Goal: Task Accomplishment & Management: Manage account settings

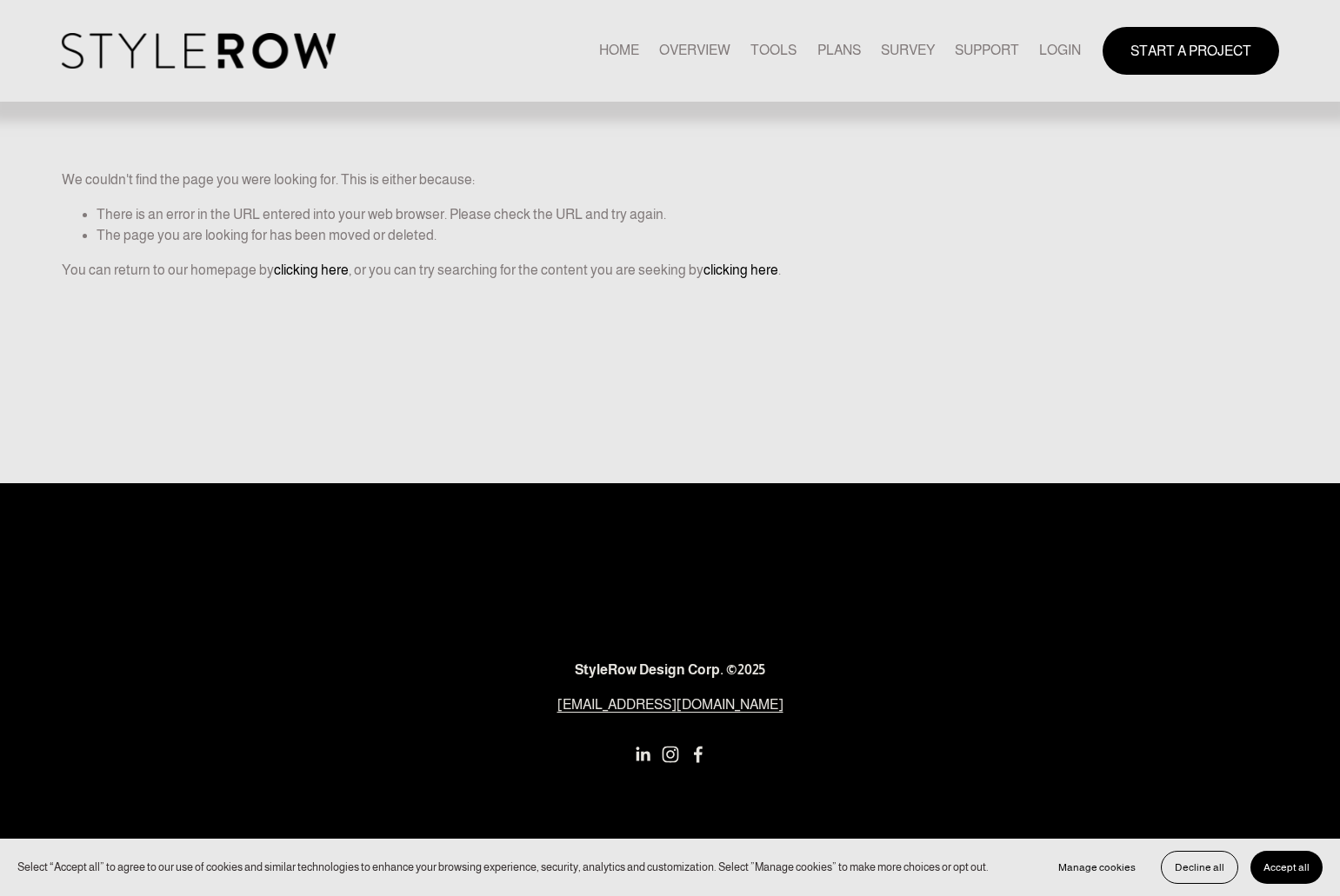
click at [1034, 54] on nav "HOME OVERVIEW TOOLS PLANS SURVEY SUPPORT QUESTIONS FEATURED STYLEBOARD RESOURCE…" at bounding box center [840, 51] width 482 height 24
click at [1048, 52] on link "LOGIN" at bounding box center [1060, 51] width 42 height 24
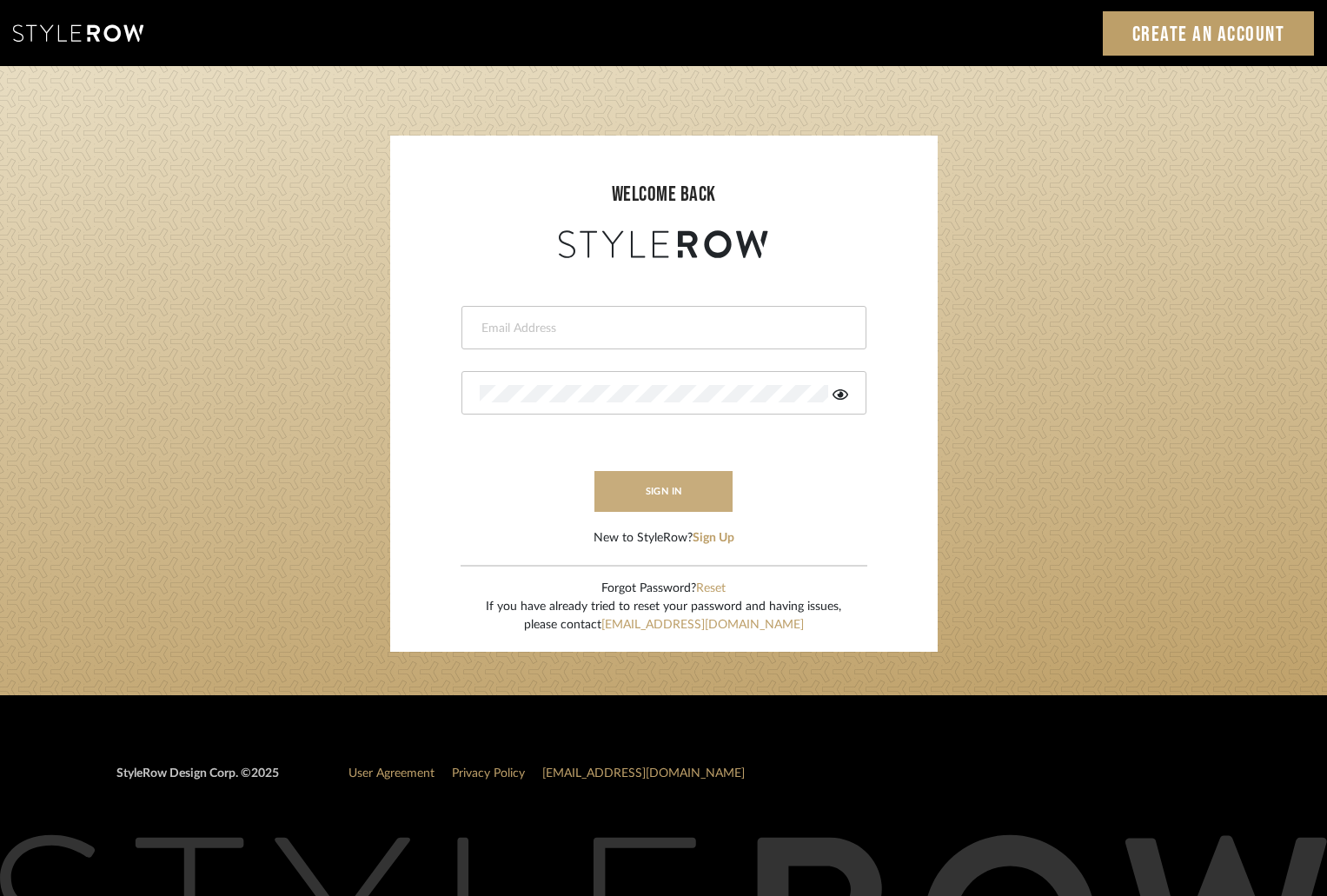
type input "[EMAIL_ADDRESS][DOMAIN_NAME]"
click at [640, 483] on button "sign in" at bounding box center [664, 491] width 139 height 41
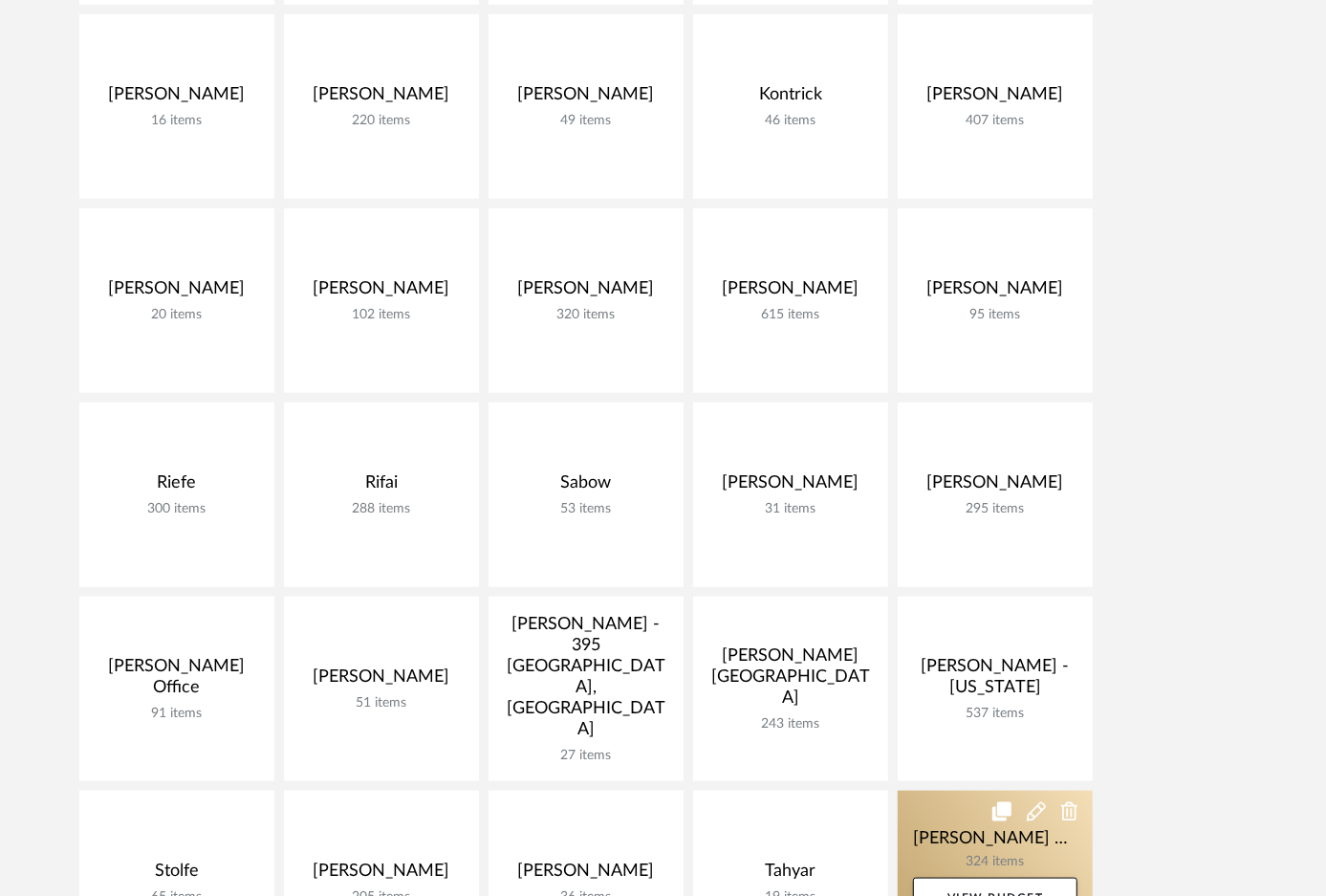
scroll to position [1390, 0]
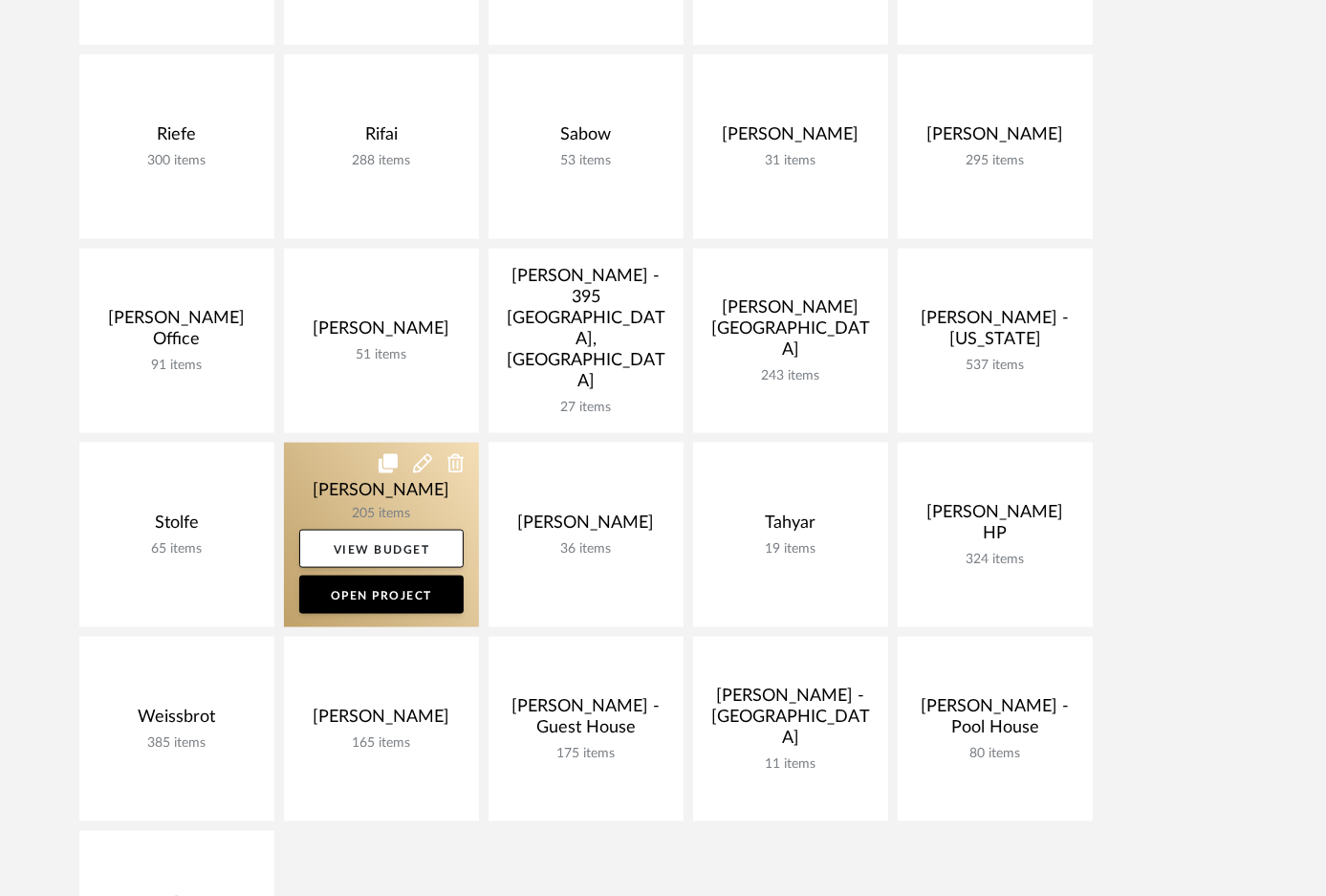
click at [384, 501] on link at bounding box center [381, 535] width 195 height 184
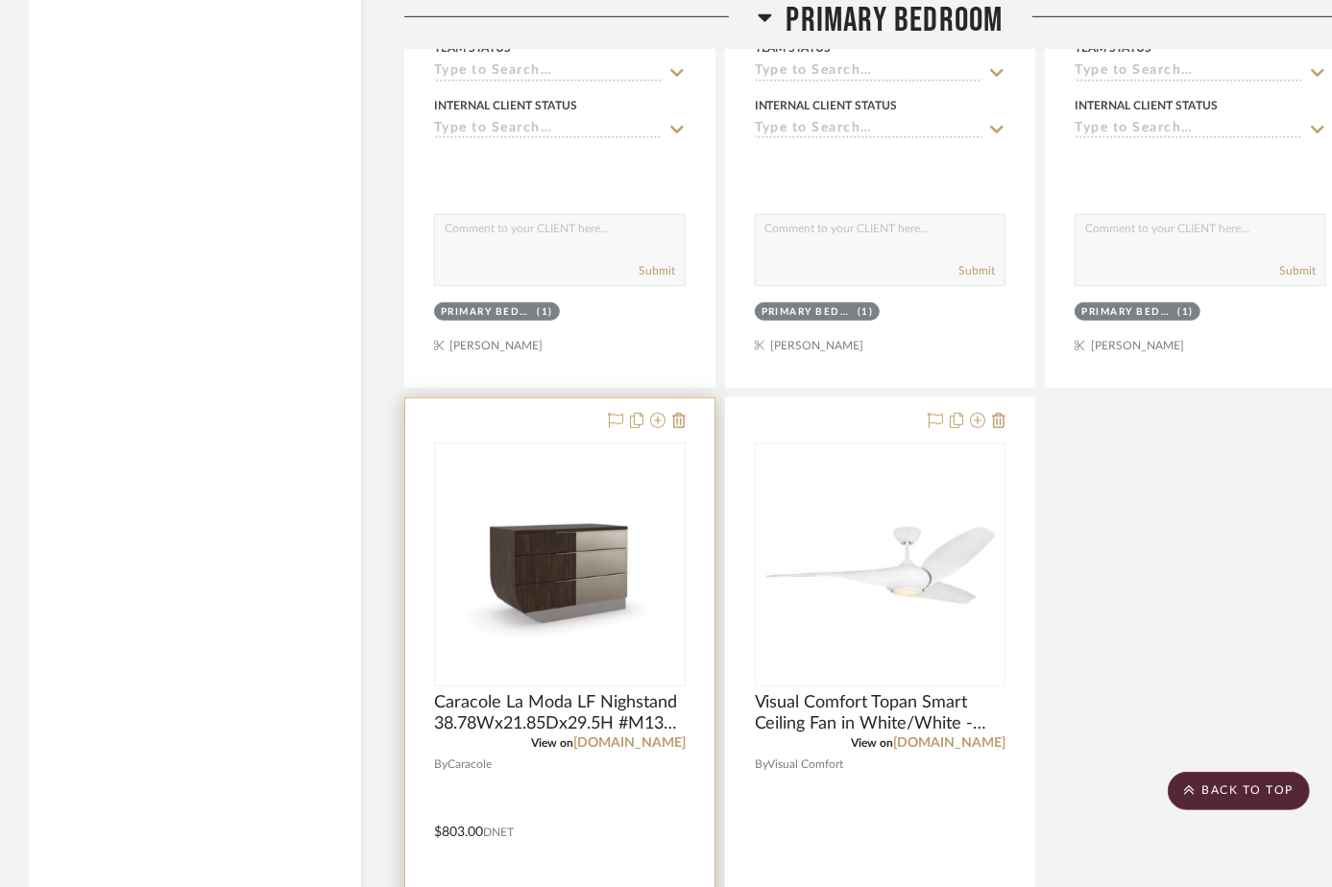
scroll to position [5762, 0]
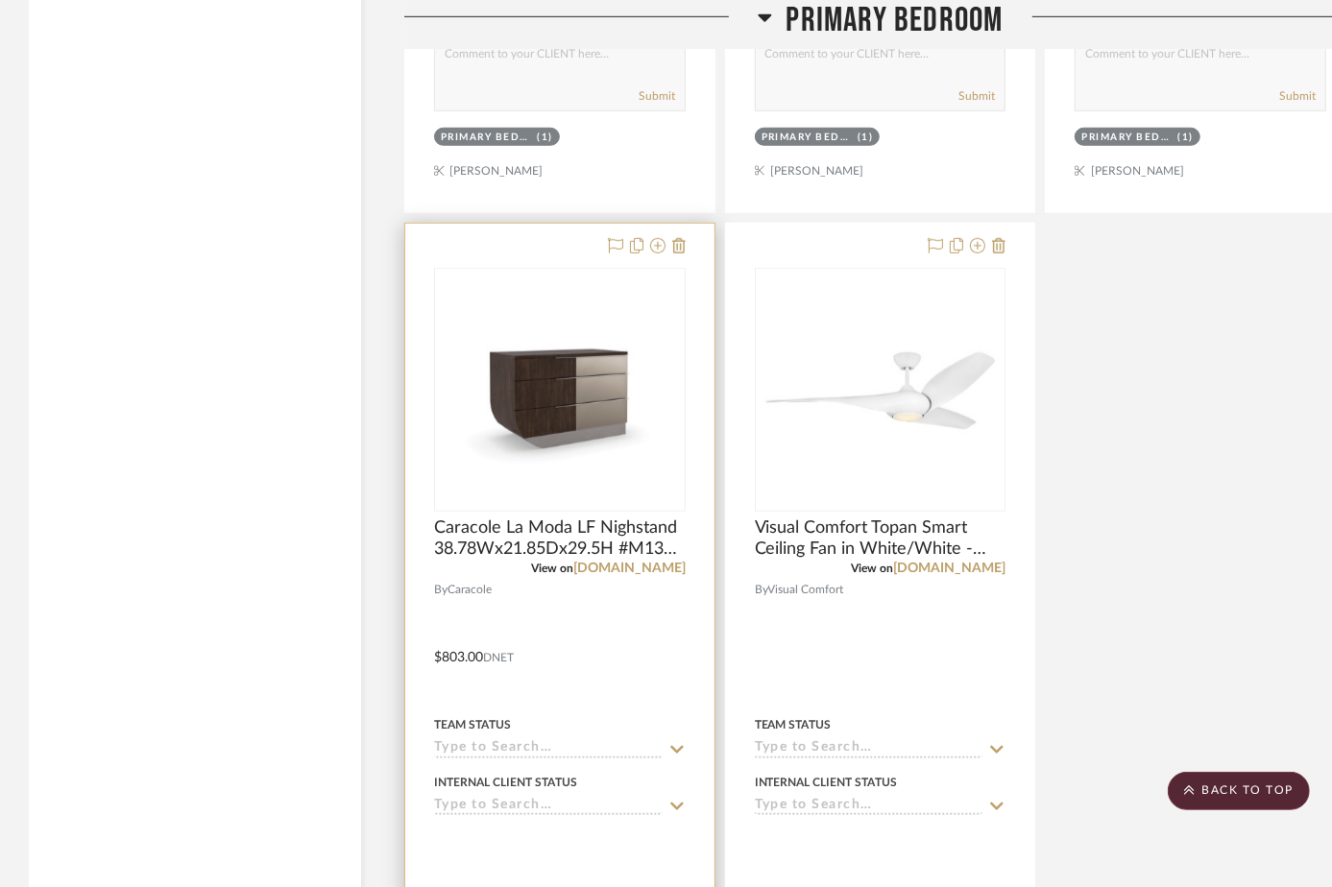
click at [587, 504] on div "0" at bounding box center [560, 390] width 250 height 242
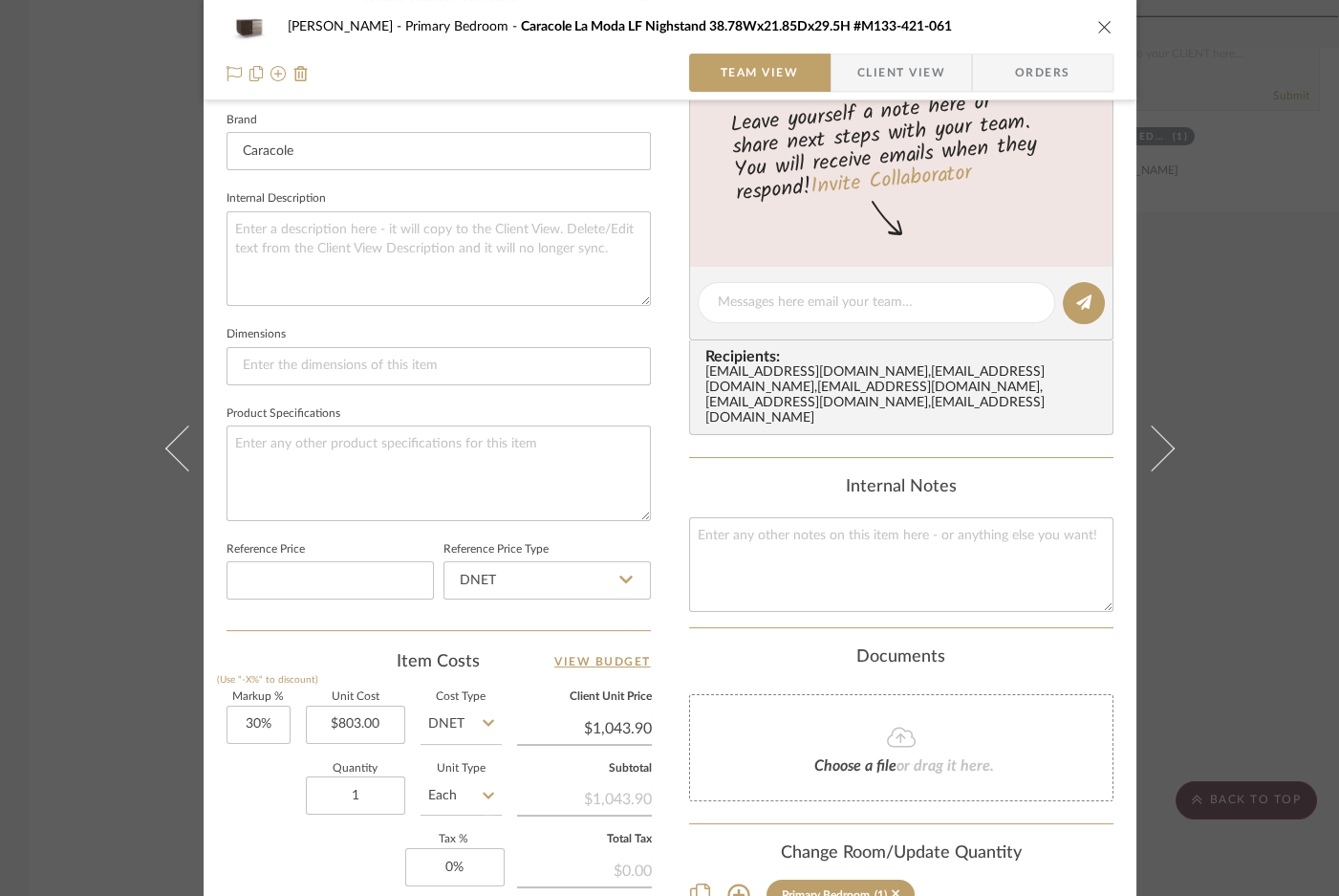
scroll to position [878, 0]
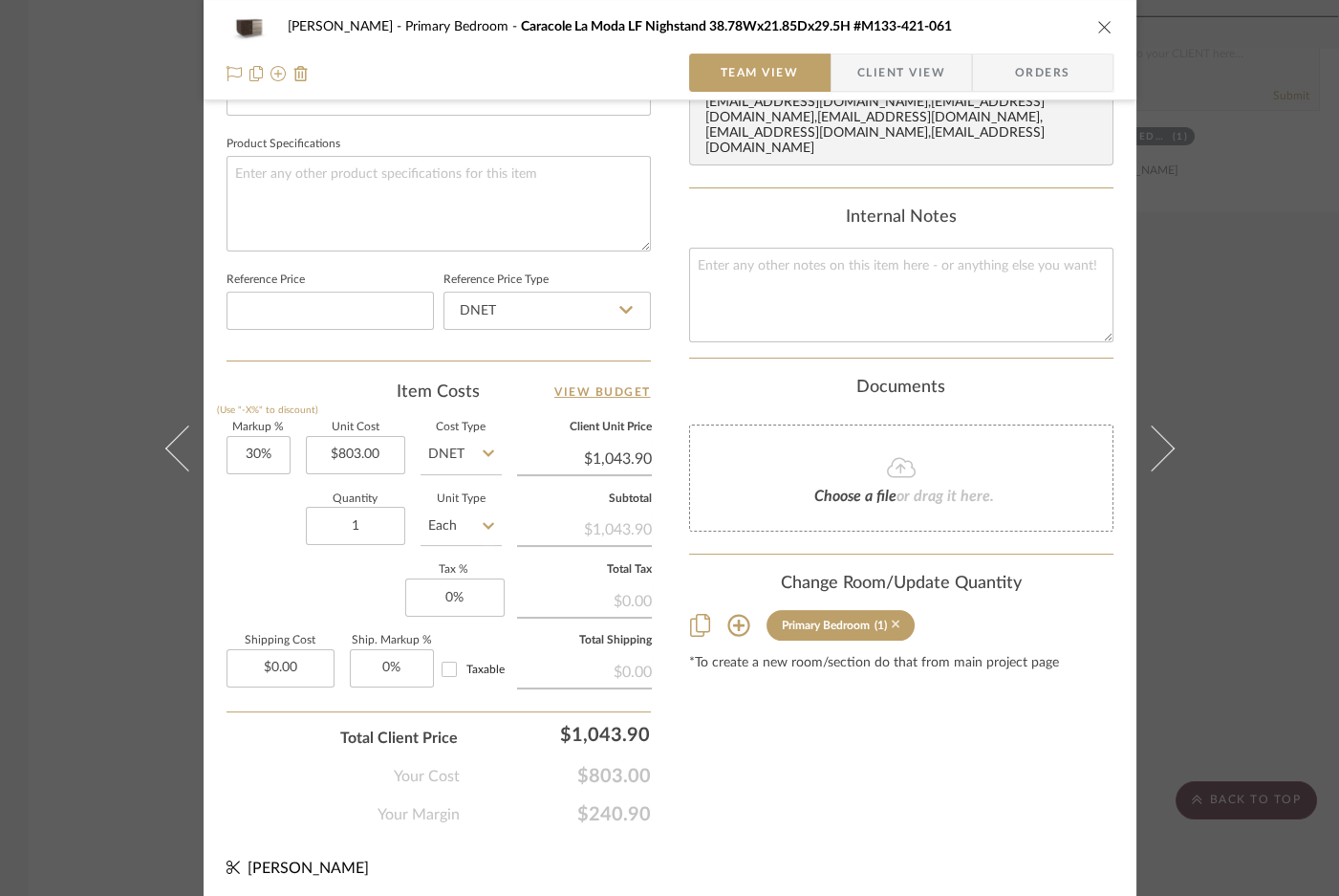
click at [892, 620] on icon at bounding box center [896, 624] width 9 height 9
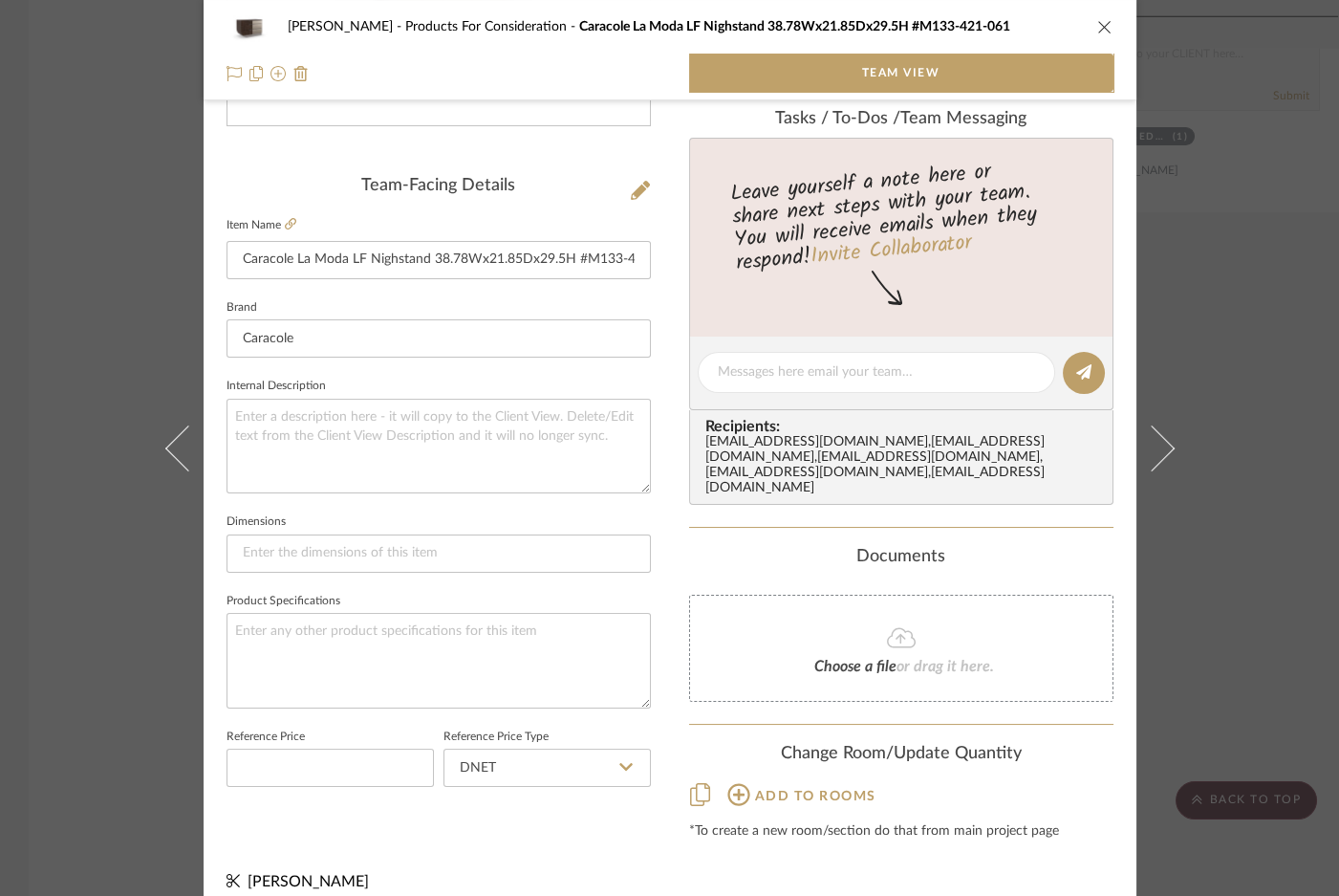
click at [1207, 525] on div "Sutton Products For Consideration Caracole La Moda LF Nighstand 38.78Wx21.85Dx2…" at bounding box center [669, 448] width 1339 height 896
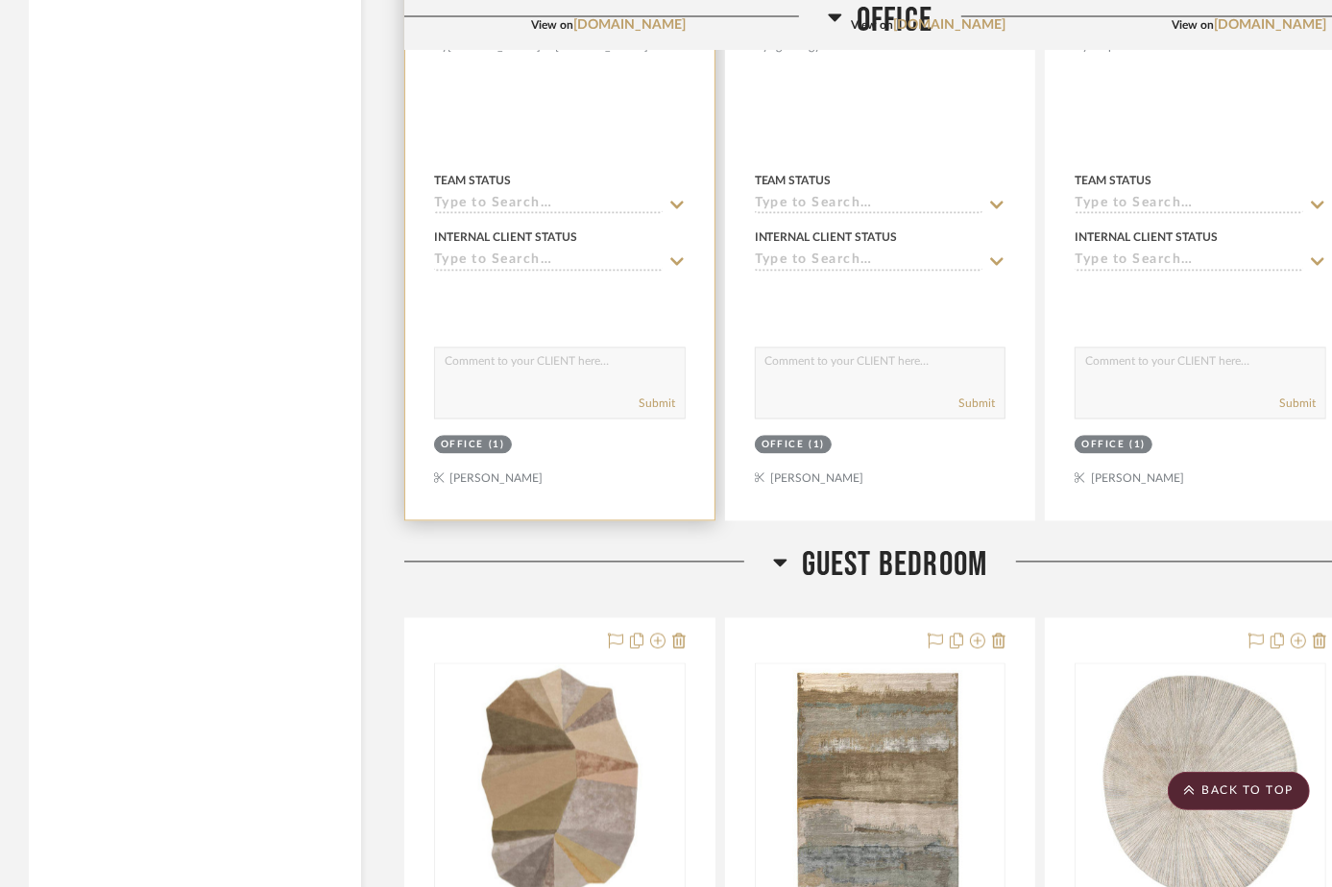
scroll to position [6808, 0]
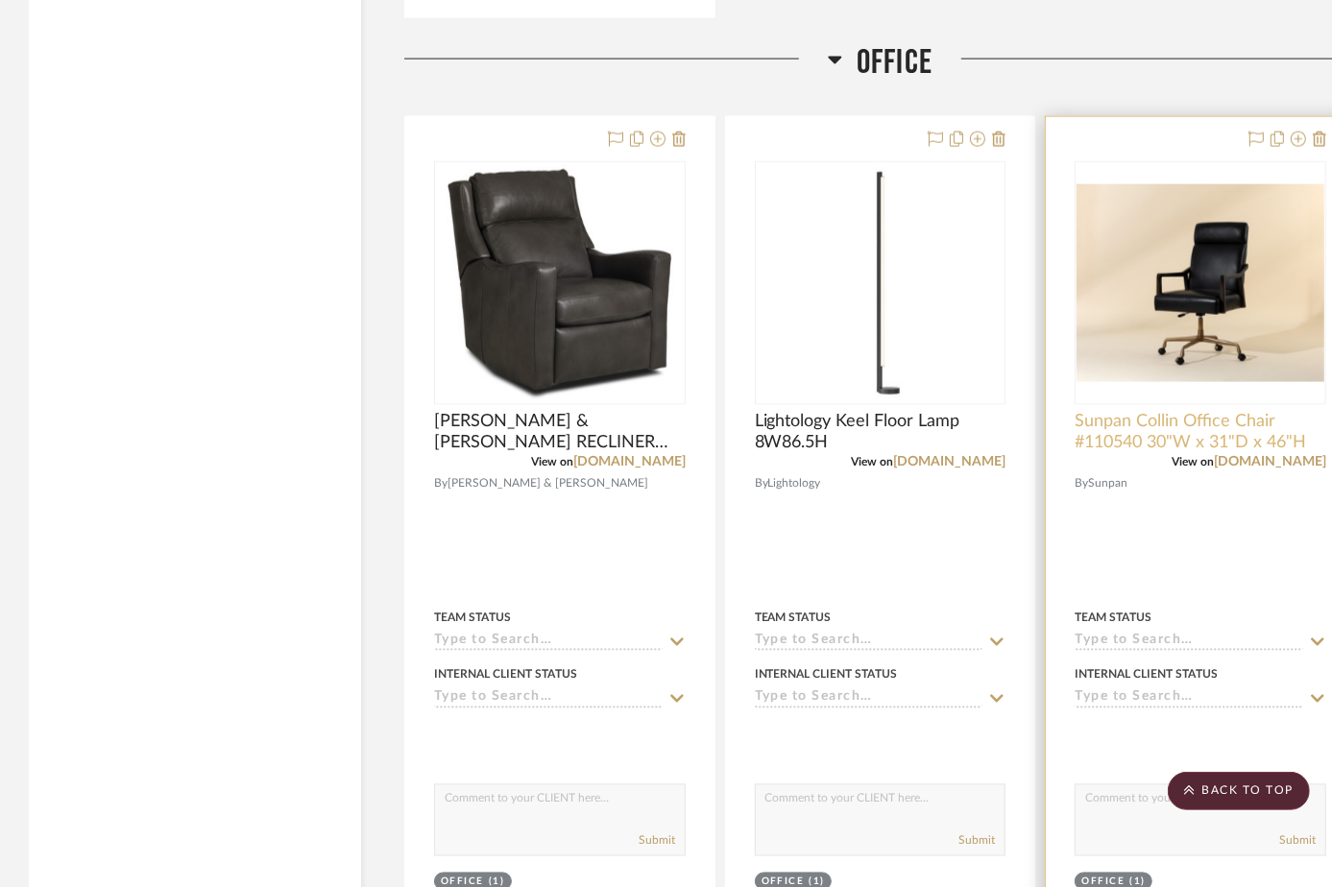
click at [1186, 424] on span "Sunpan Collin Office Chair #110540 30"W x 31"D x 46"H" at bounding box center [1201, 432] width 252 height 42
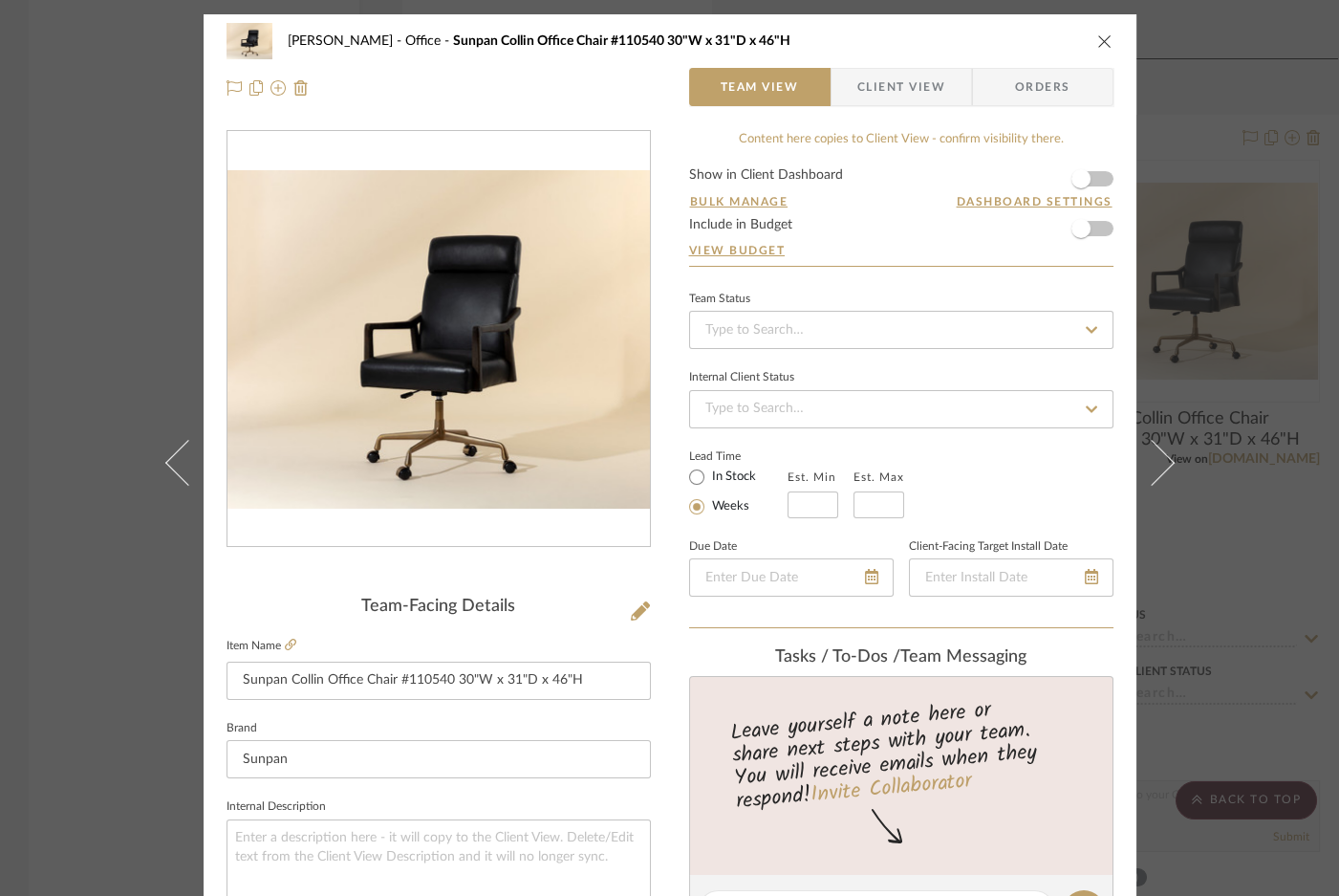
click at [1099, 40] on icon "close" at bounding box center [1104, 41] width 15 height 15
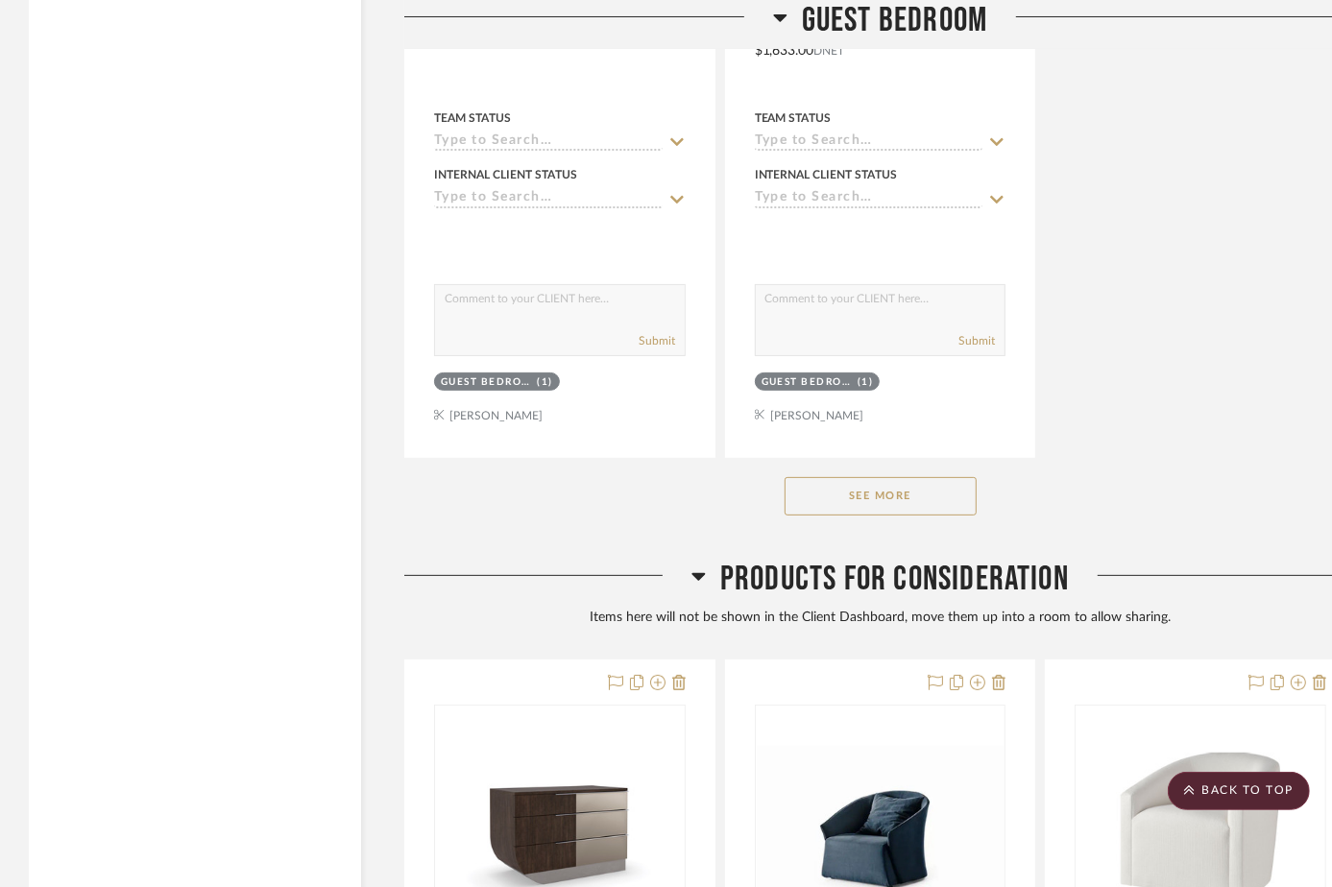
scroll to position [10039, 0]
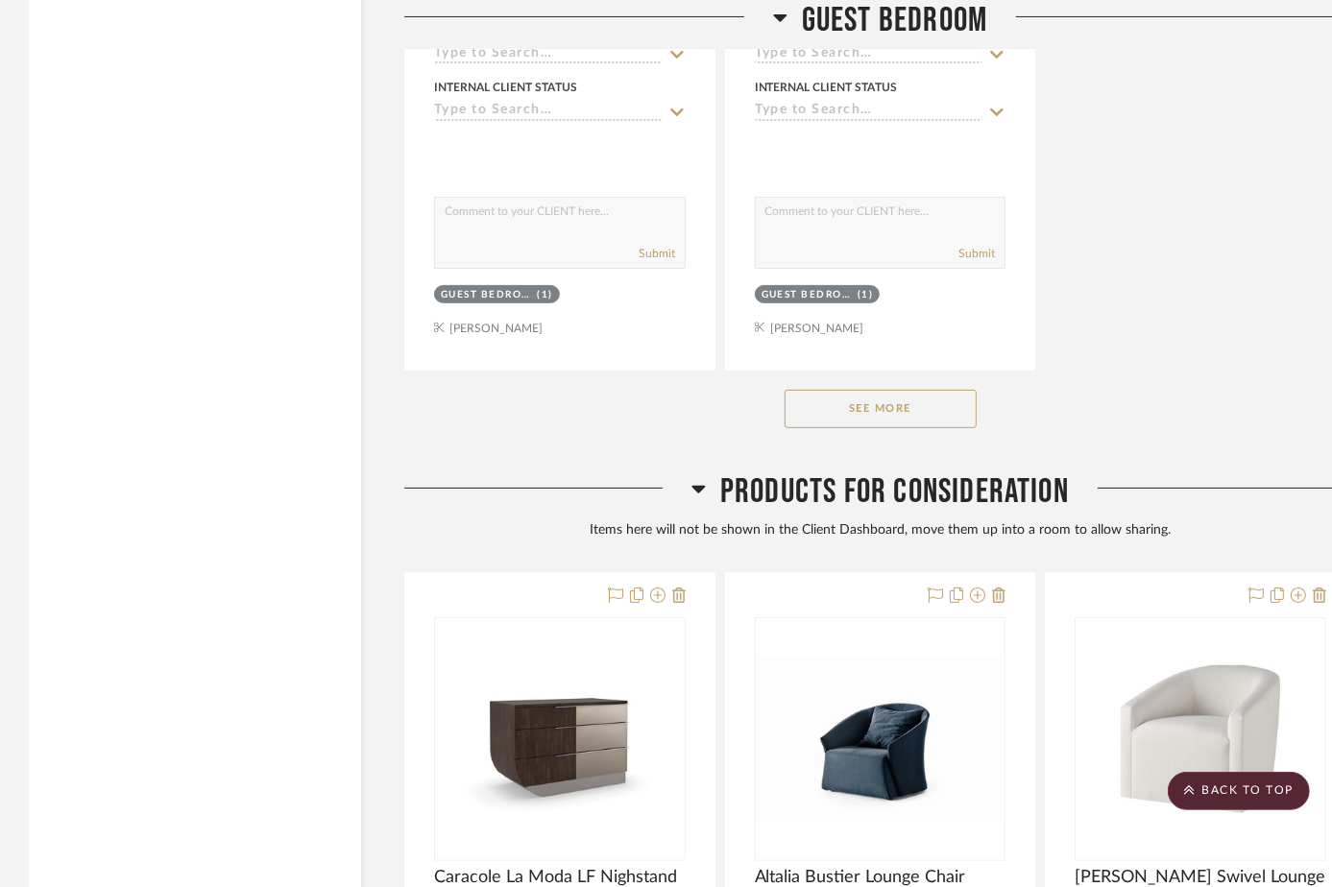
click at [911, 428] on button "See More" at bounding box center [881, 409] width 192 height 38
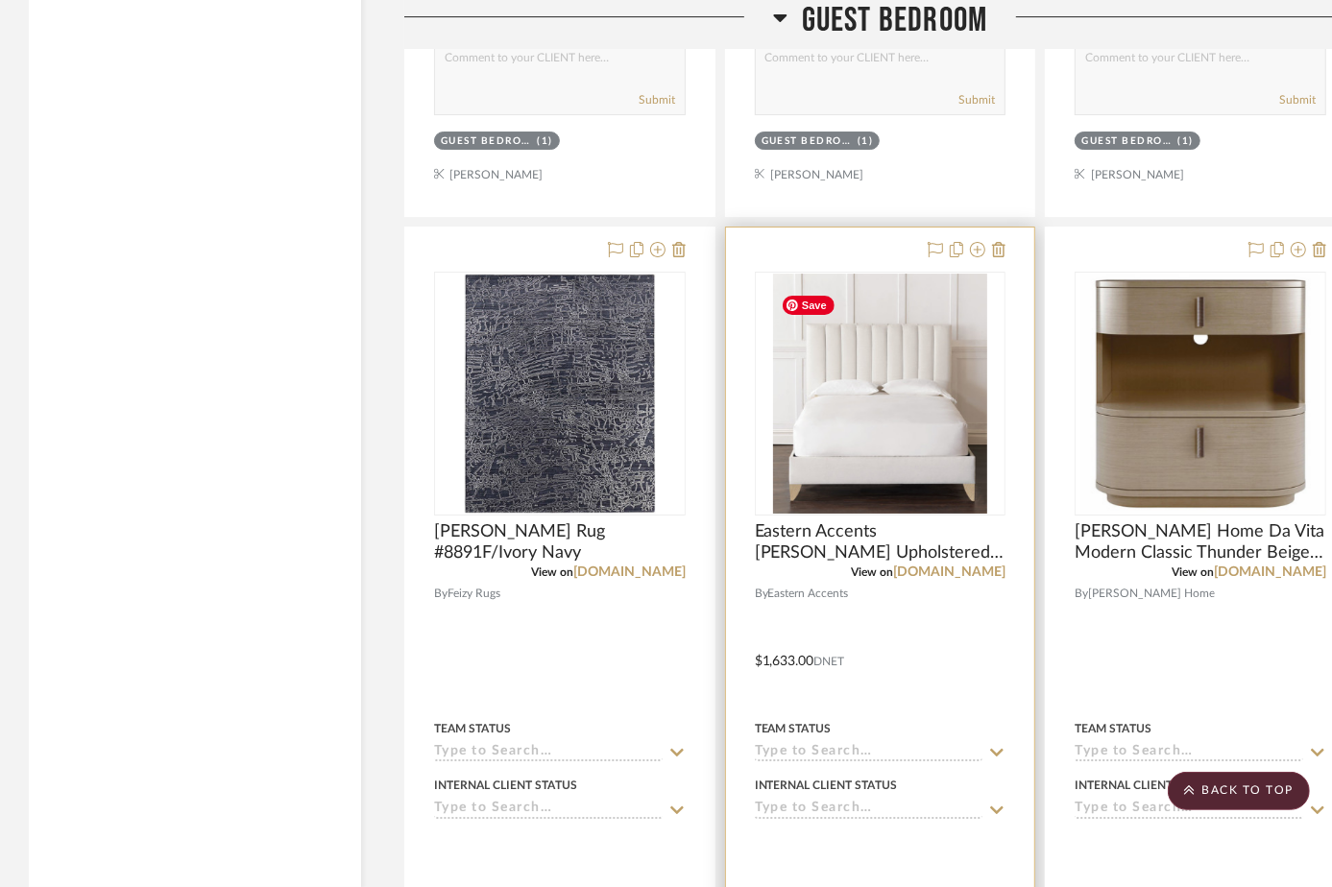
scroll to position [9253, 0]
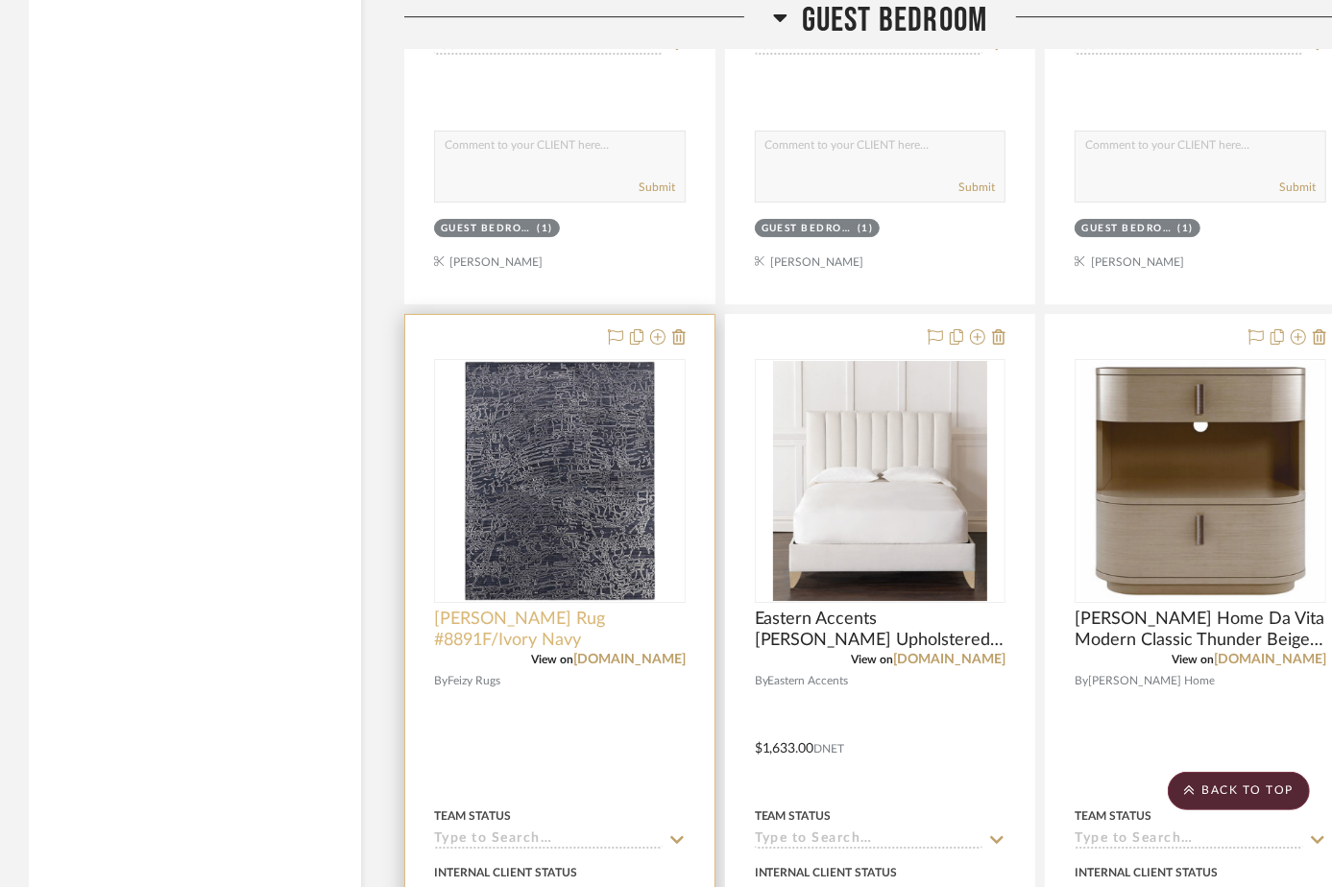
click at [529, 630] on span "Feizy Whitton Rug #8891F/Ivory Navy" at bounding box center [560, 630] width 252 height 42
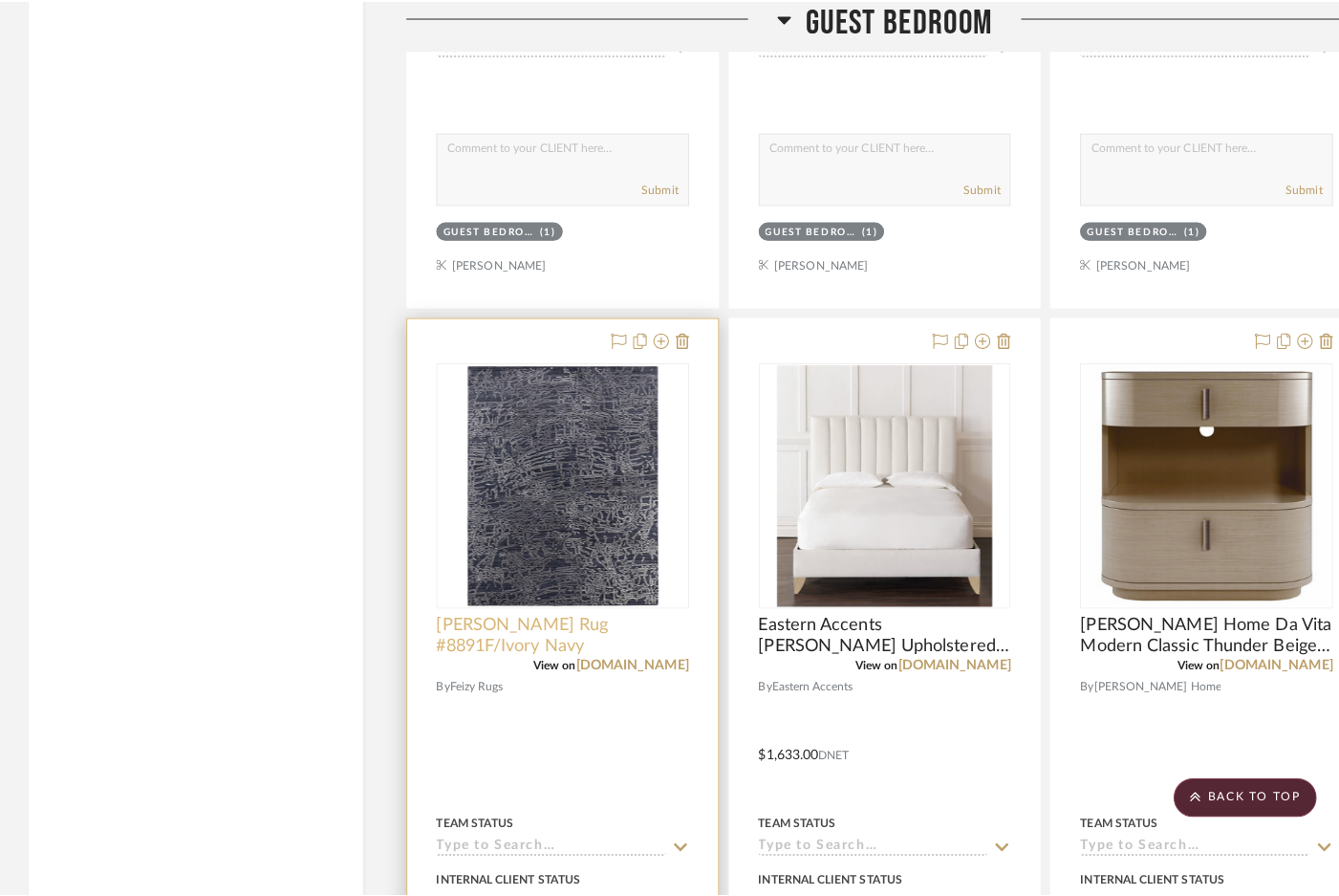
scroll to position [0, 0]
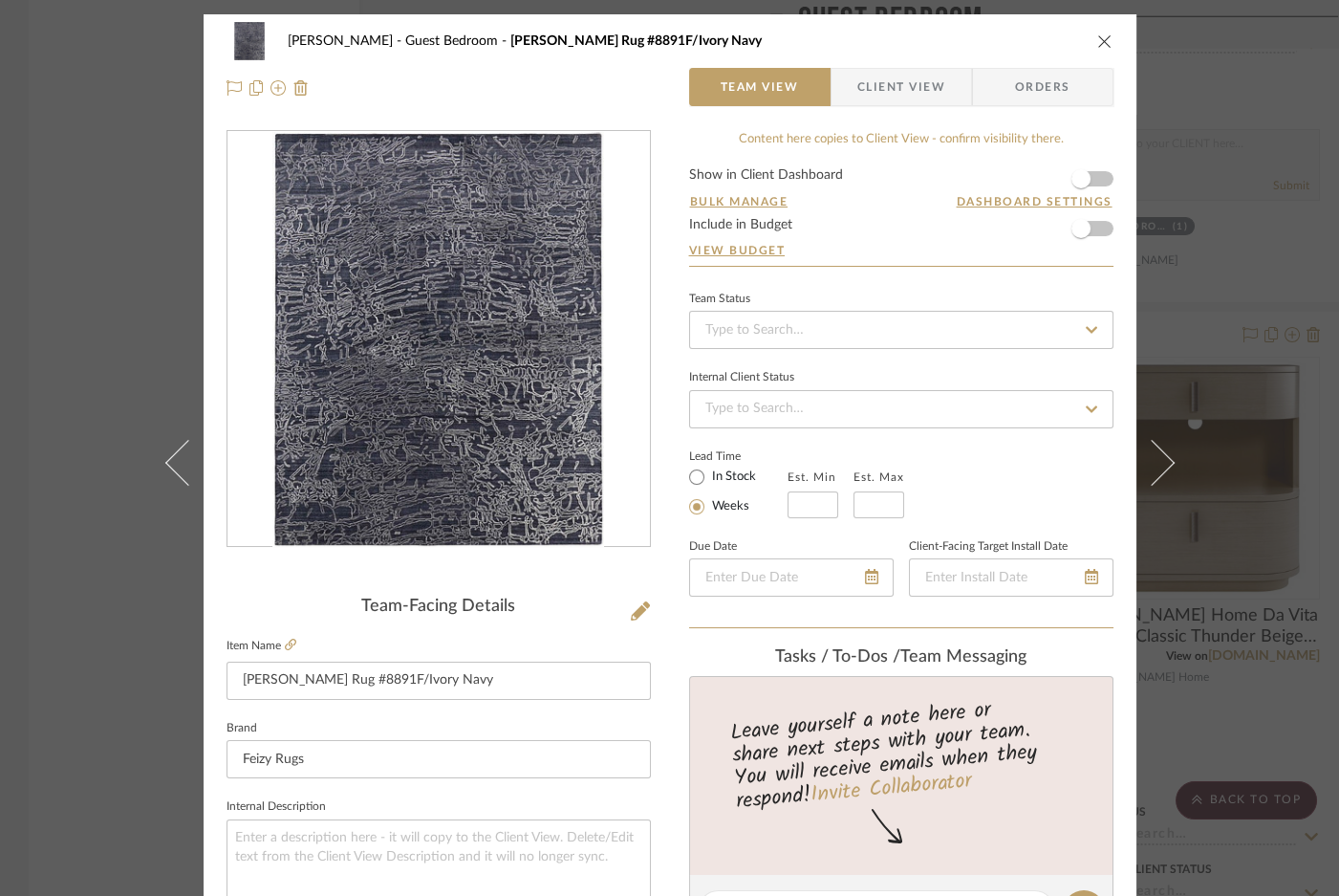
click at [1102, 44] on icon "close" at bounding box center [1104, 41] width 15 height 15
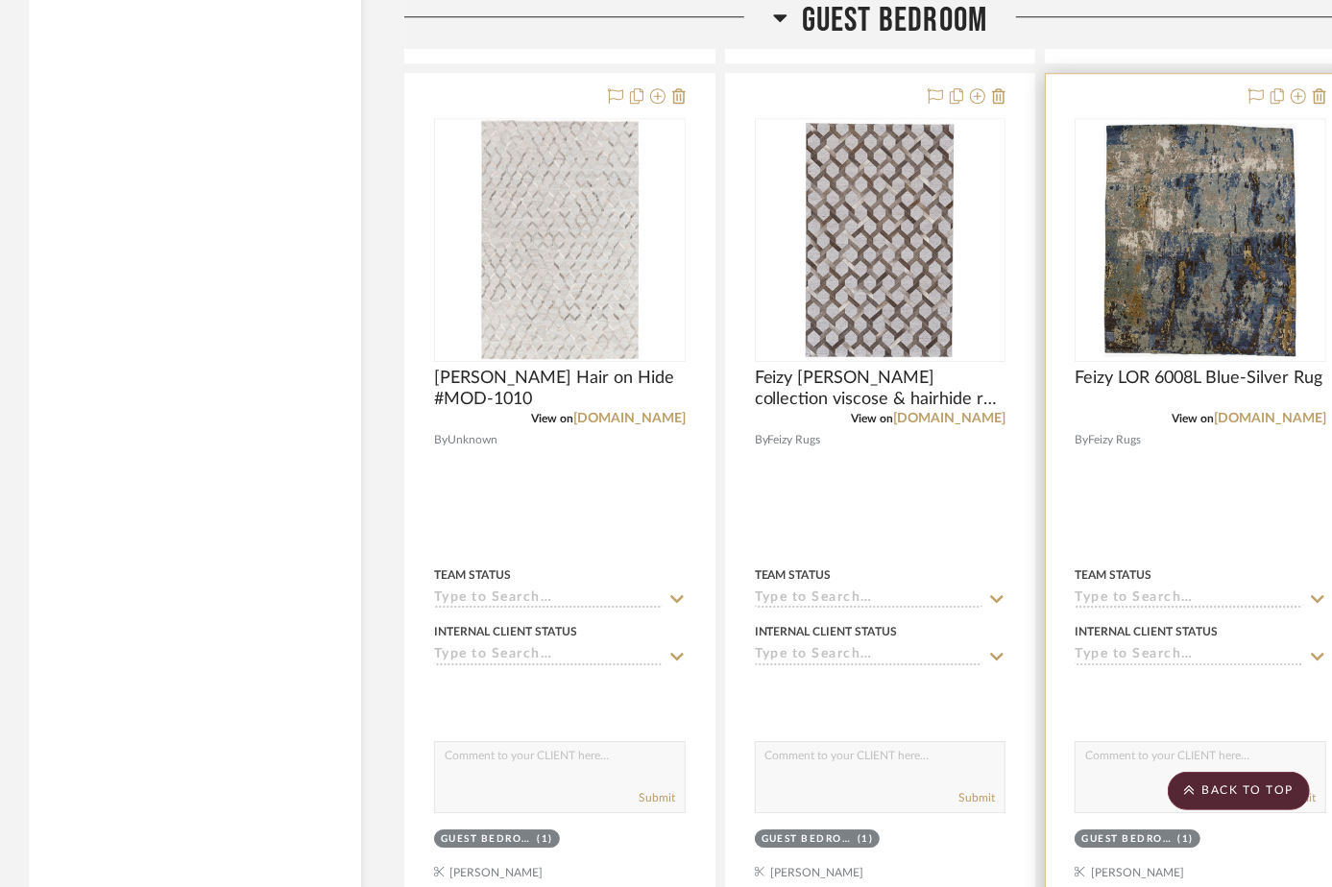
scroll to position [8555, 0]
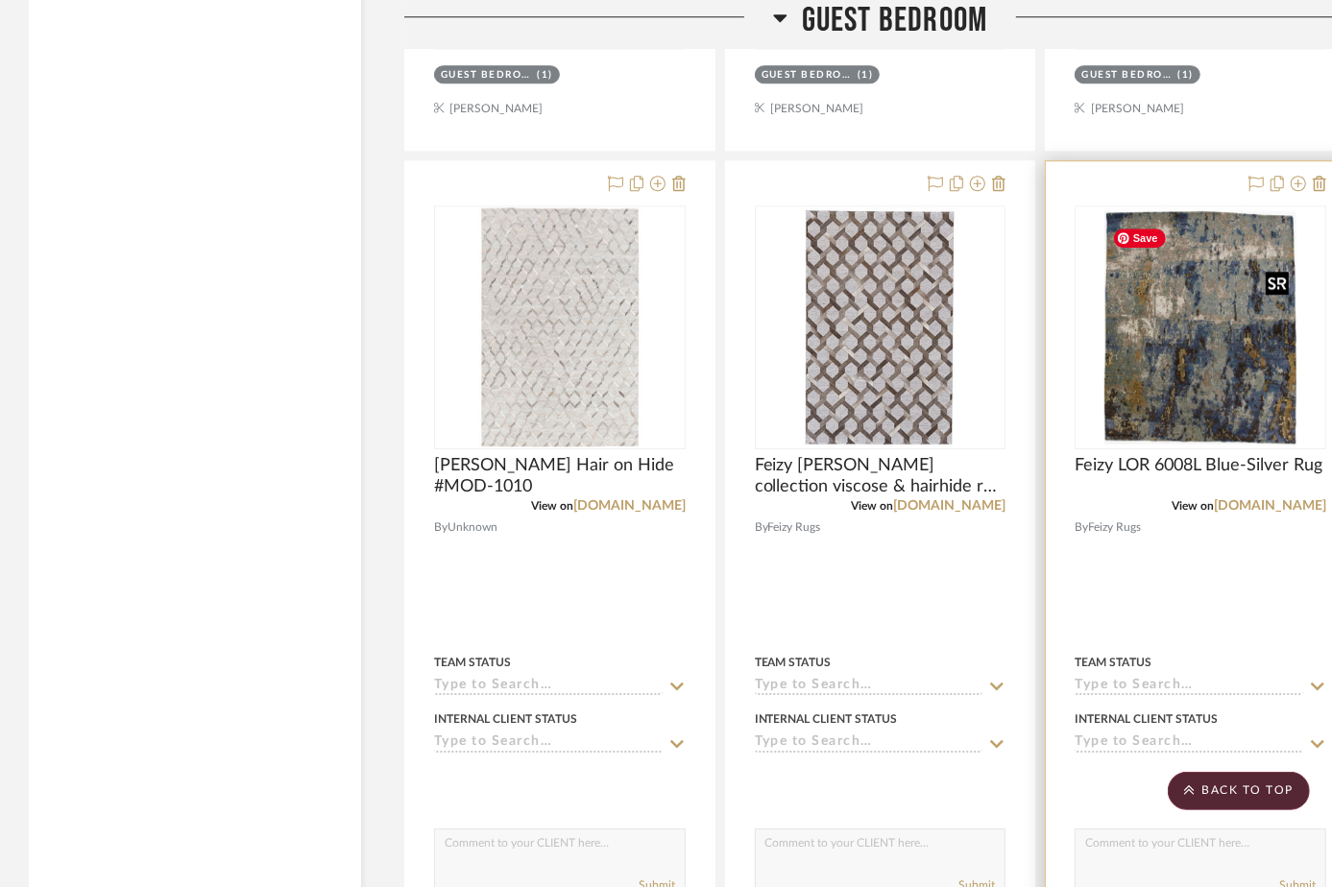
click at [0, 0] on img at bounding box center [0, 0] width 0 height 0
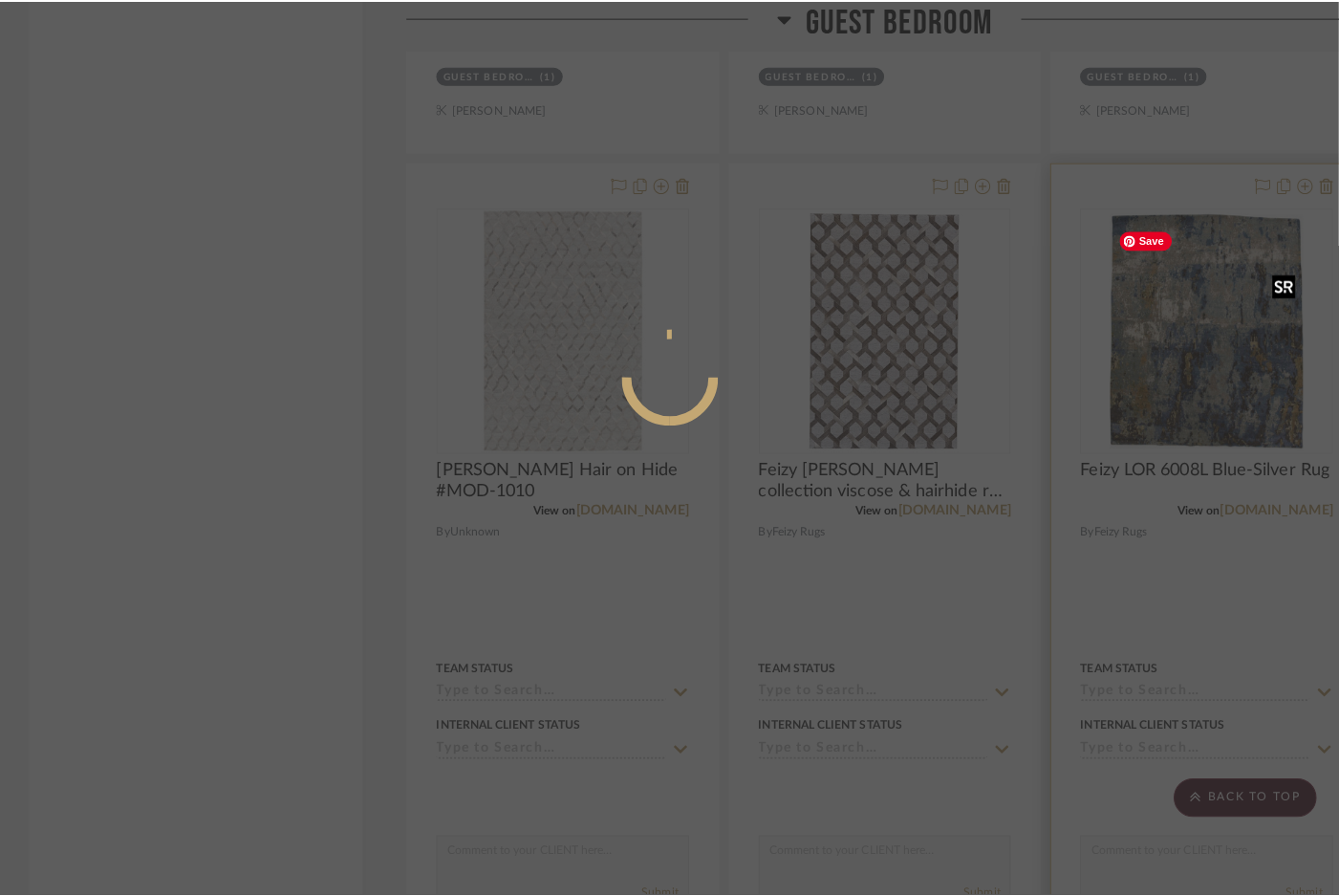
scroll to position [0, 0]
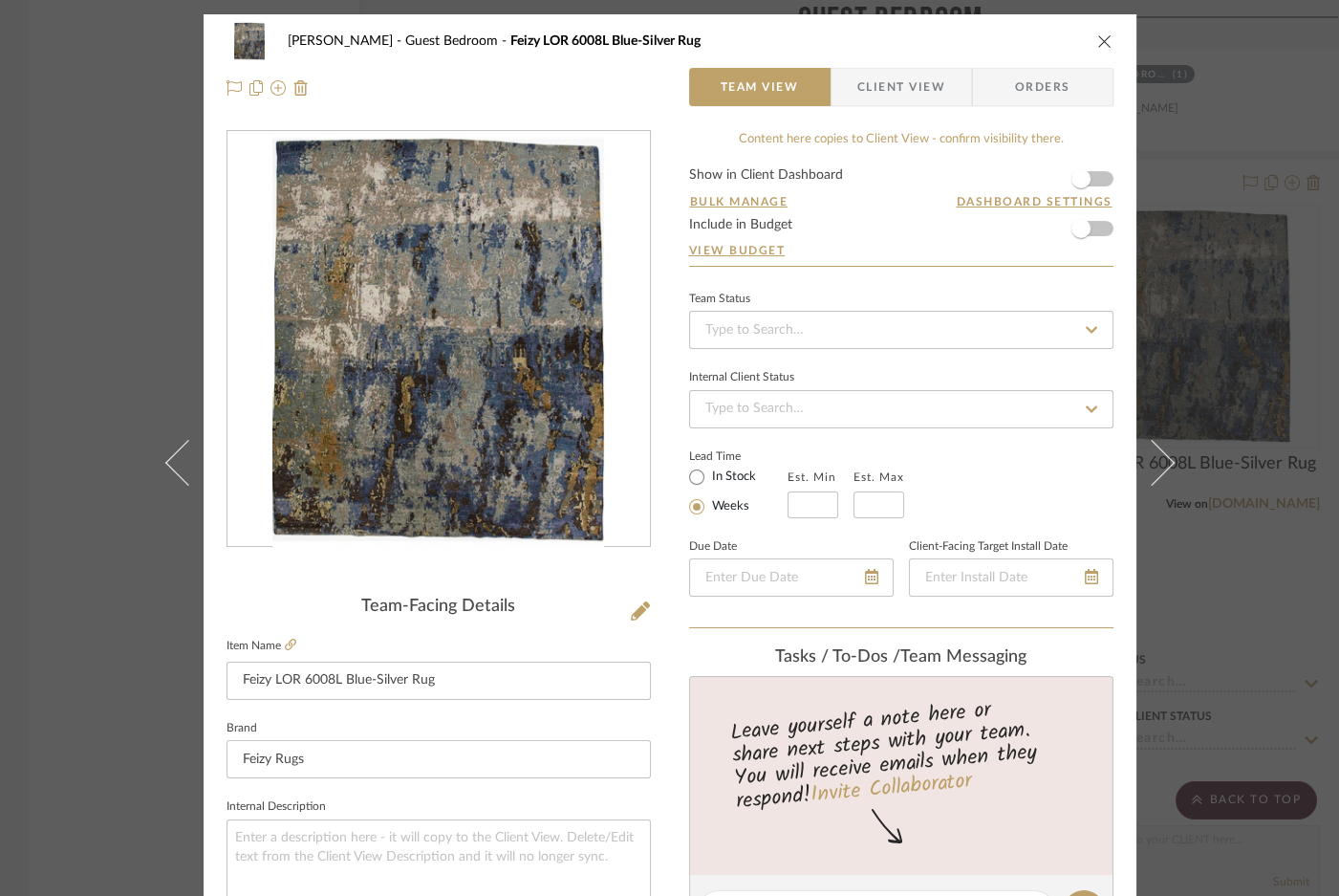
click at [1230, 120] on div "Sutton Guest Bedroom Feizy LOR 6008L Blue-Silver Rug Team View Client View Orde…" at bounding box center [669, 448] width 1339 height 896
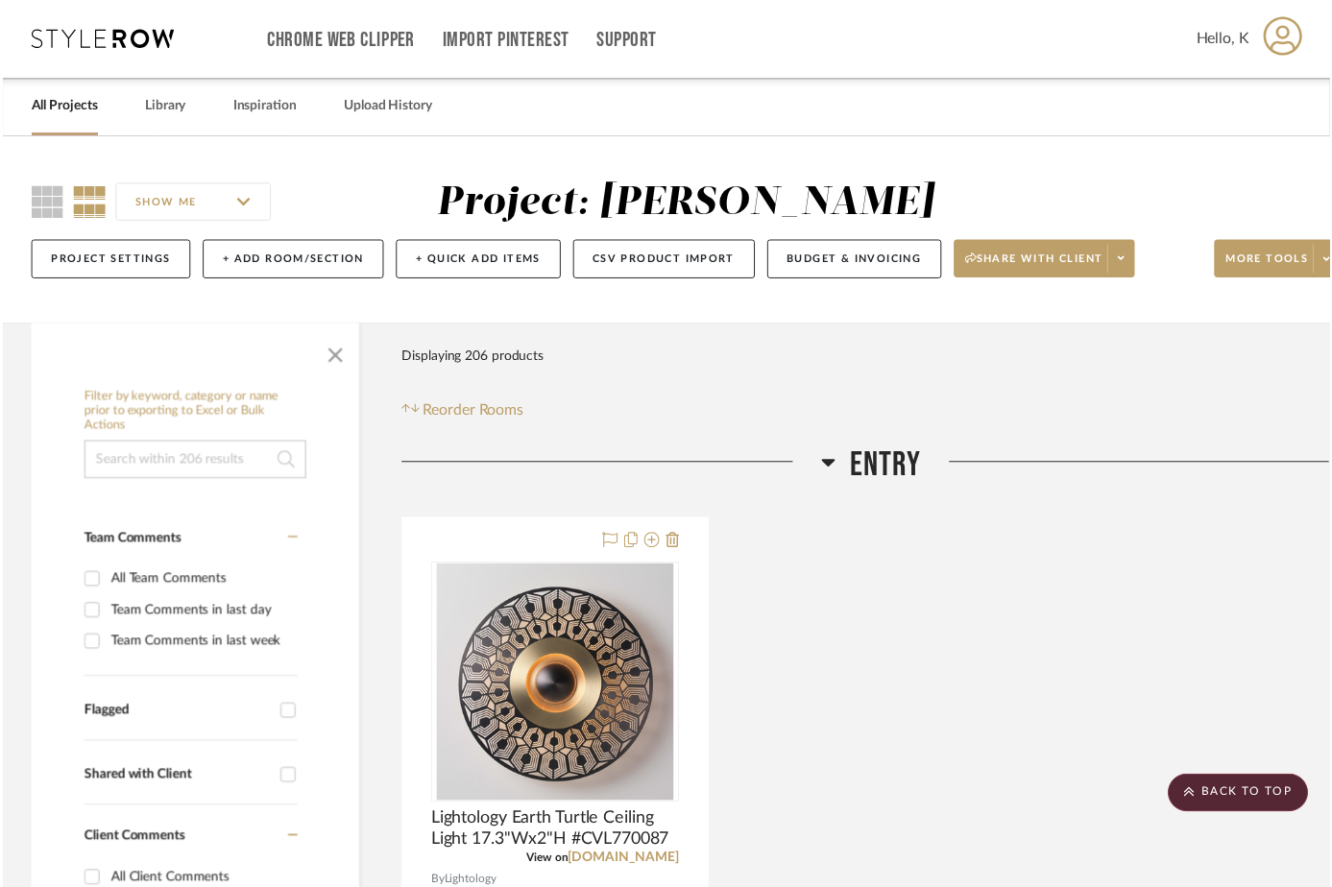
scroll to position [8555, 0]
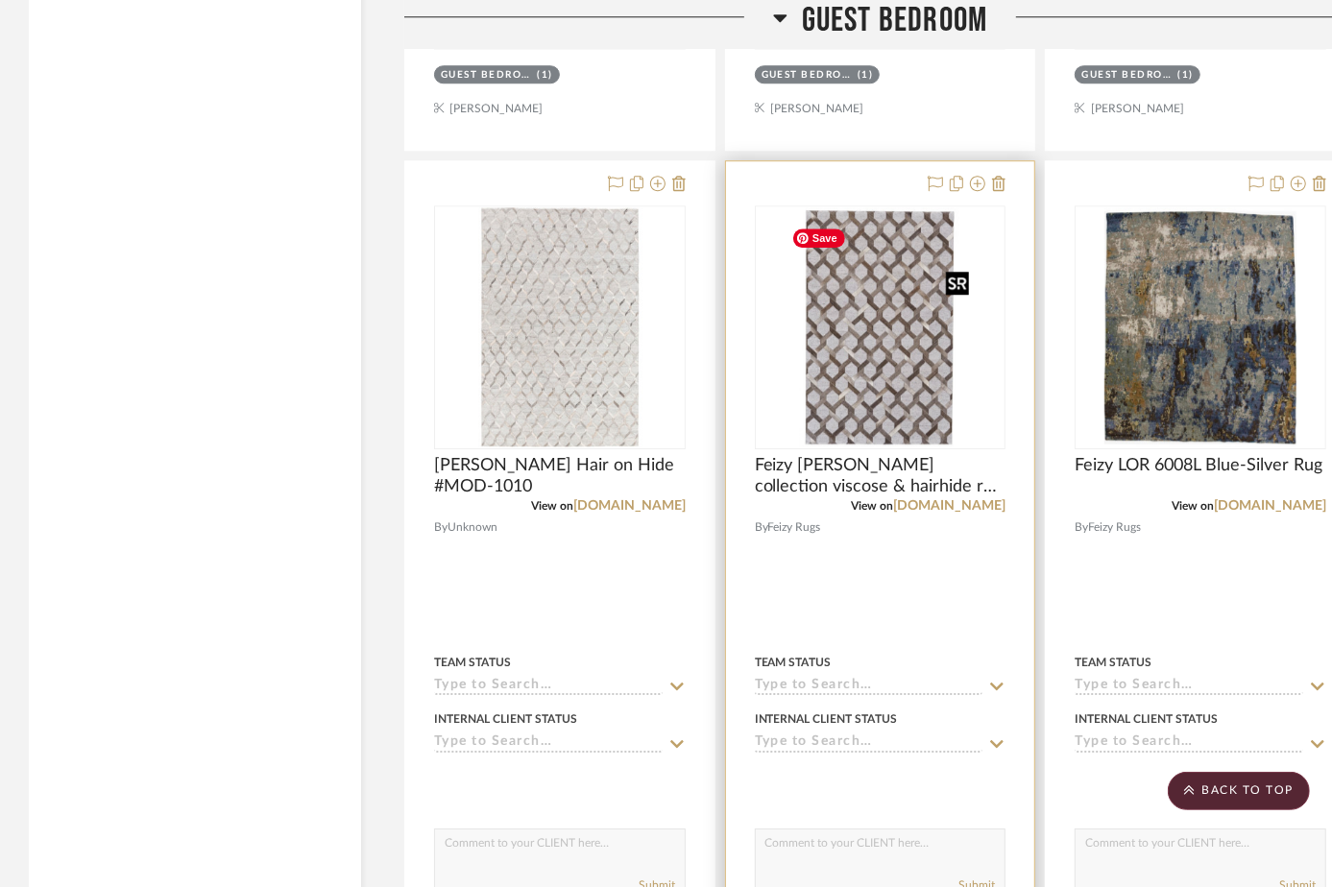
click at [0, 0] on img at bounding box center [0, 0] width 0 height 0
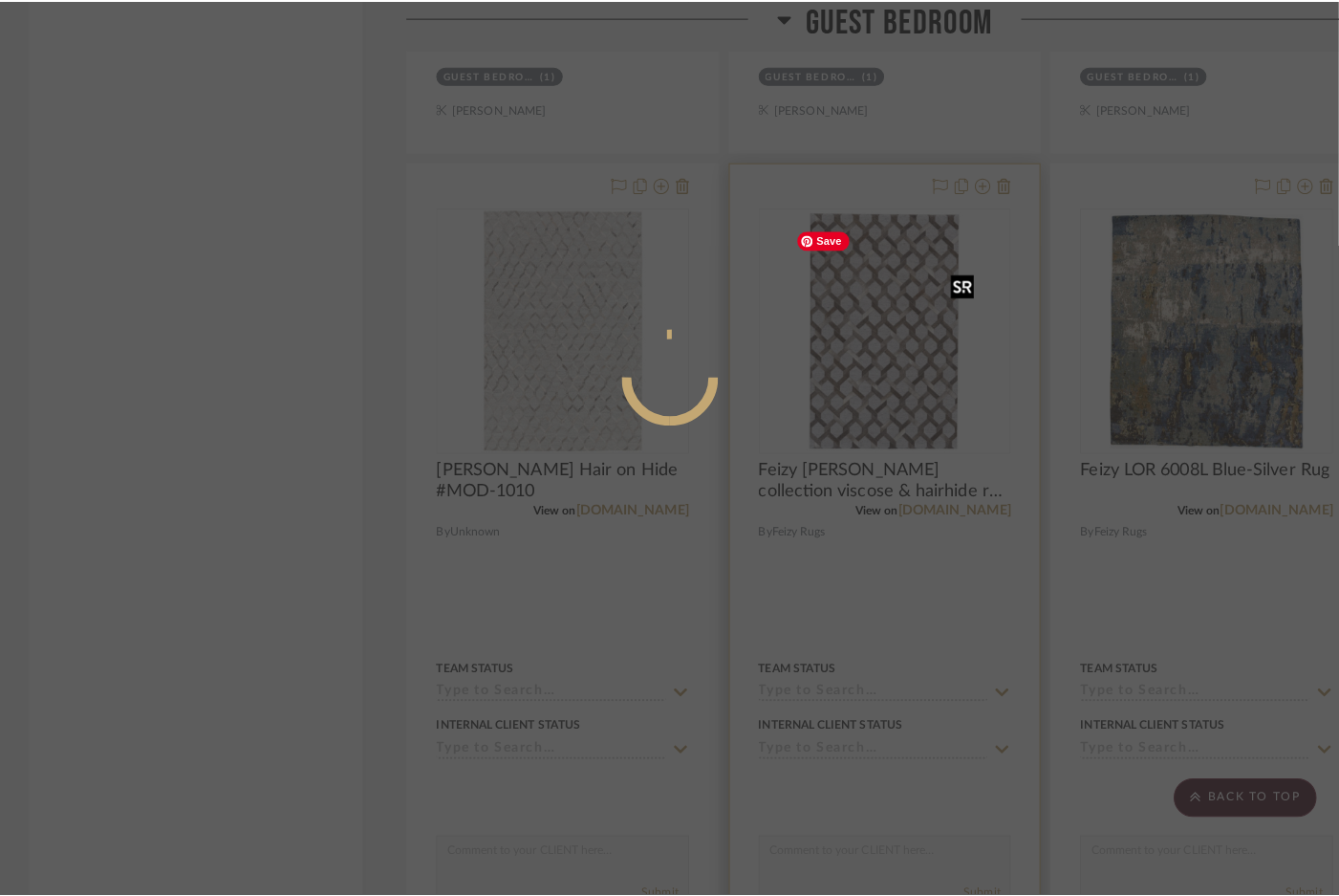
scroll to position [0, 0]
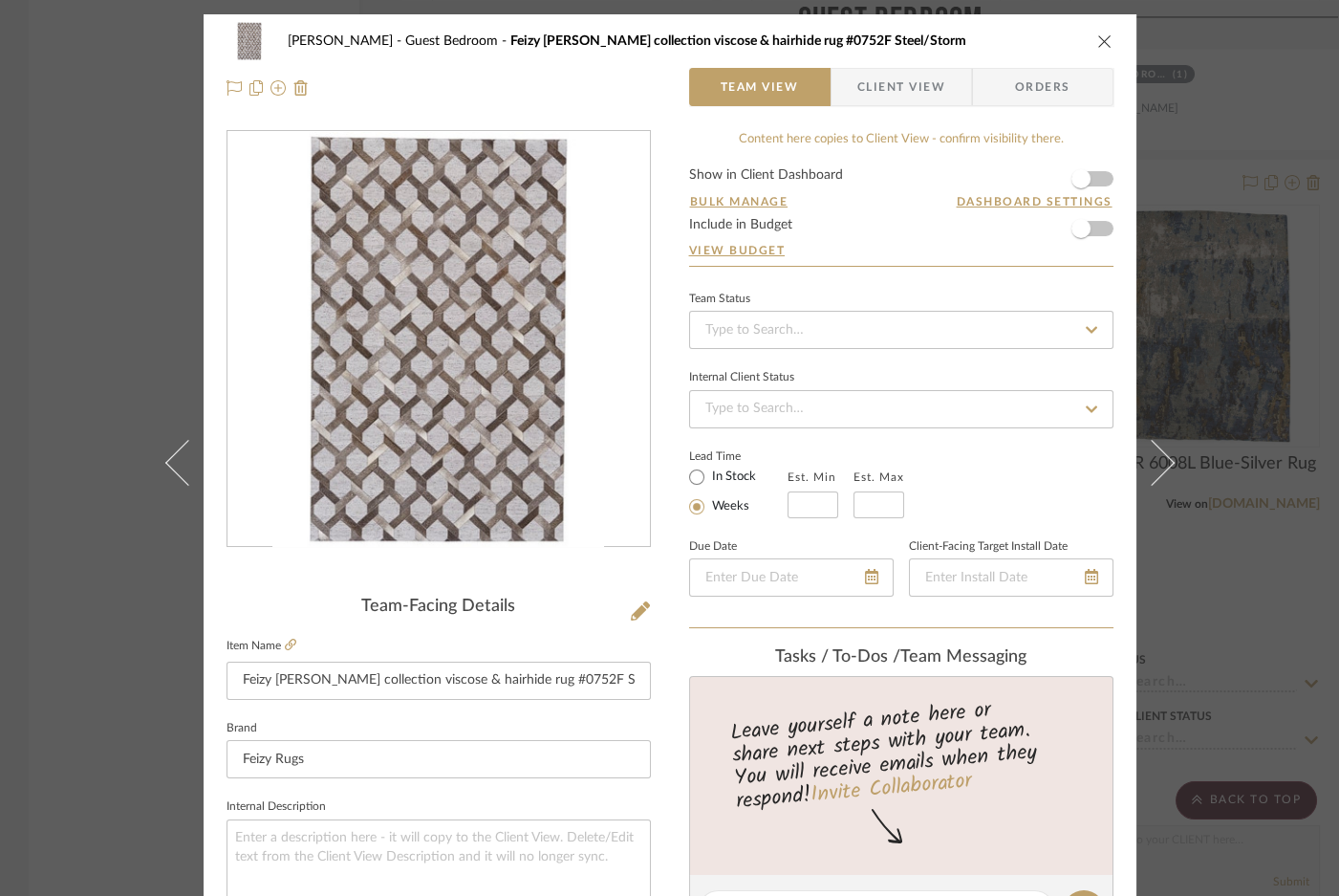
click at [1239, 98] on div "Sutton Guest Bedroom Feizy Fannin collection viscose & hairhide rug #0752F Stee…" at bounding box center [669, 448] width 1339 height 896
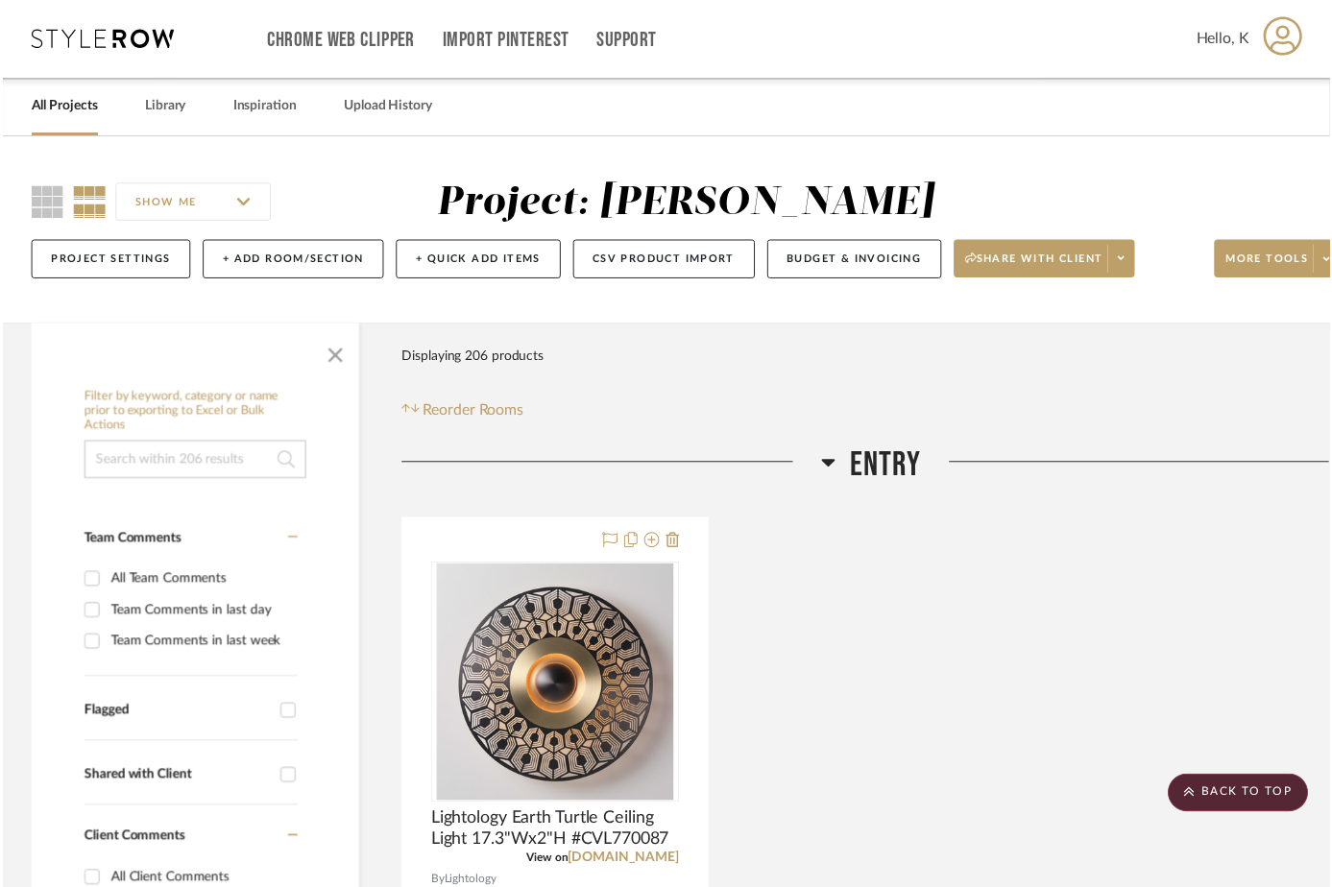
scroll to position [8555, 0]
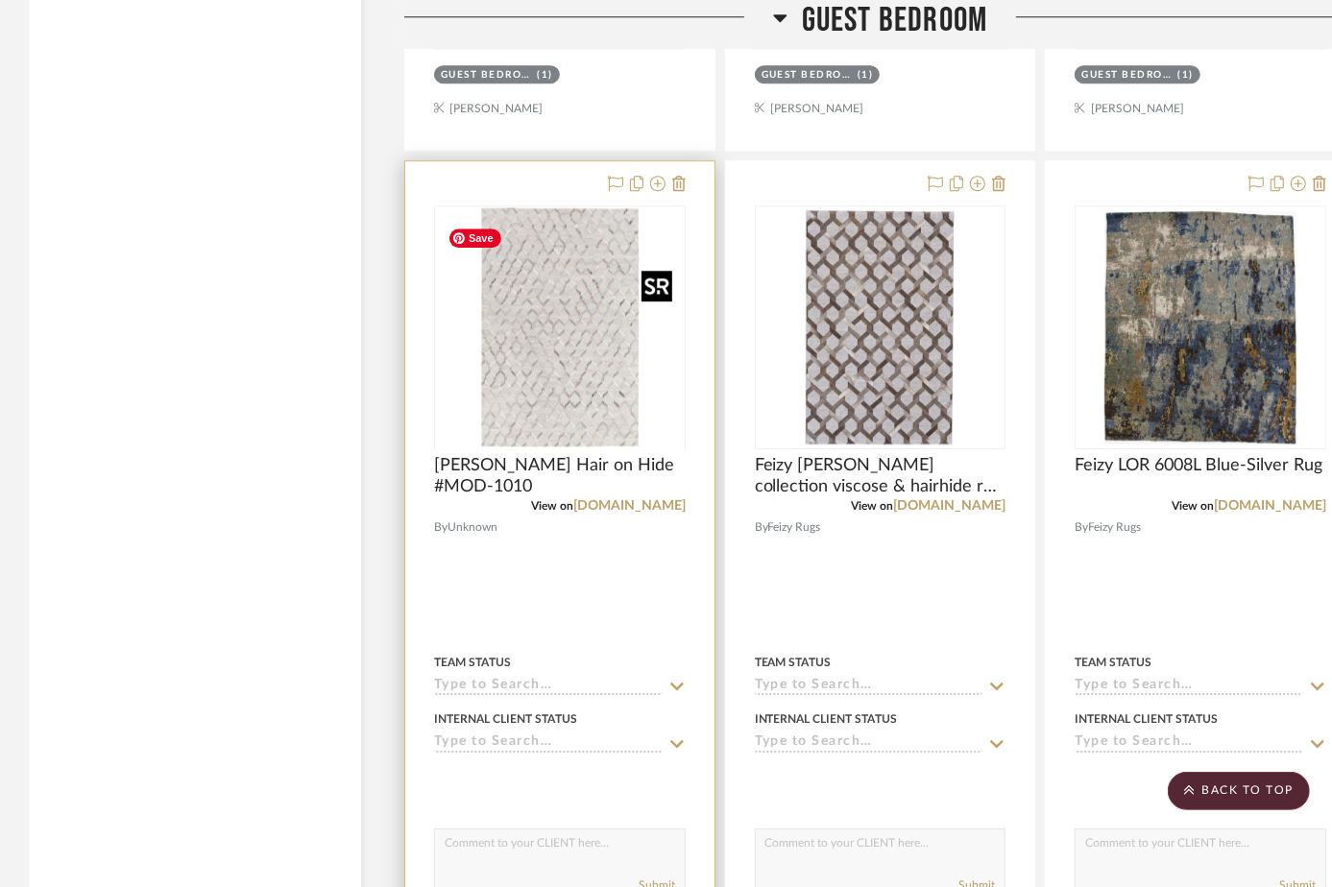
click at [591, 378] on div at bounding box center [560, 449] width 252 height 486
click at [586, 365] on img "0" at bounding box center [560, 327] width 240 height 240
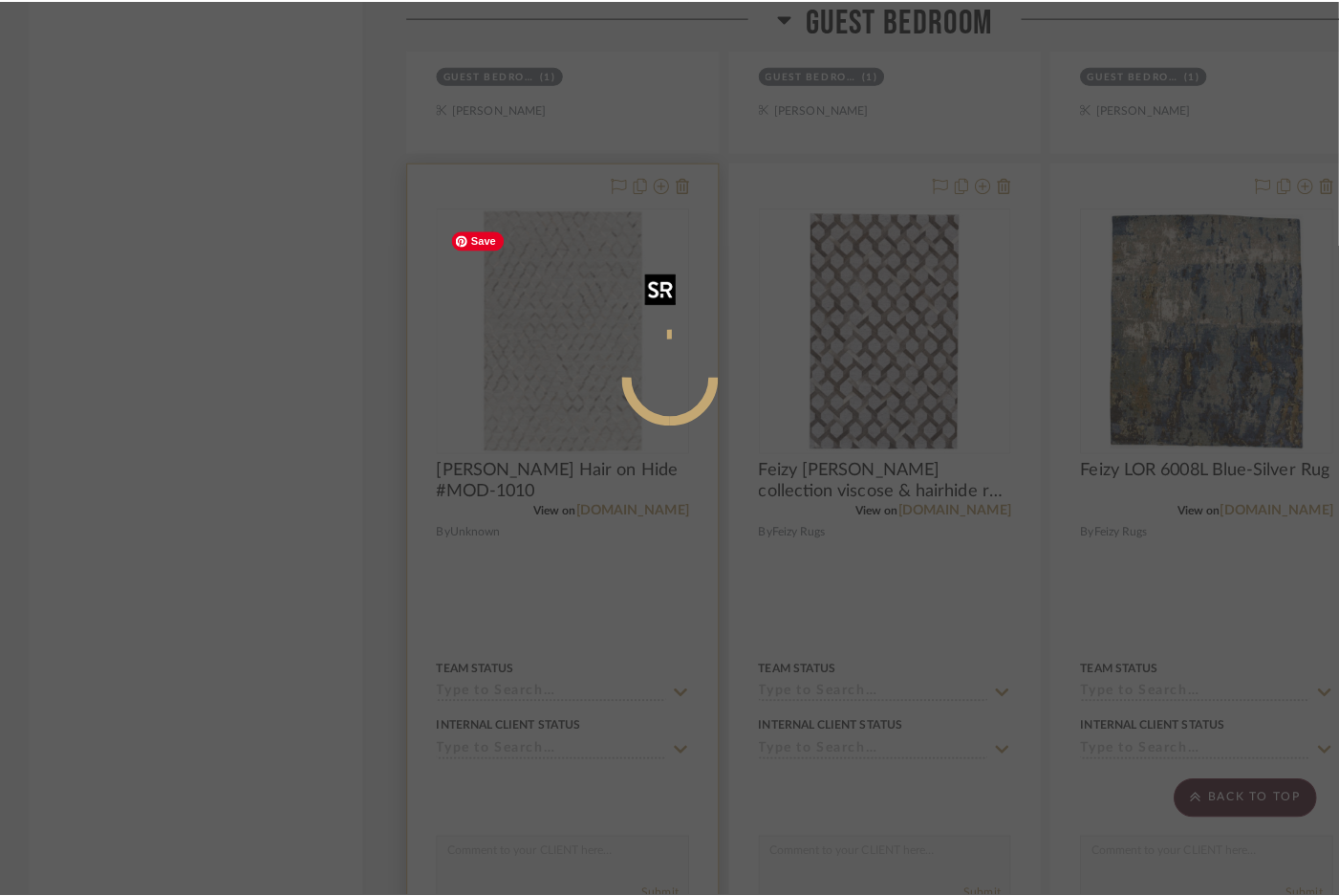
scroll to position [0, 0]
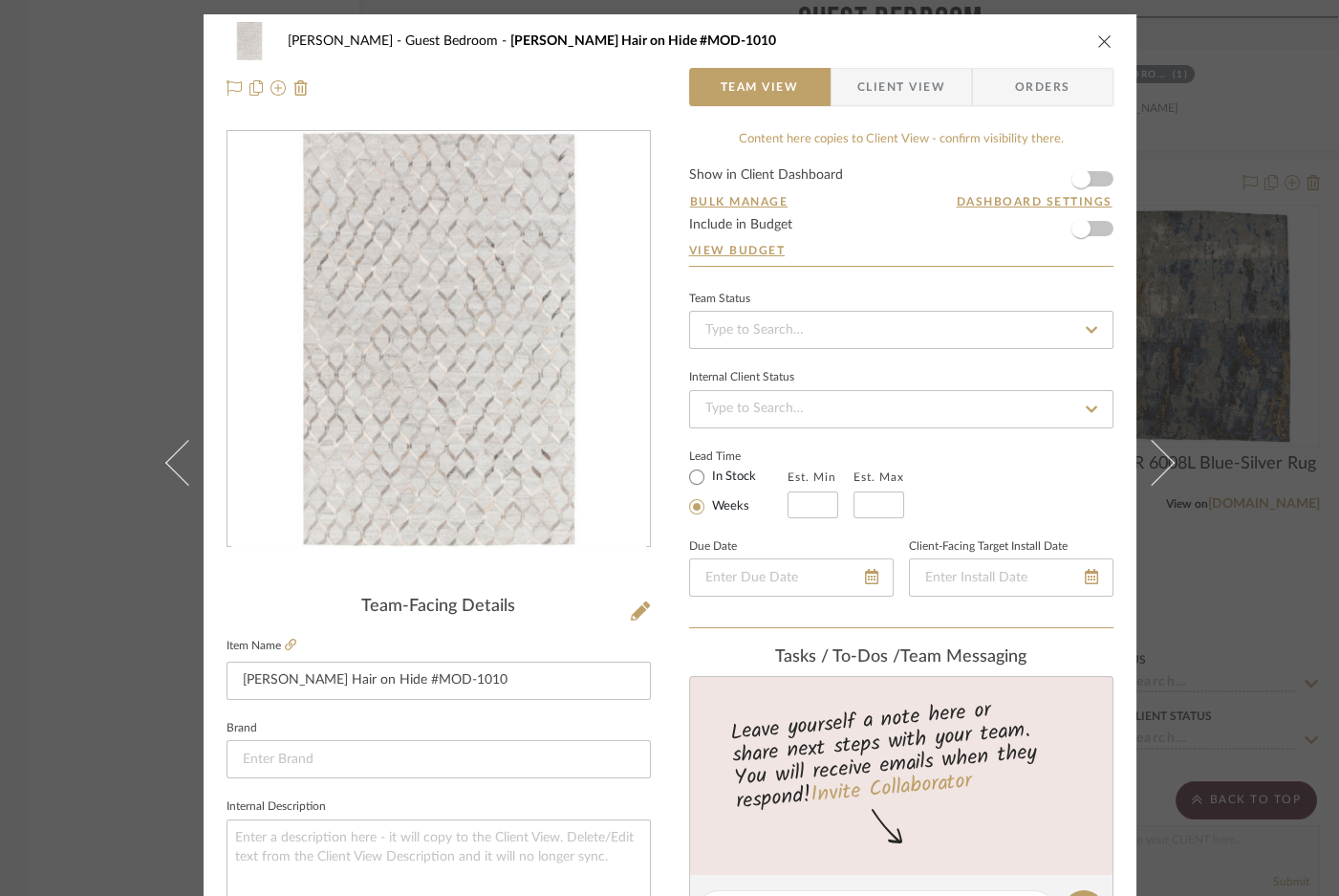
click at [1105, 48] on icon "close" at bounding box center [1104, 41] width 15 height 15
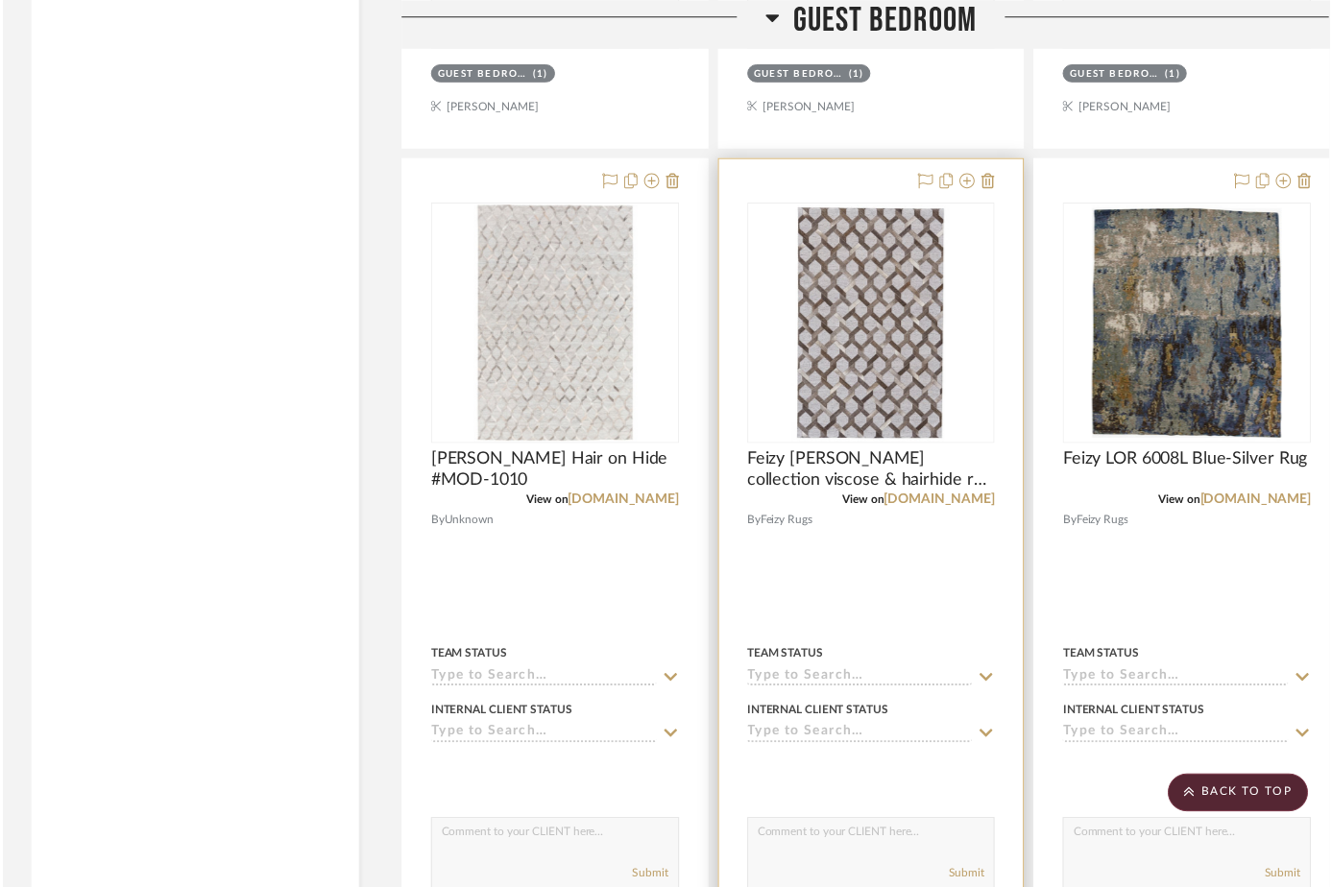
scroll to position [8555, 0]
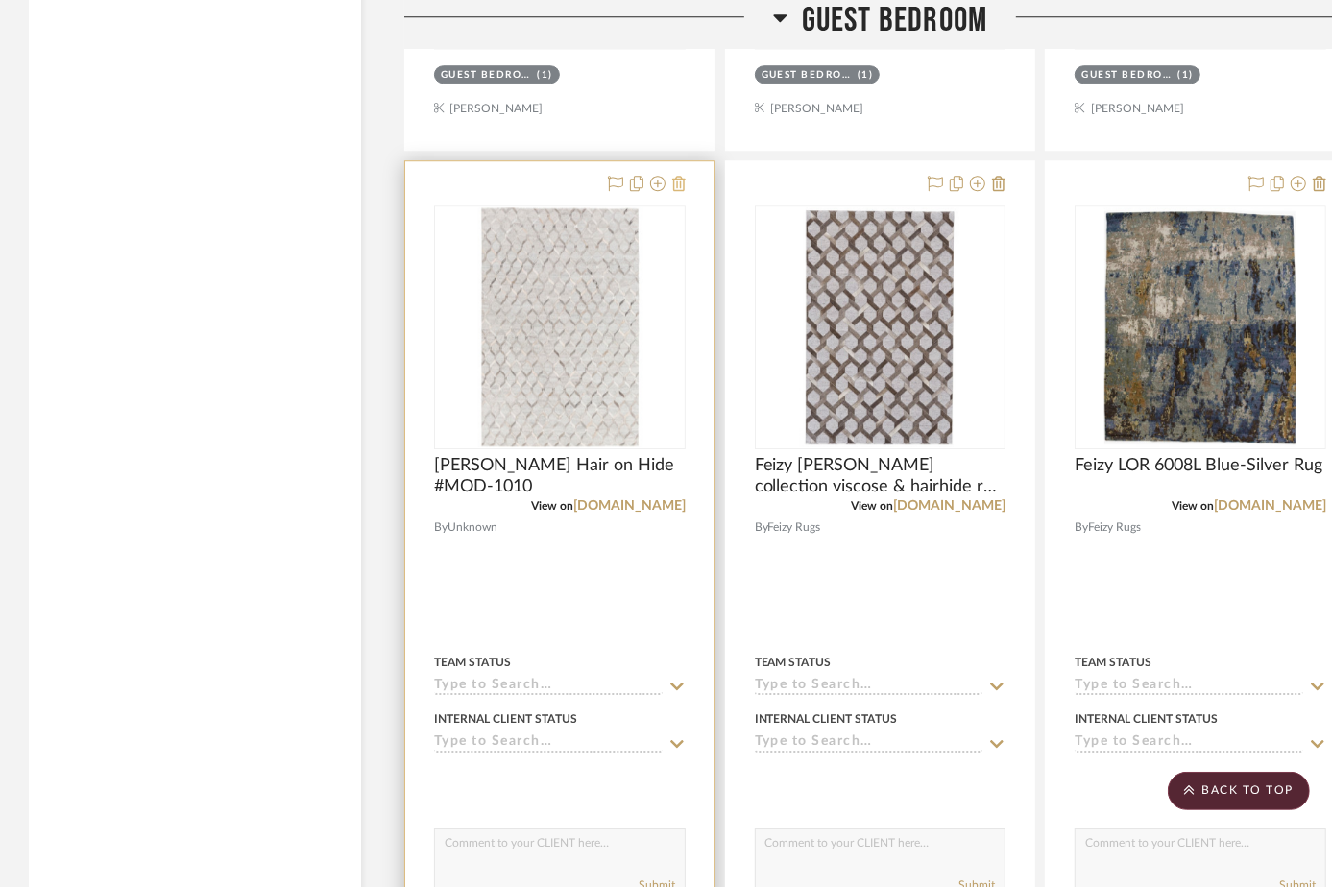
click at [682, 191] on icon at bounding box center [678, 183] width 13 height 15
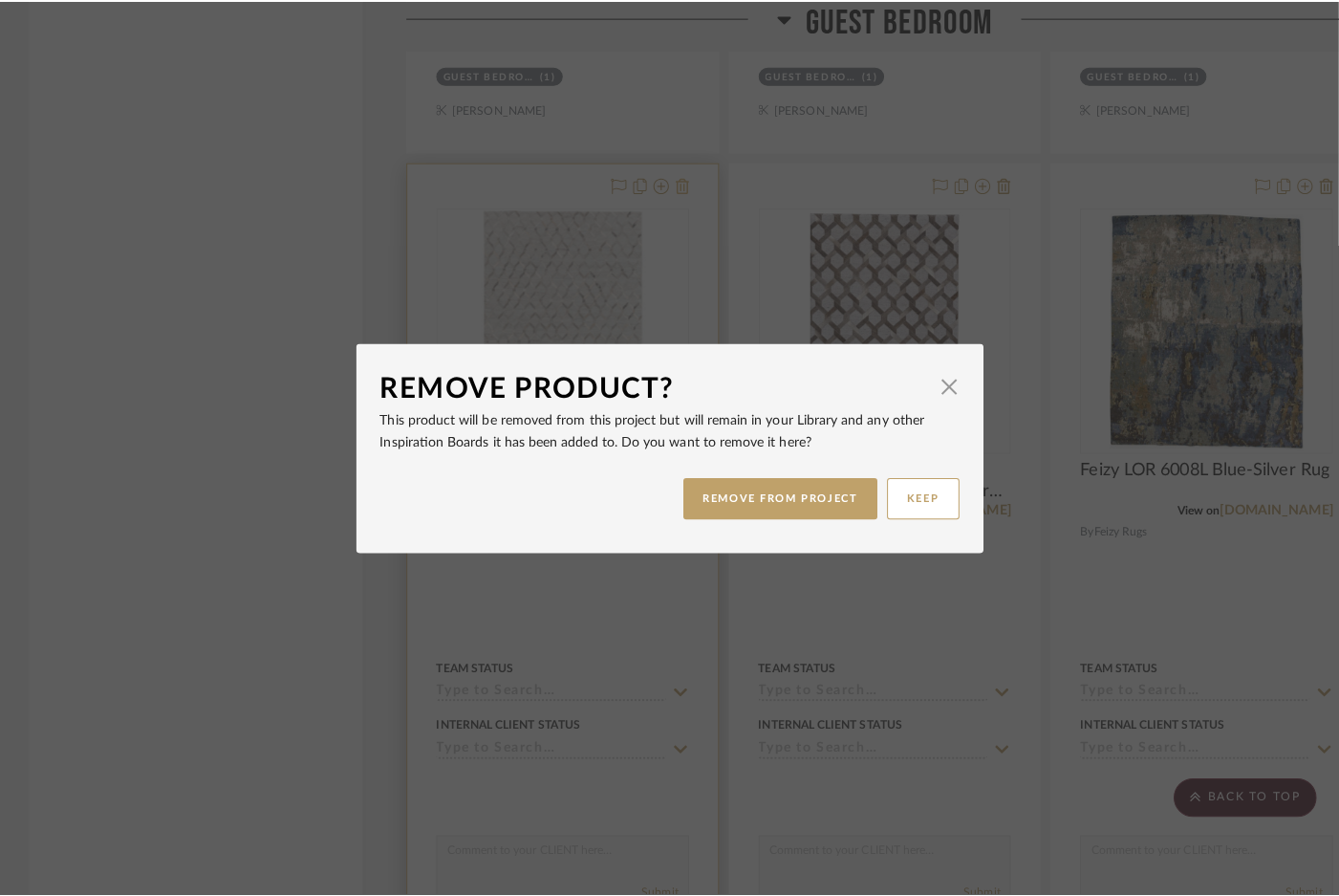
scroll to position [0, 0]
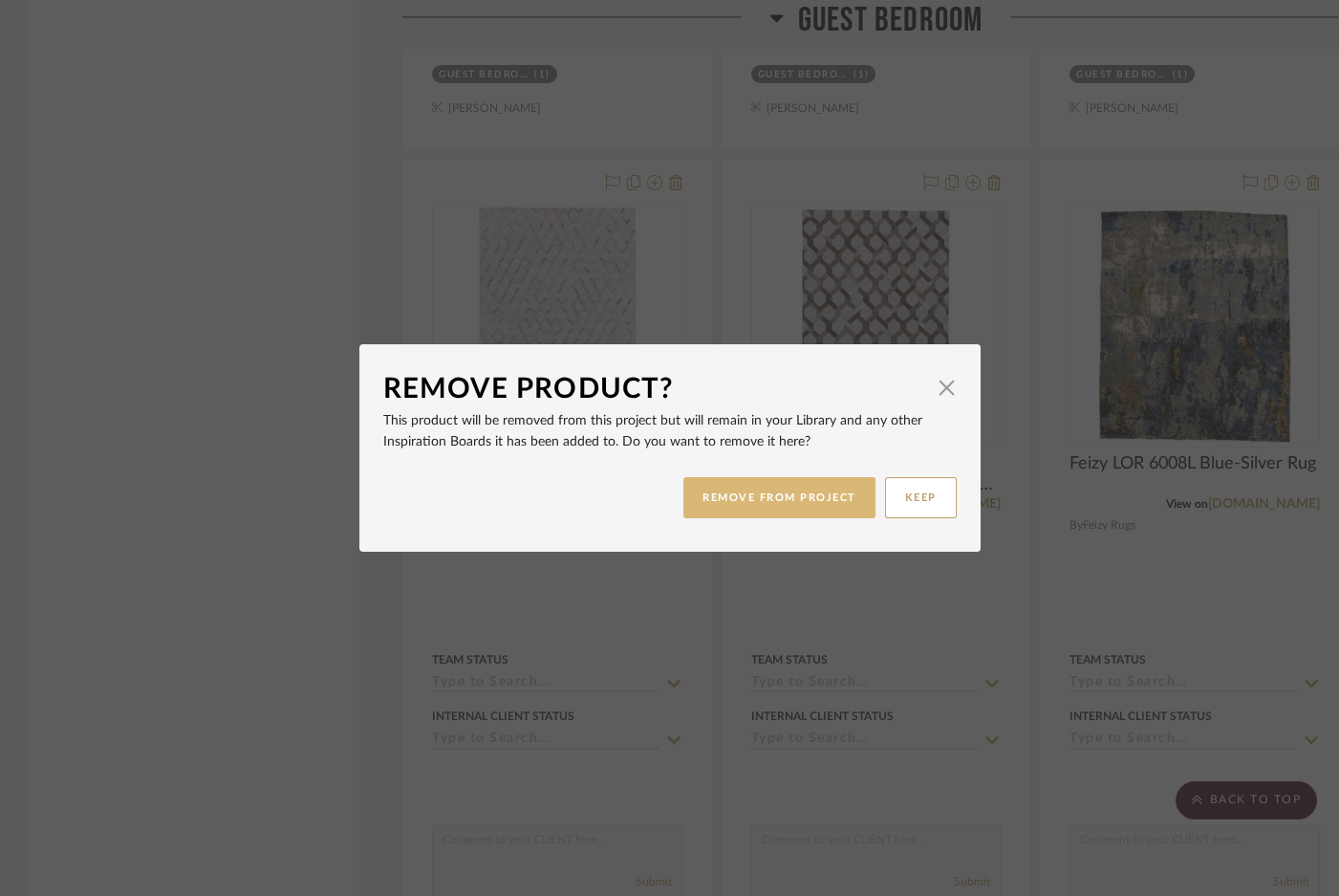
click at [799, 500] on button "REMOVE FROM PROJECT" at bounding box center [780, 497] width 192 height 41
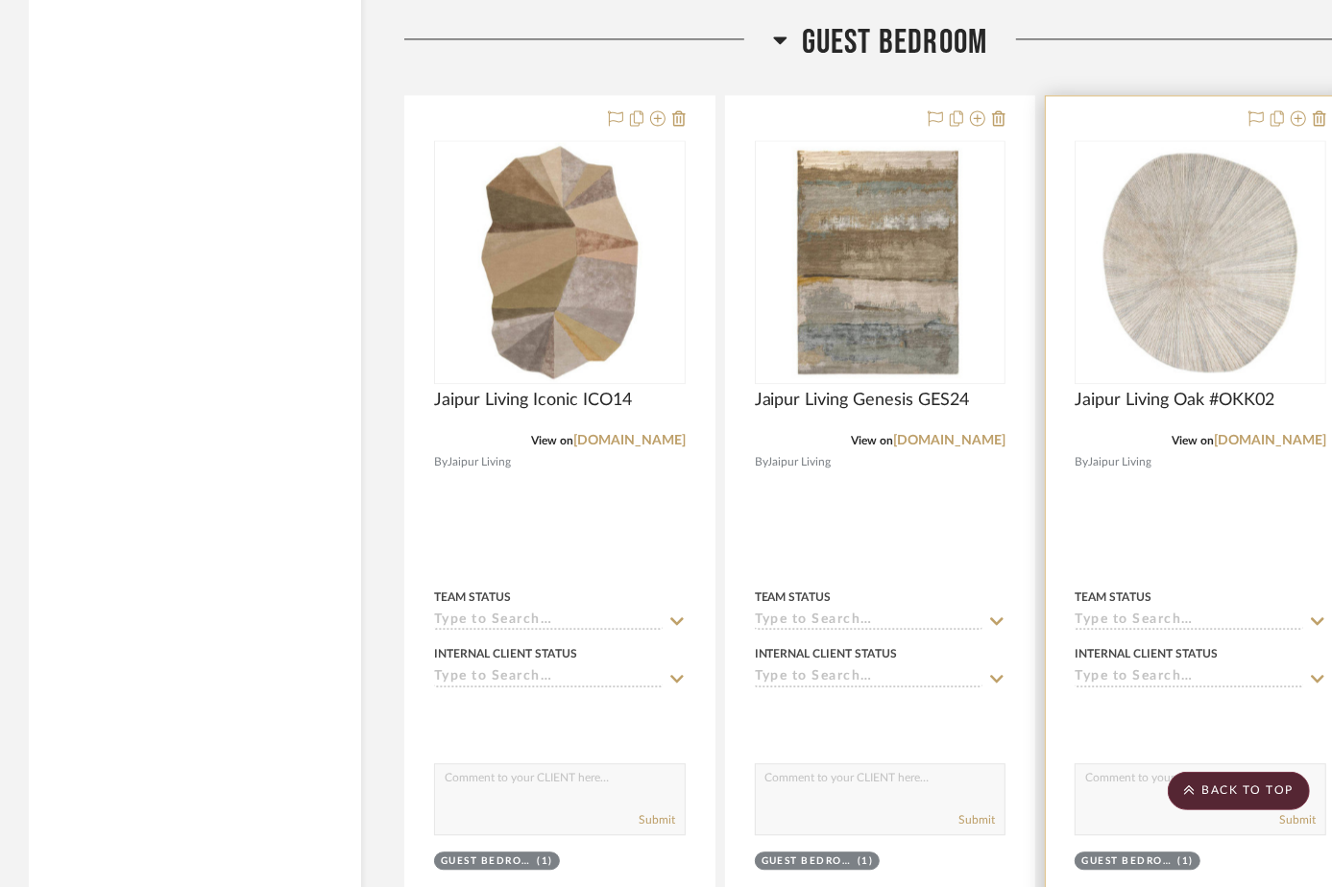
scroll to position [7420, 0]
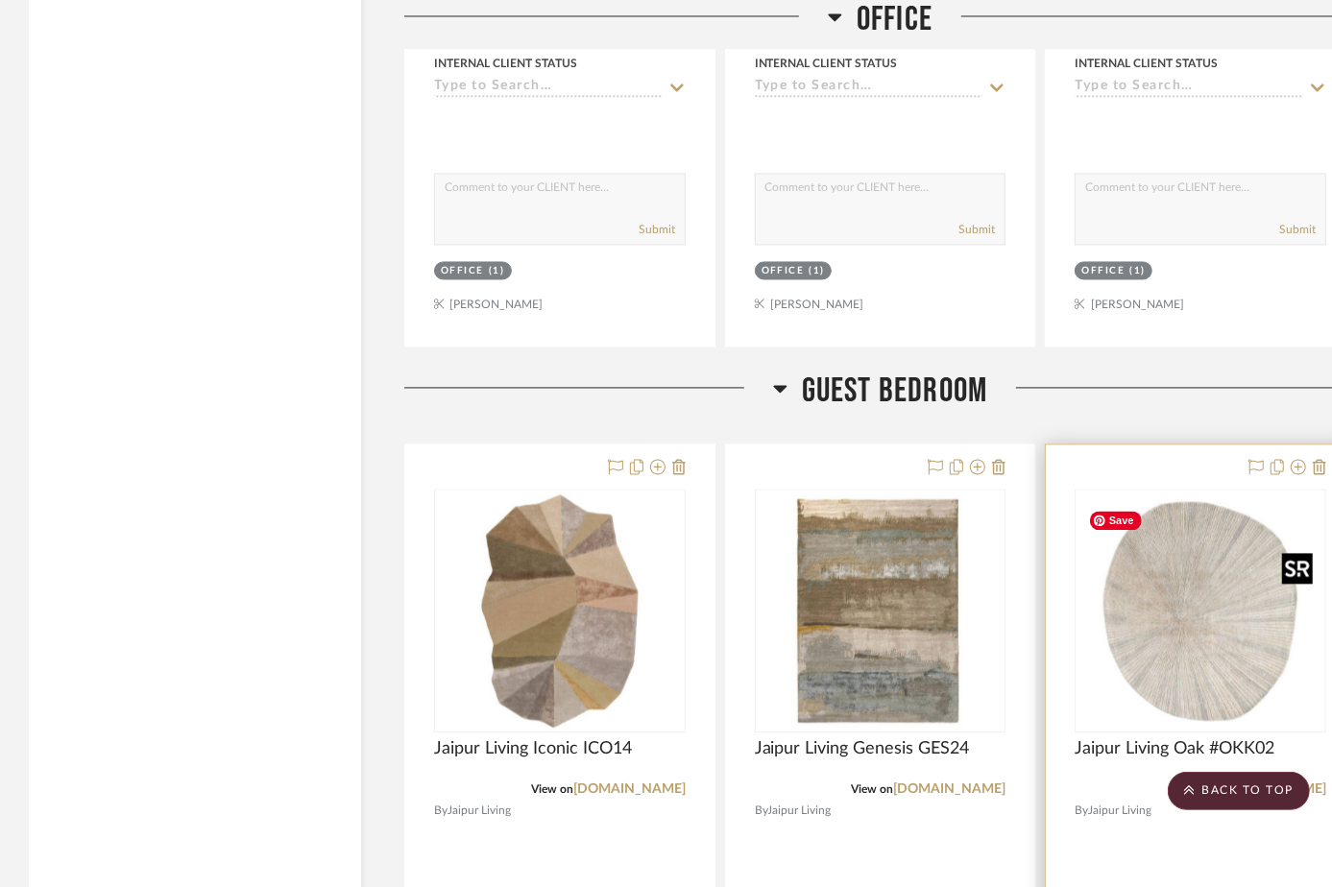
click at [1204, 691] on img "0" at bounding box center [1200, 611] width 240 height 240
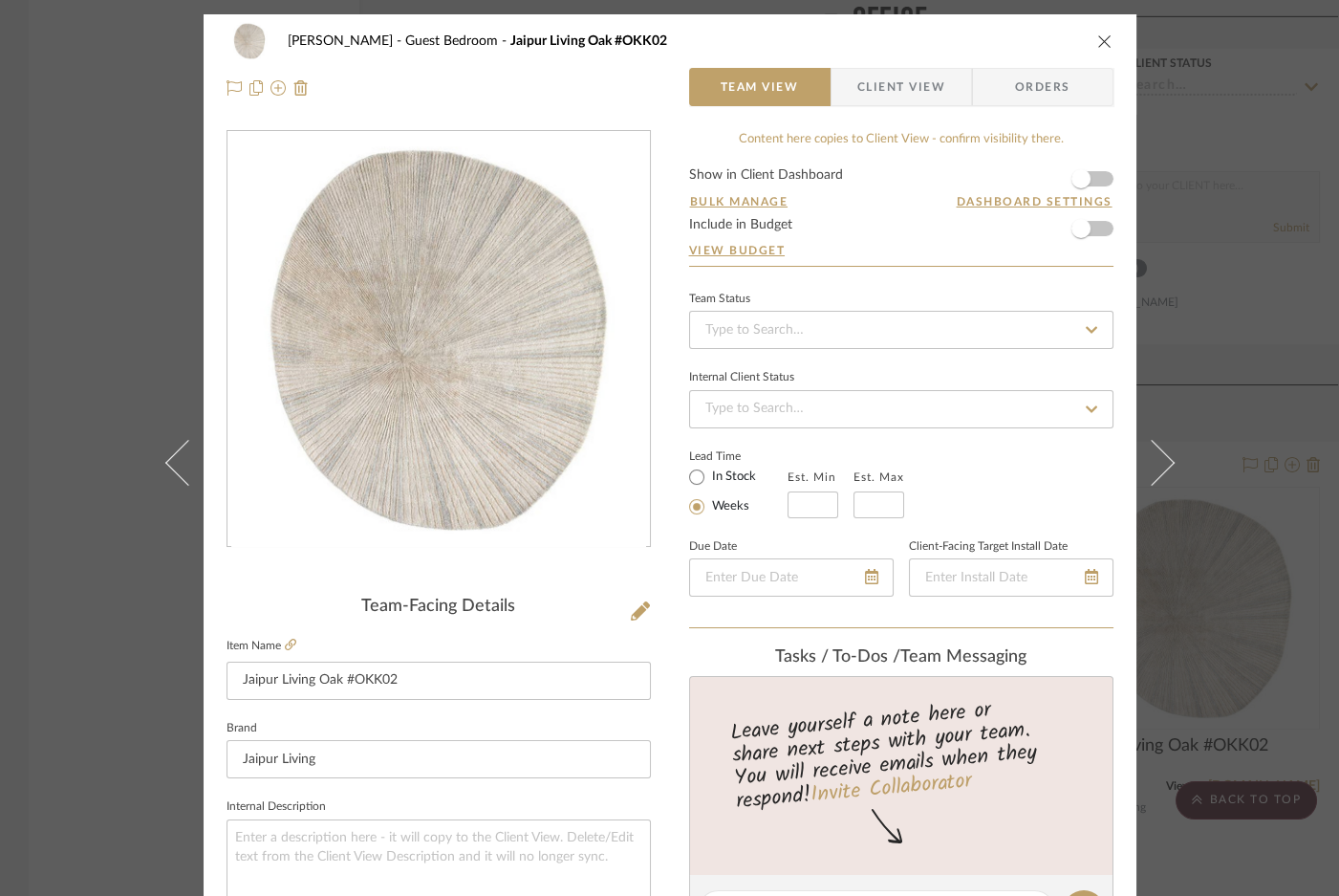
click at [1097, 41] on icon "close" at bounding box center [1104, 41] width 15 height 15
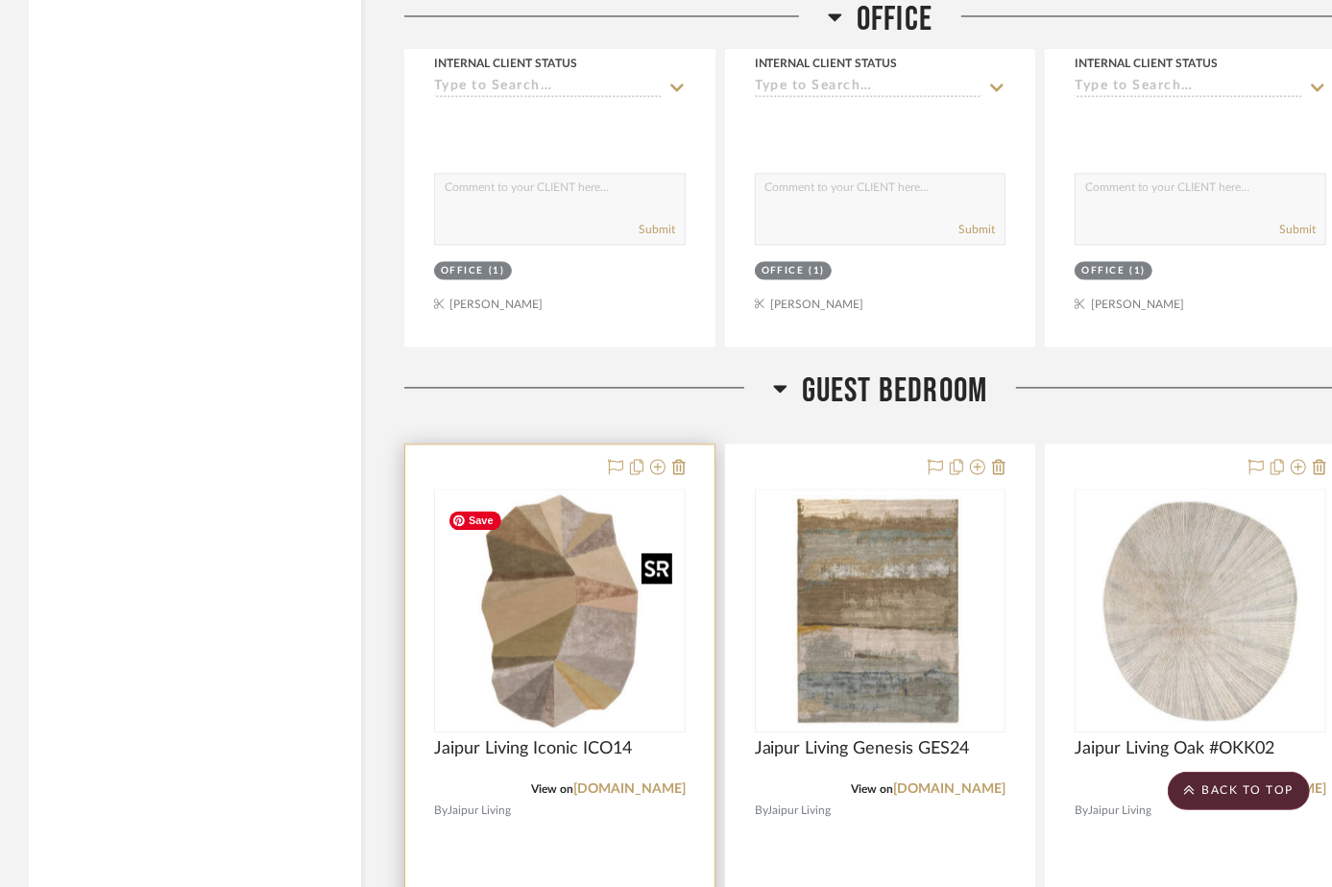
scroll to position [7682, 0]
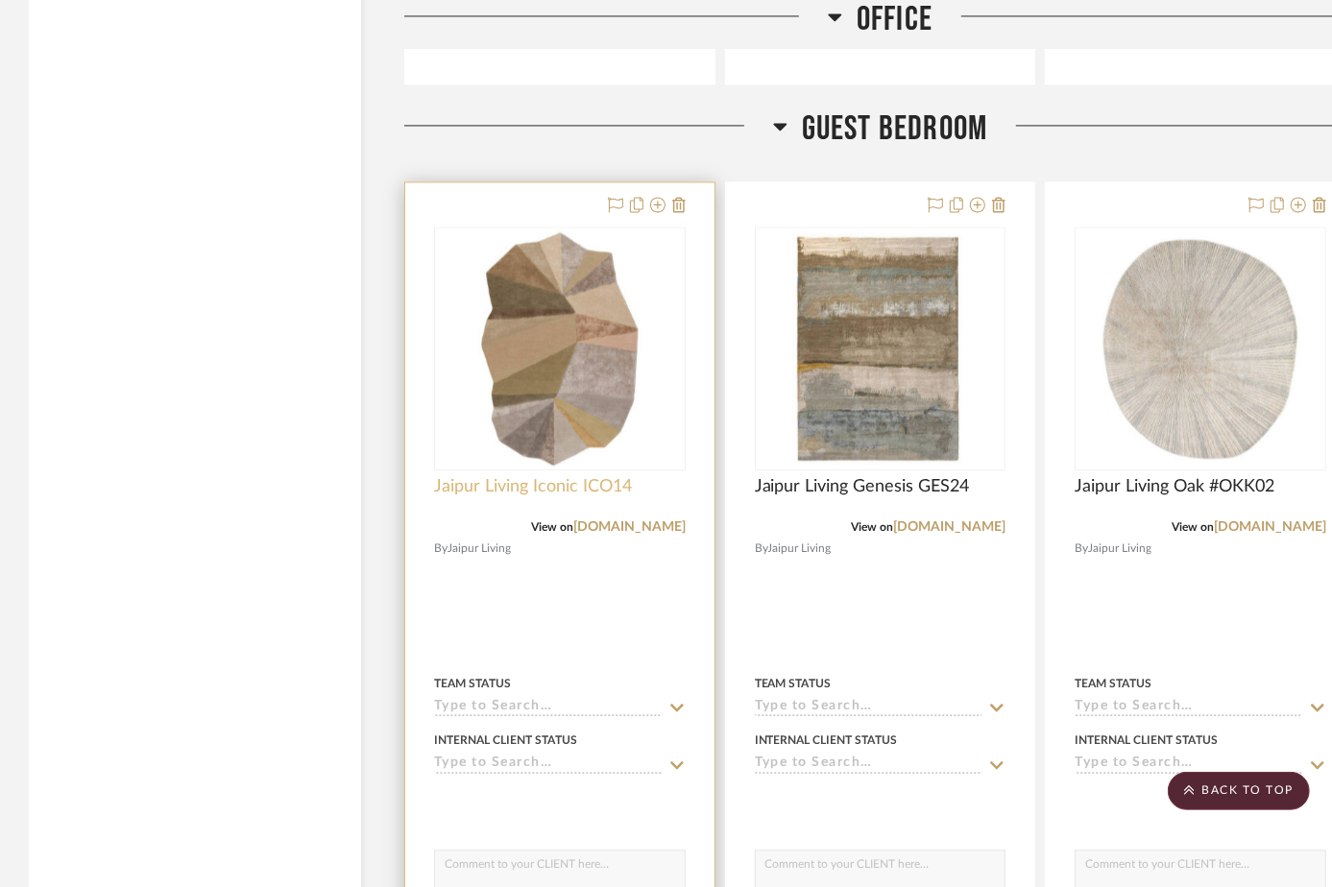
click at [616, 497] on span "Jaipur Living Iconic ICO14" at bounding box center [533, 486] width 198 height 21
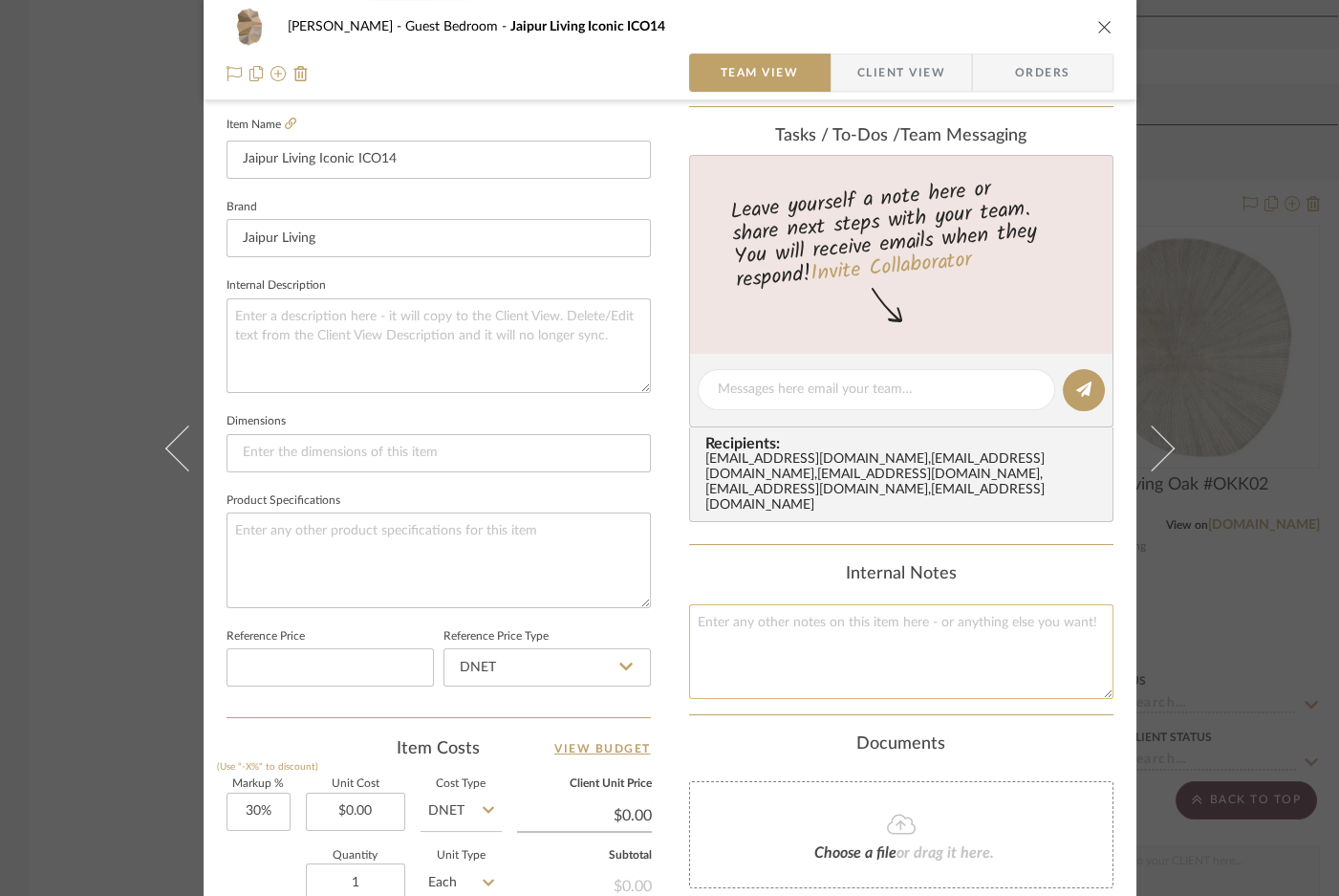
scroll to position [869, 0]
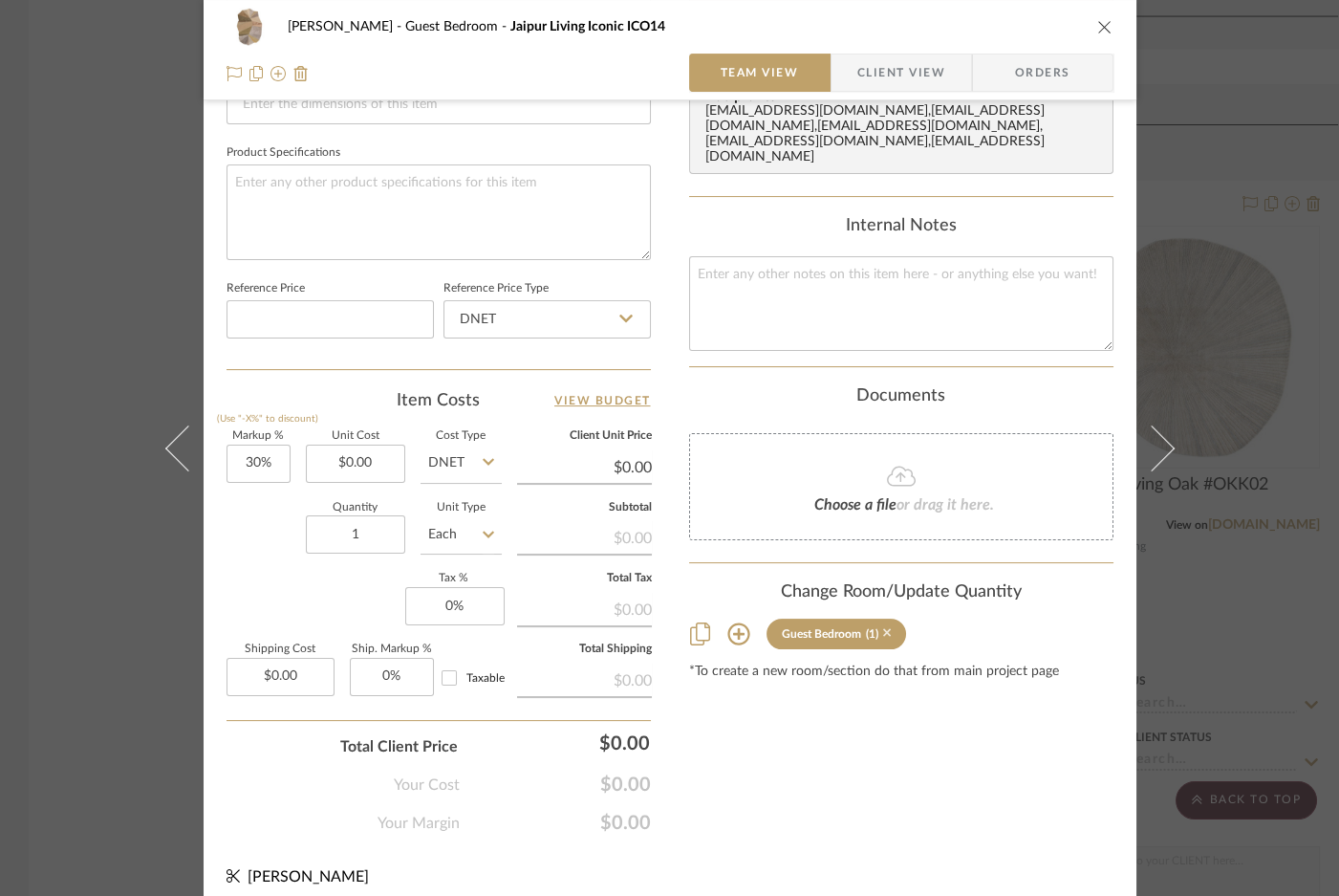
click at [884, 626] on icon at bounding box center [887, 632] width 9 height 13
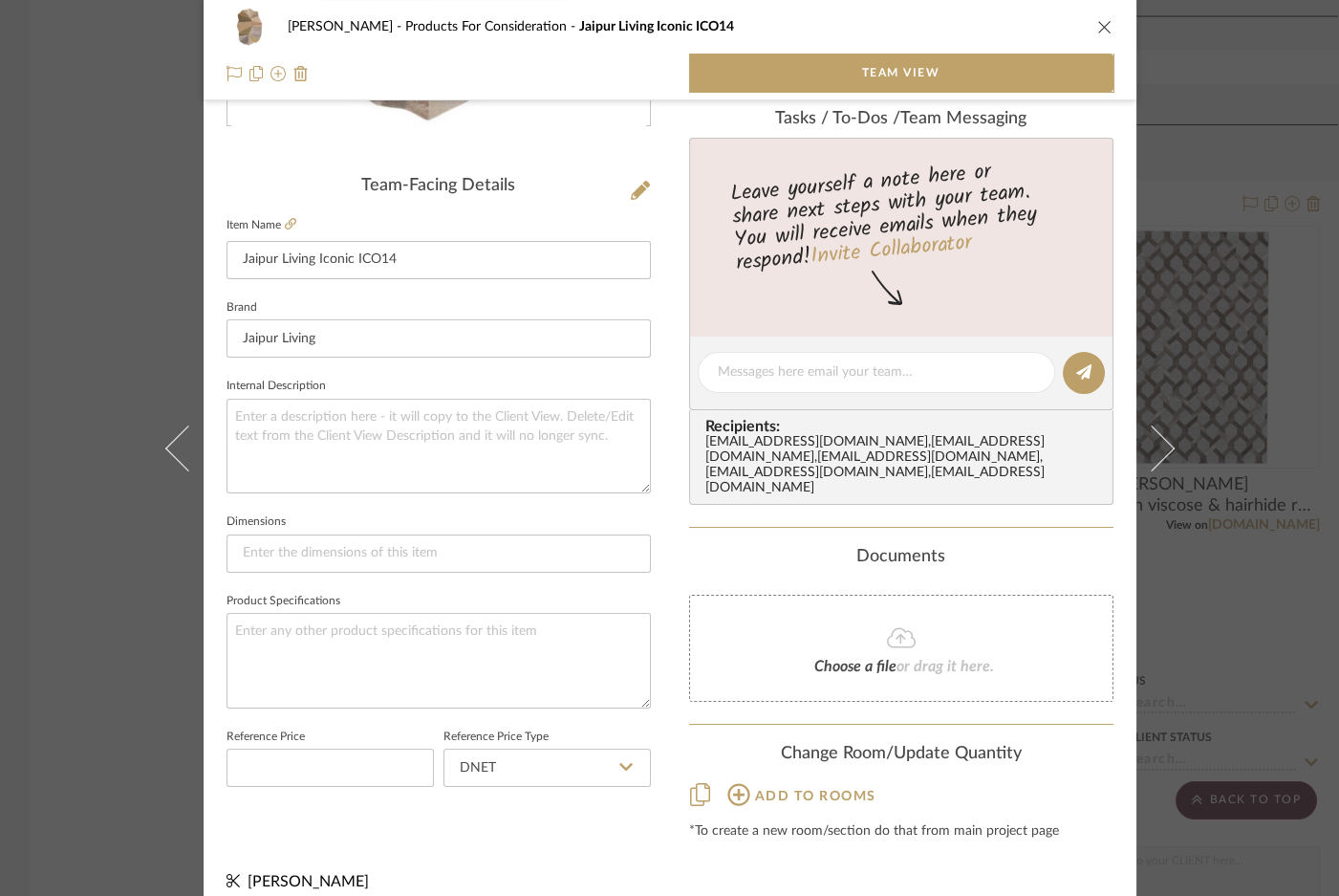
click at [1099, 27] on icon "close" at bounding box center [1104, 26] width 15 height 15
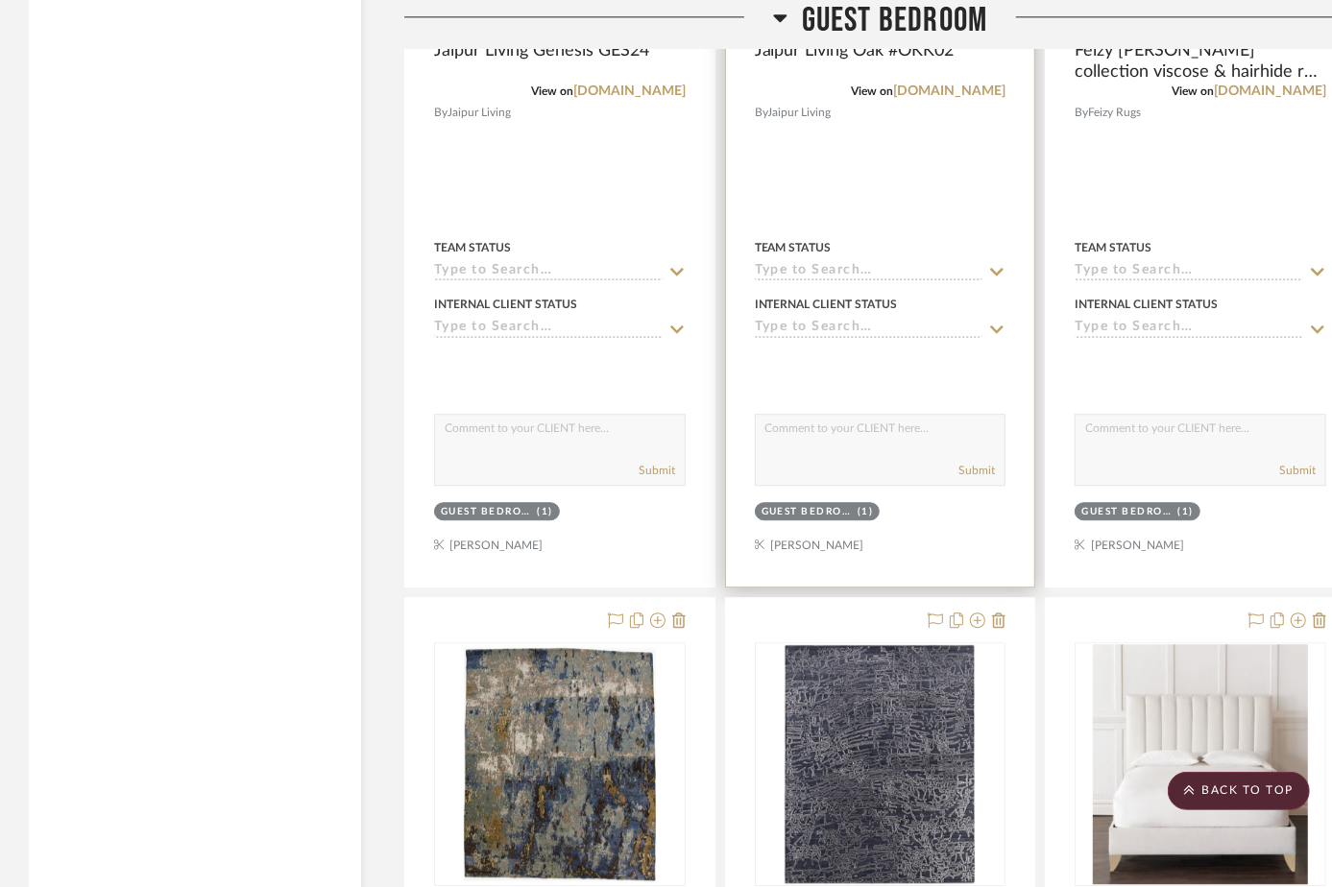
scroll to position [8293, 0]
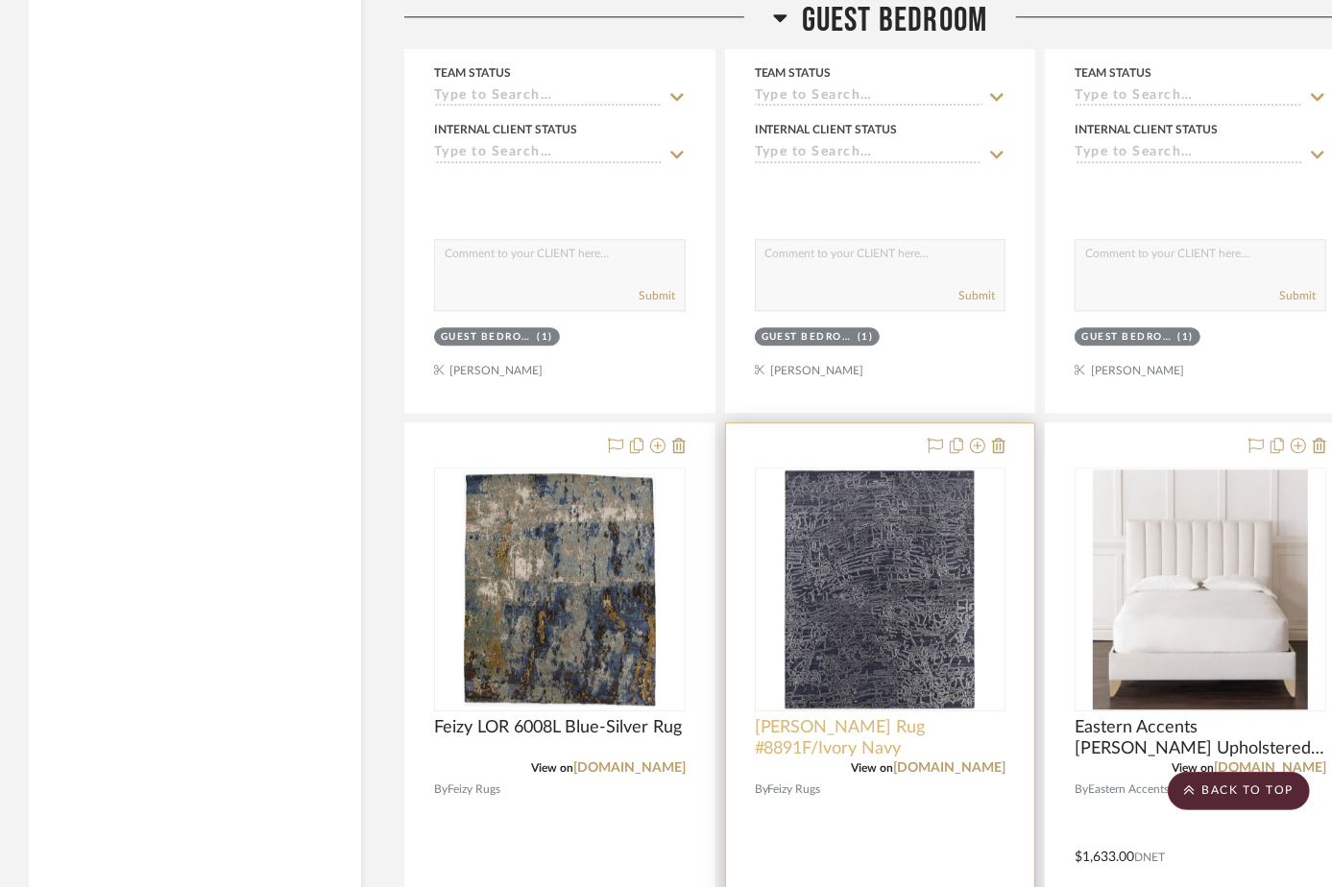
click at [976, 742] on span "Feizy Whitton Rug #8891F/Ivory Navy" at bounding box center [881, 738] width 252 height 42
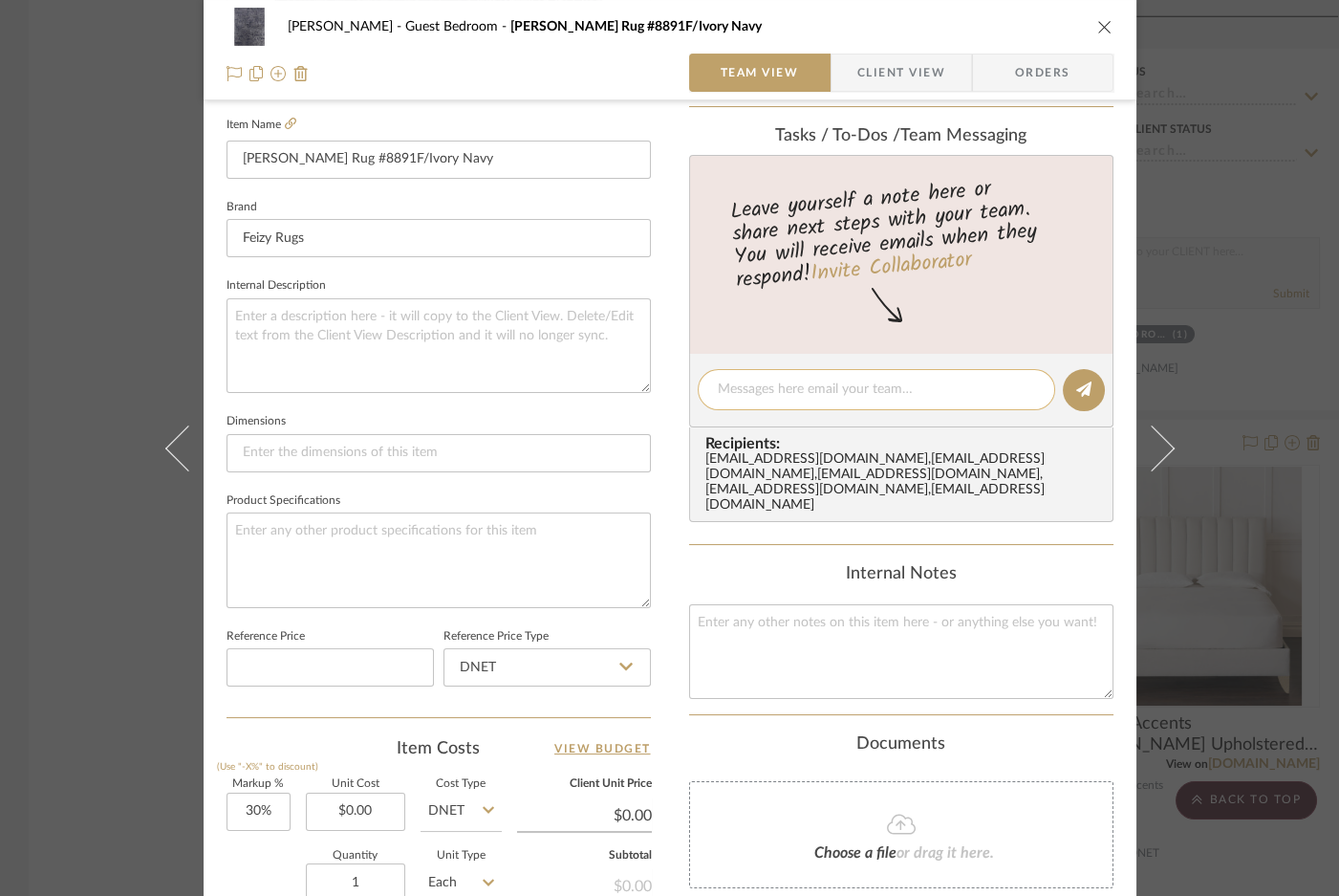
scroll to position [878, 0]
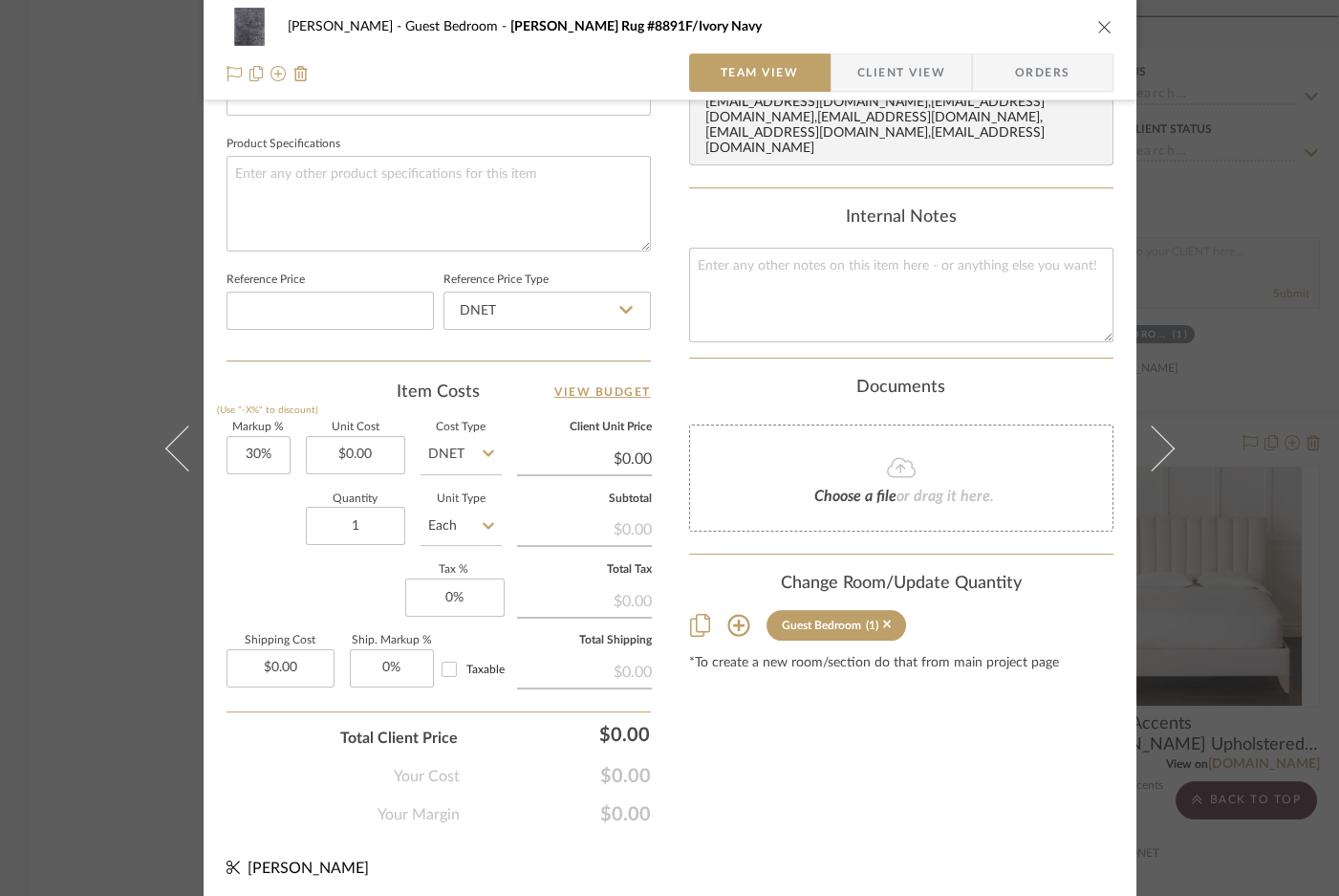
click at [885, 610] on sr-tag "Guest Bedroom (1)" at bounding box center [836, 625] width 140 height 31
click at [883, 617] on icon at bounding box center [887, 623] width 9 height 13
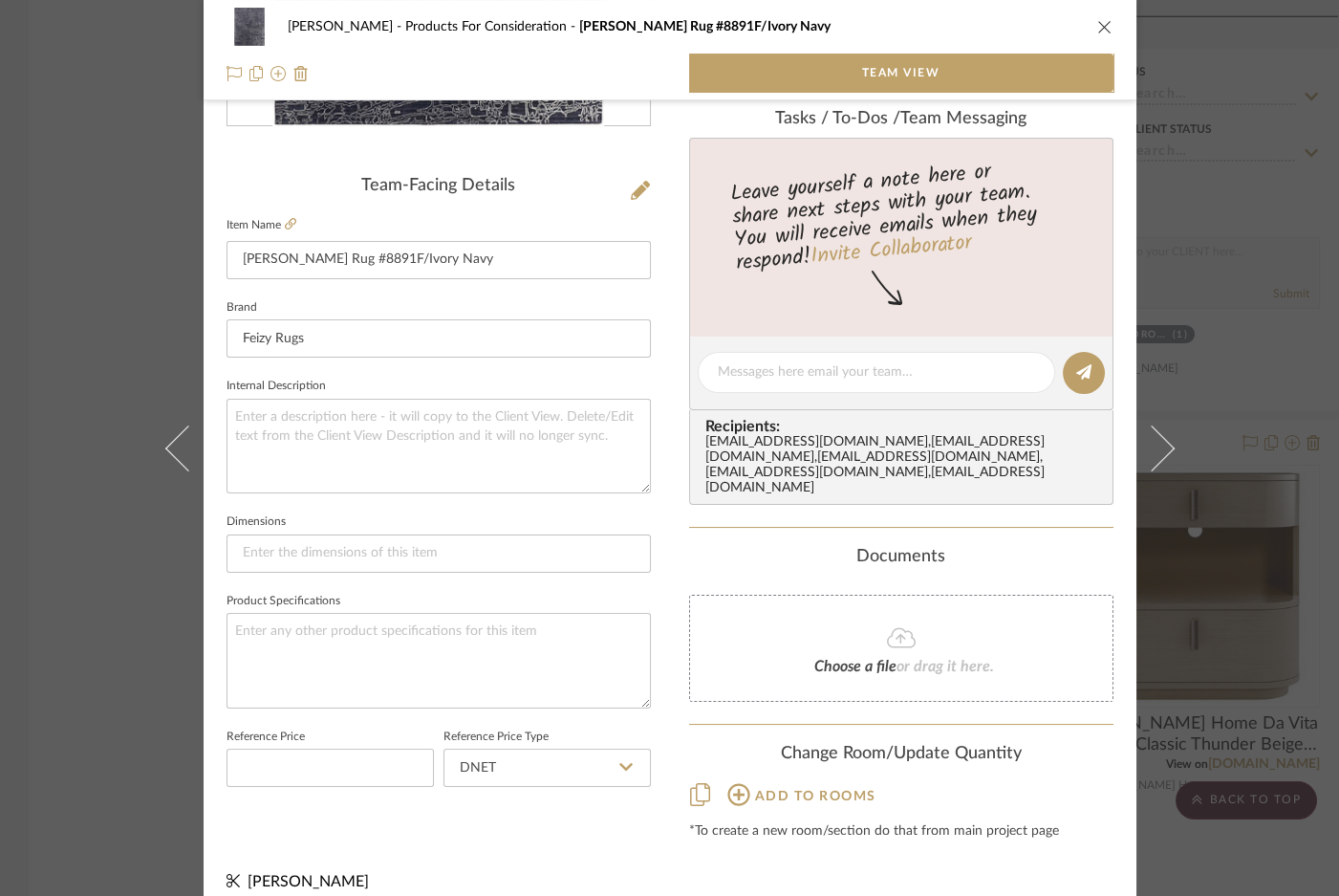
click at [1257, 289] on div "Sutton Products For Consideration Feizy Whitton Rug #8891F/Ivory Navy Team View…" at bounding box center [669, 448] width 1339 height 896
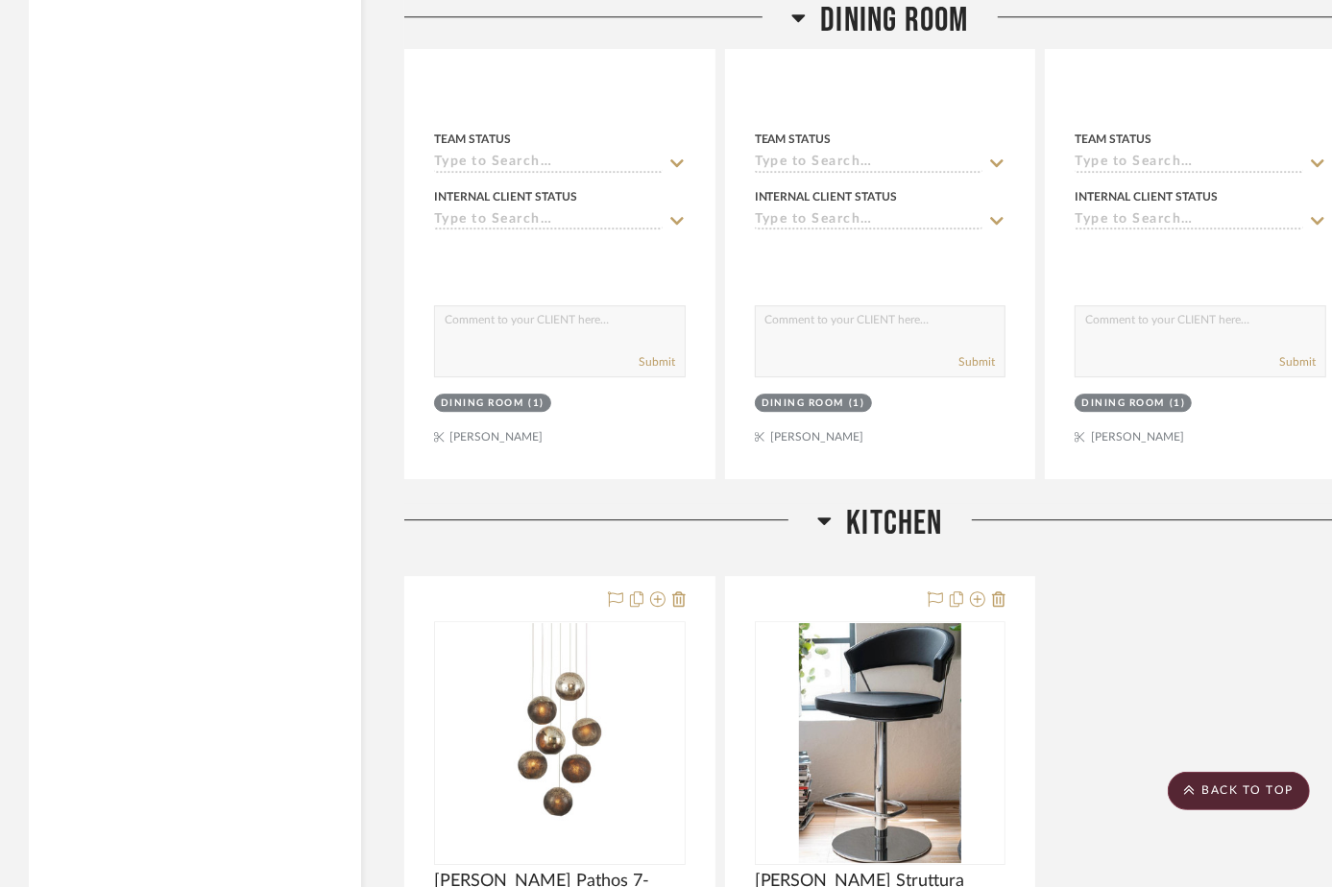
scroll to position [0, 0]
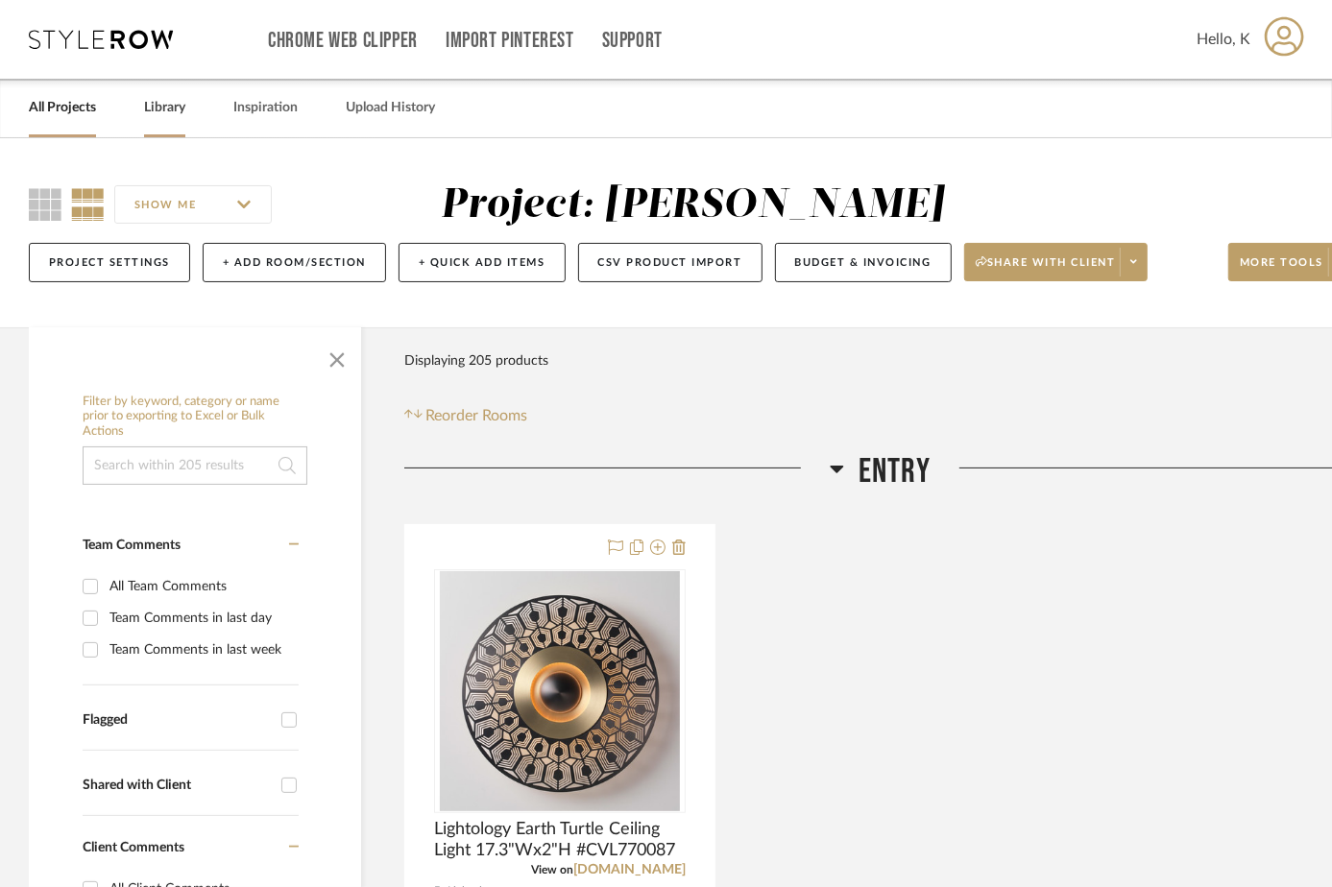
click at [171, 100] on link "Library" at bounding box center [164, 108] width 41 height 26
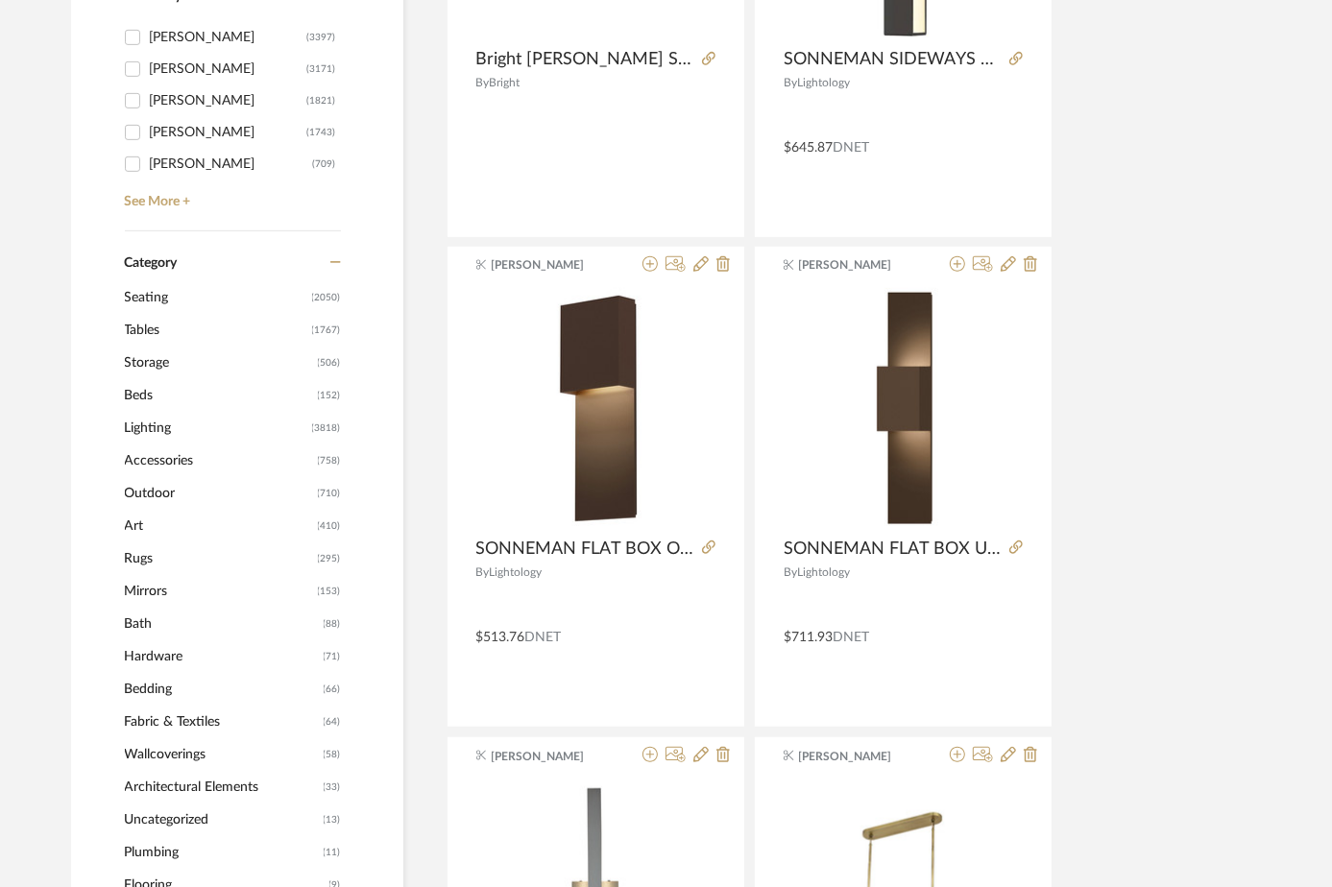
click at [165, 302] on span "Seating" at bounding box center [216, 297] width 182 height 33
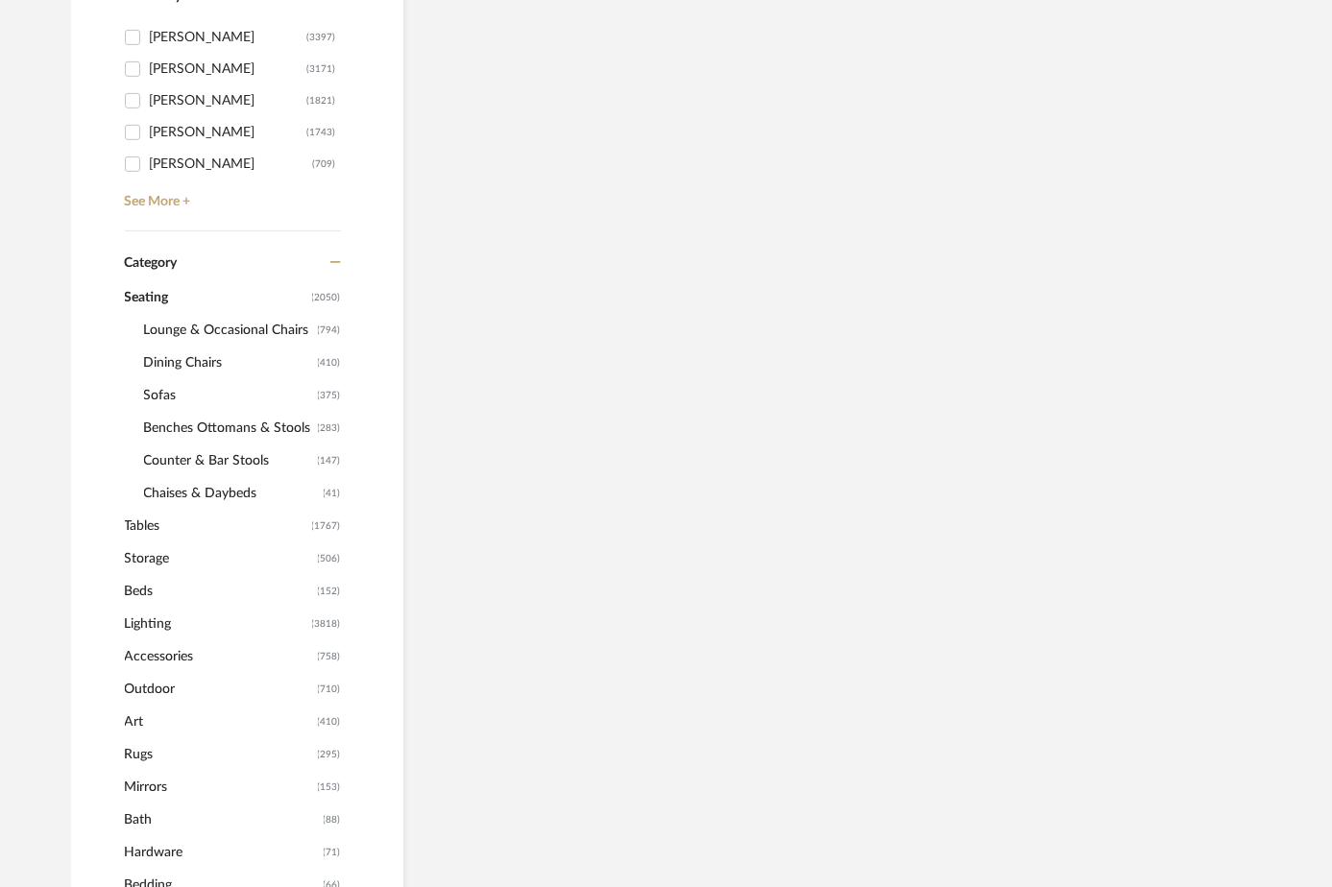
scroll to position [608, 0]
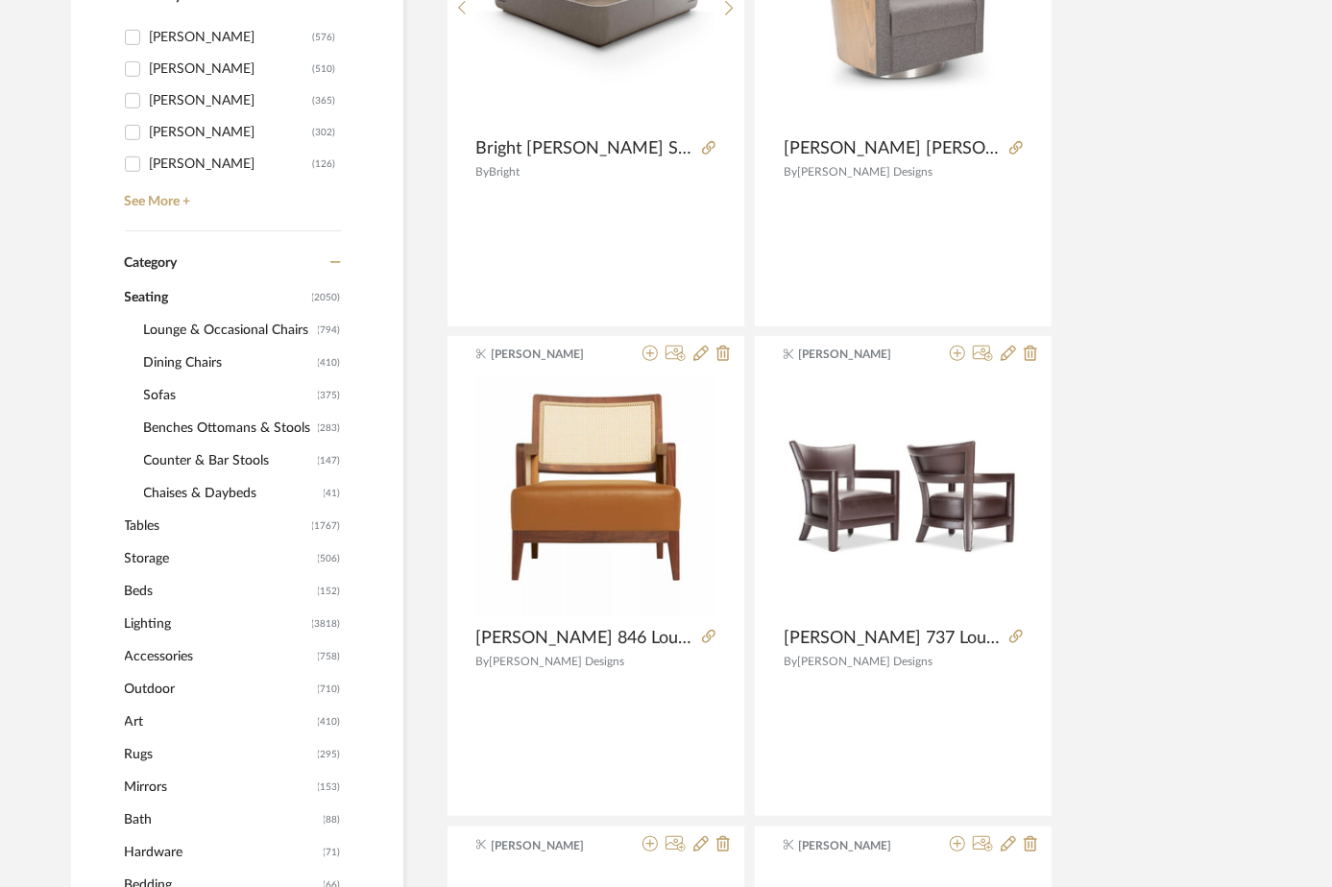
click at [182, 326] on span "Lounge & Occasional Chairs" at bounding box center [228, 330] width 169 height 33
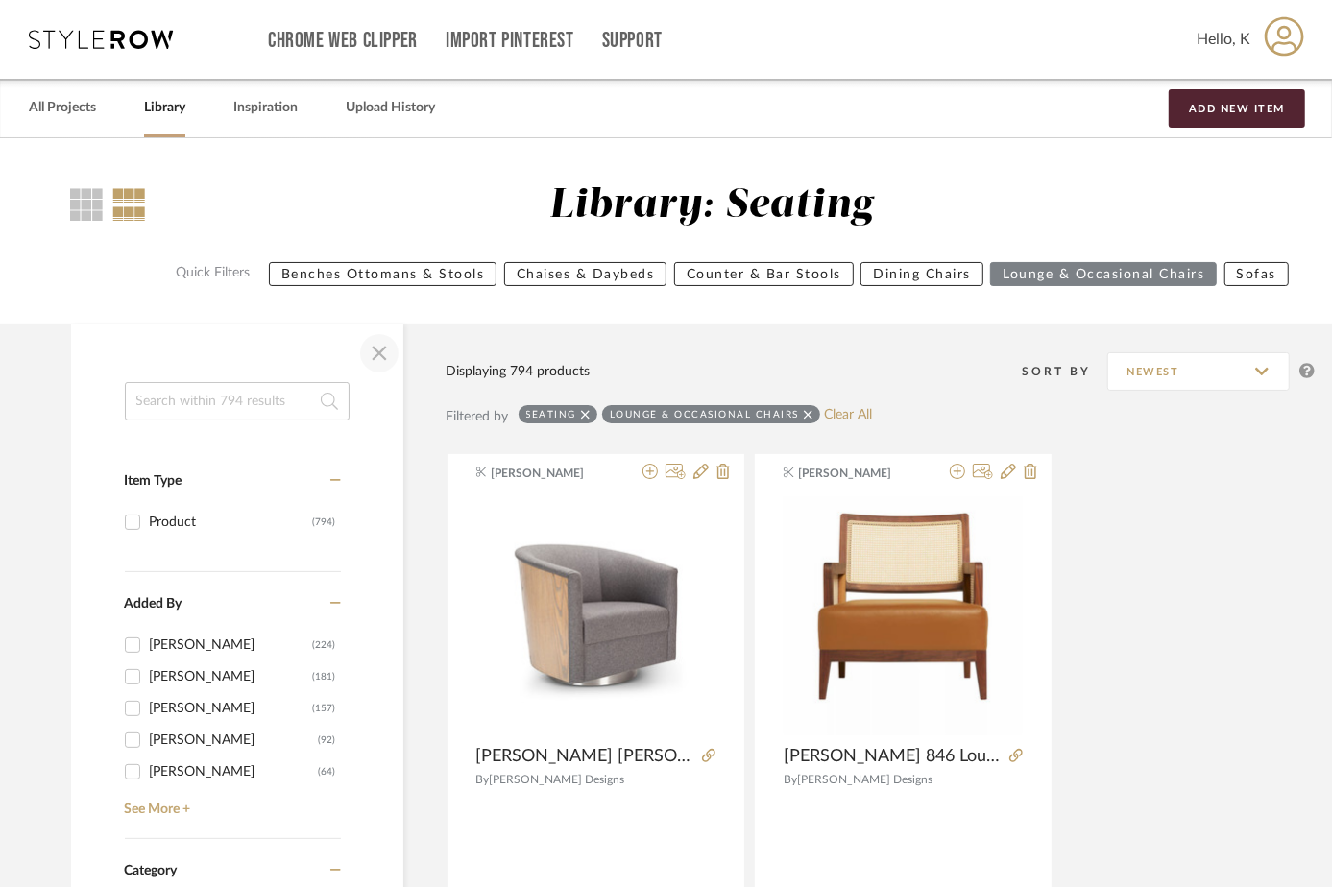
click at [375, 350] on span "button" at bounding box center [379, 353] width 46 height 46
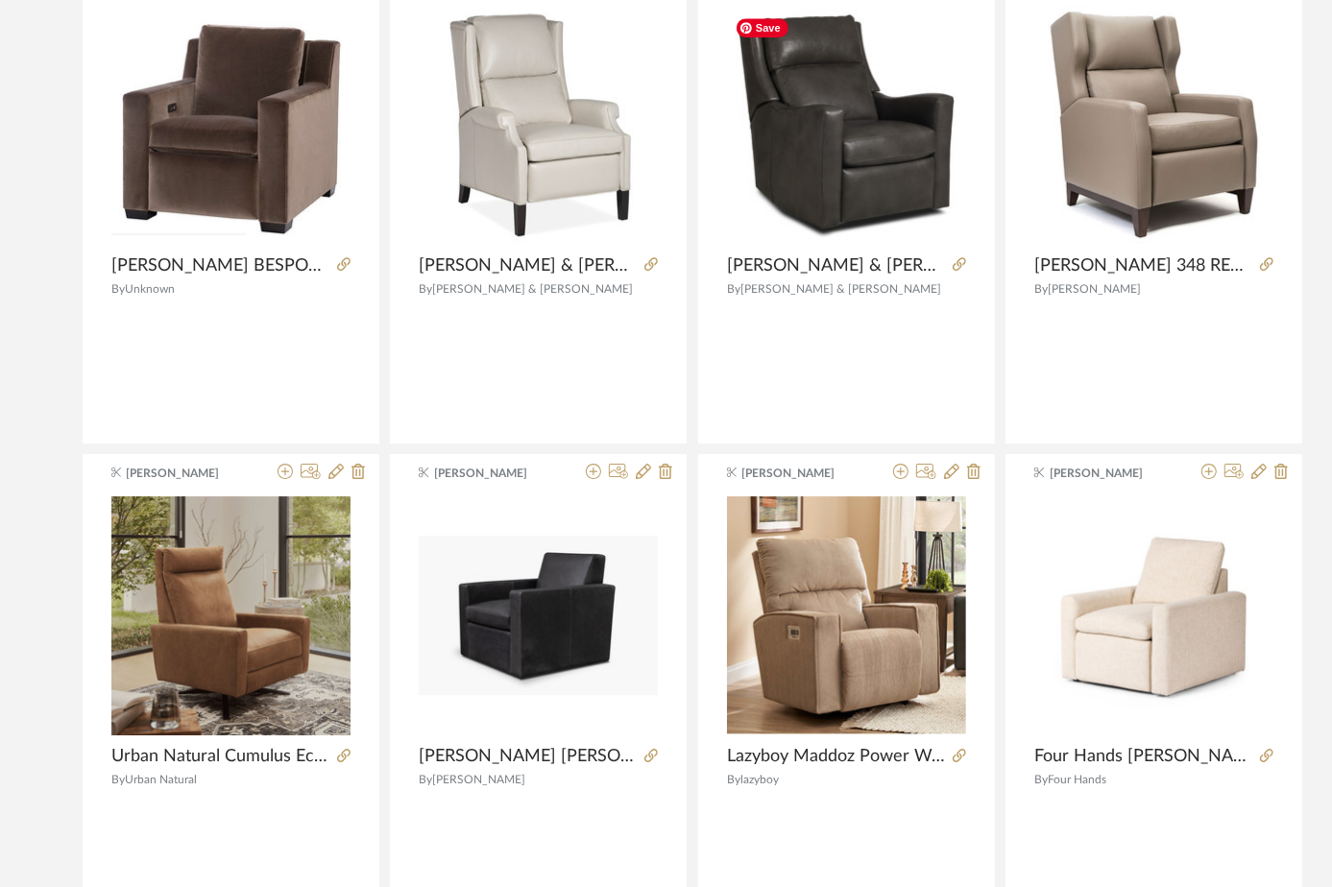
scroll to position [4177, 0]
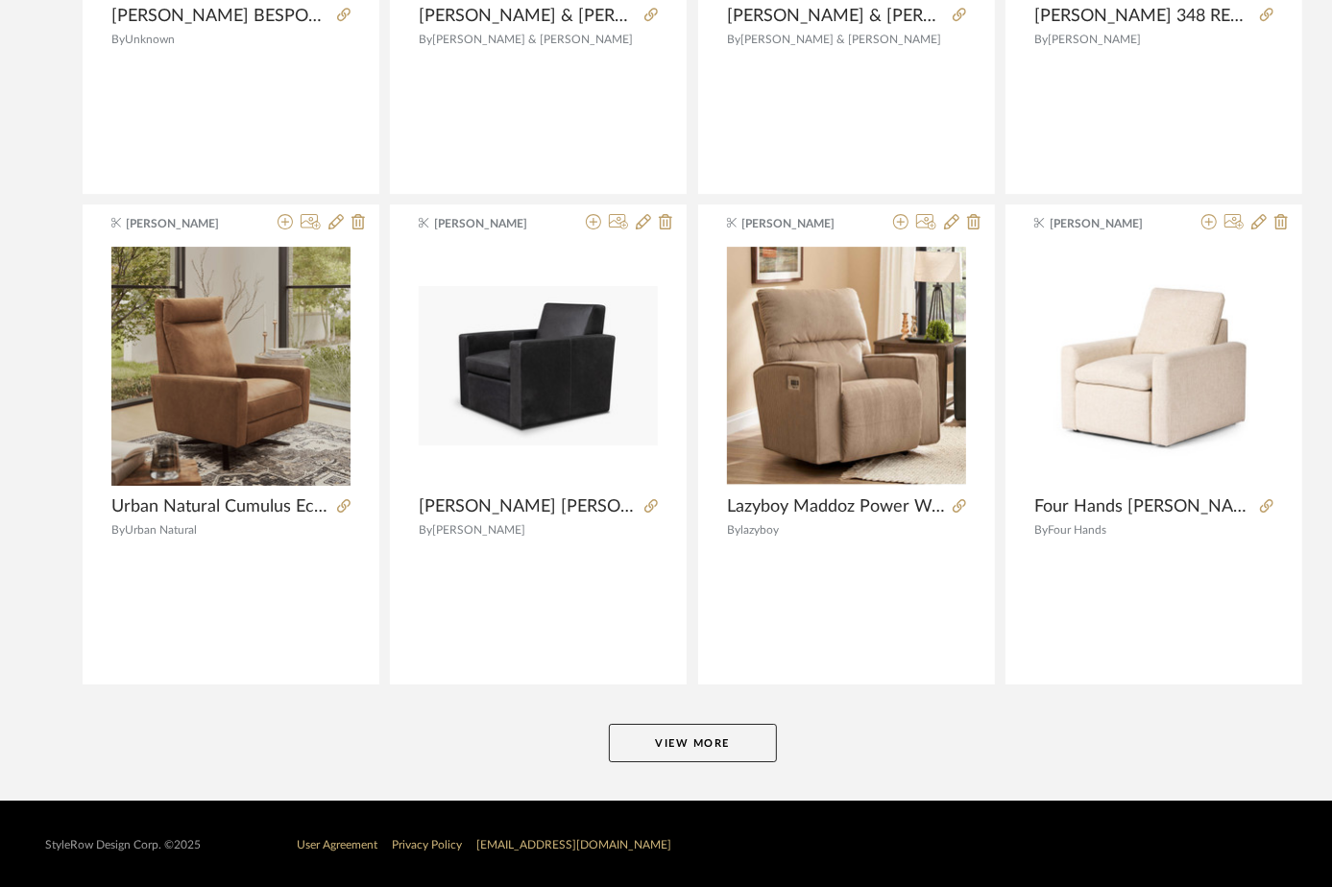
click at [701, 740] on button "View More" at bounding box center [693, 743] width 168 height 38
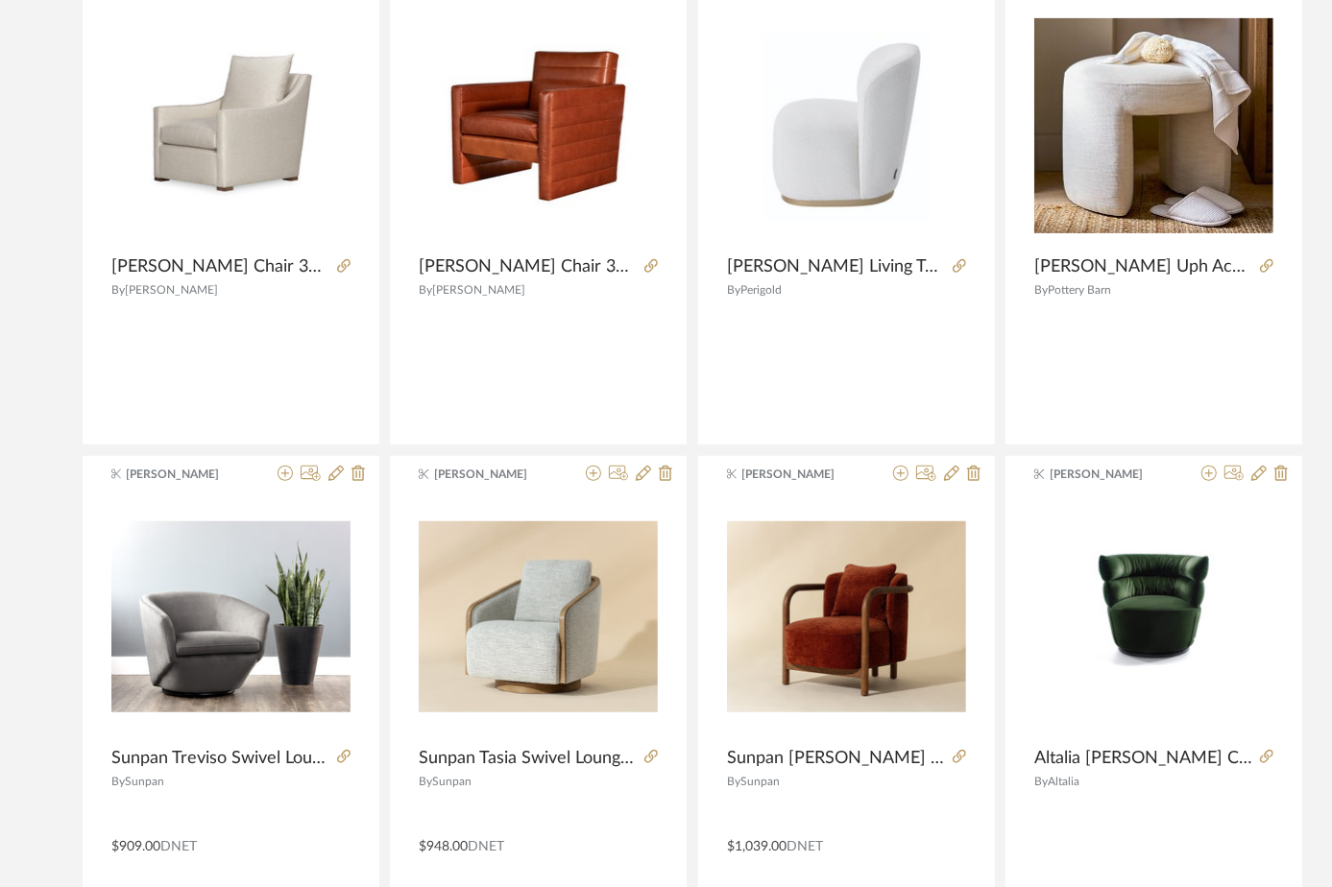
scroll to position [5487, 0]
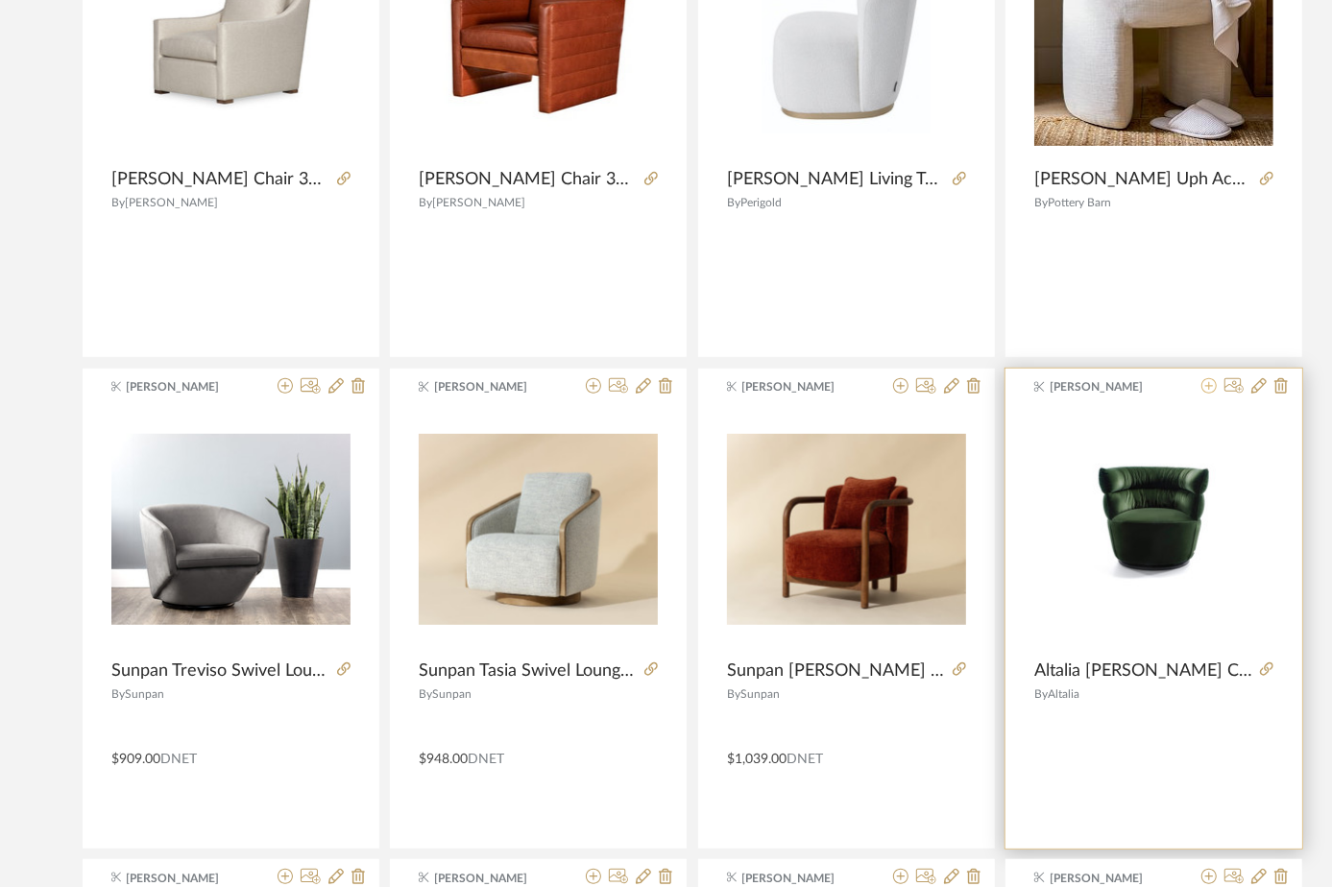
click at [1208, 387] on icon at bounding box center [1208, 385] width 15 height 15
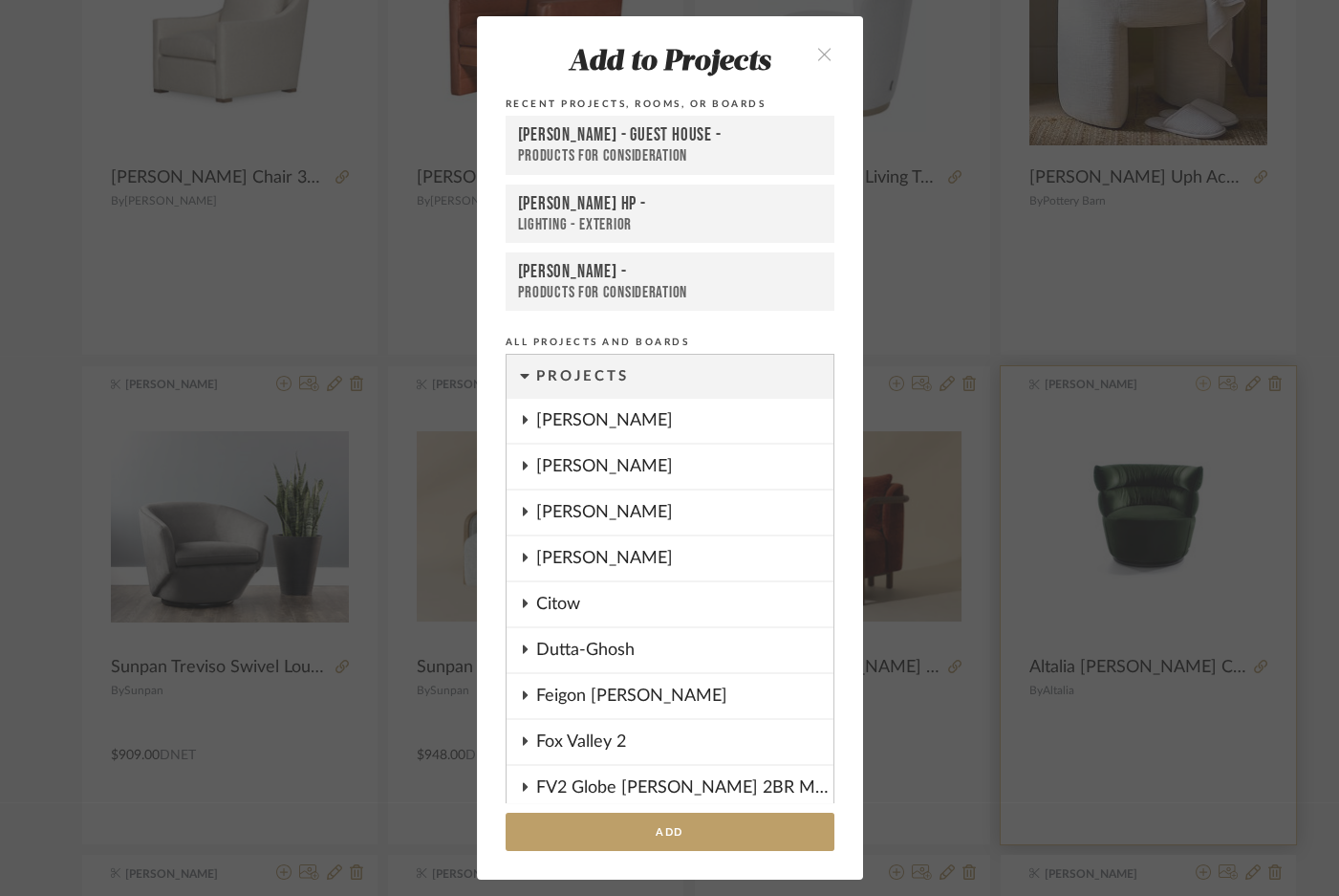
scroll to position [2235, 0]
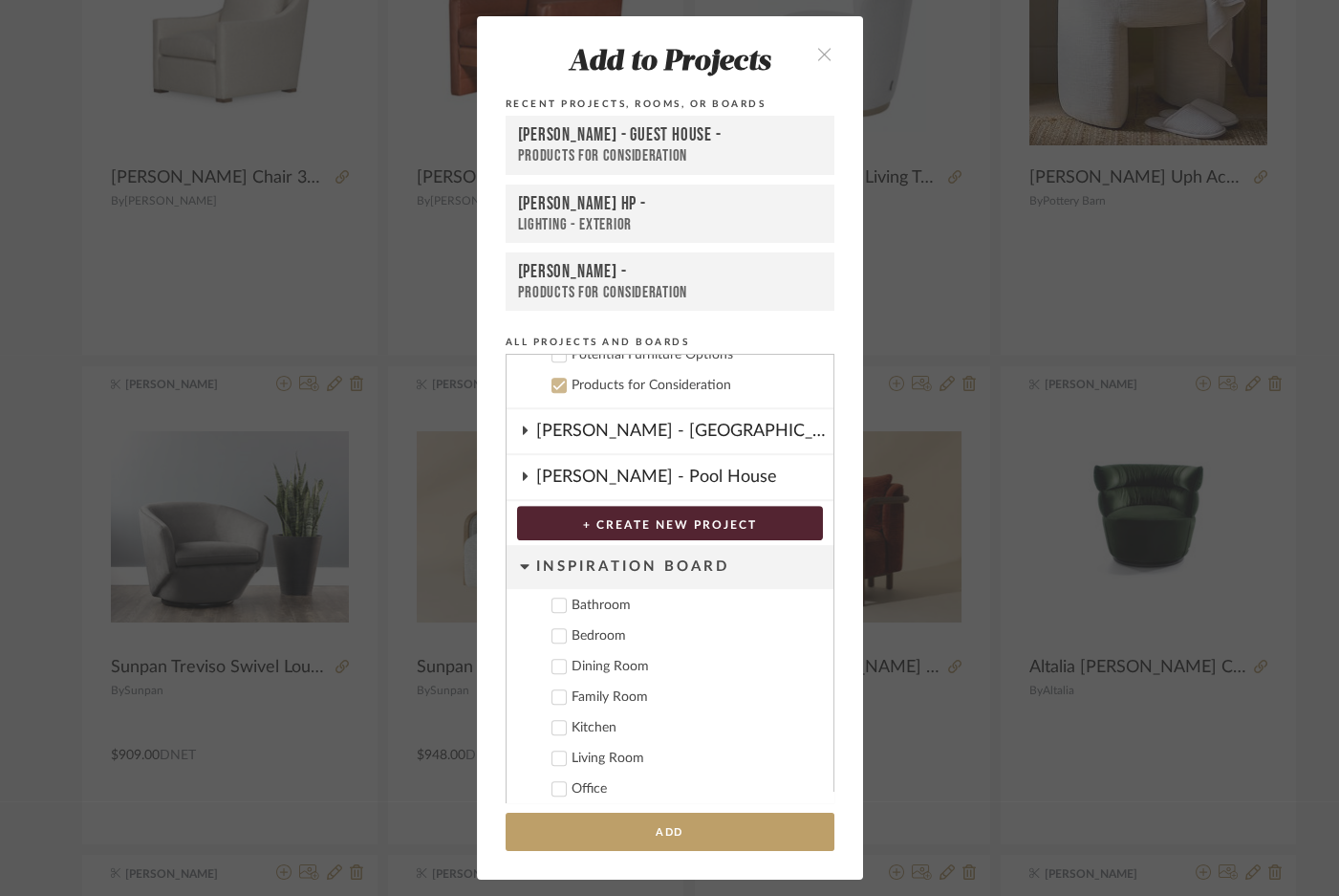
click at [552, 377] on div at bounding box center [558, 384] width 15 height 15
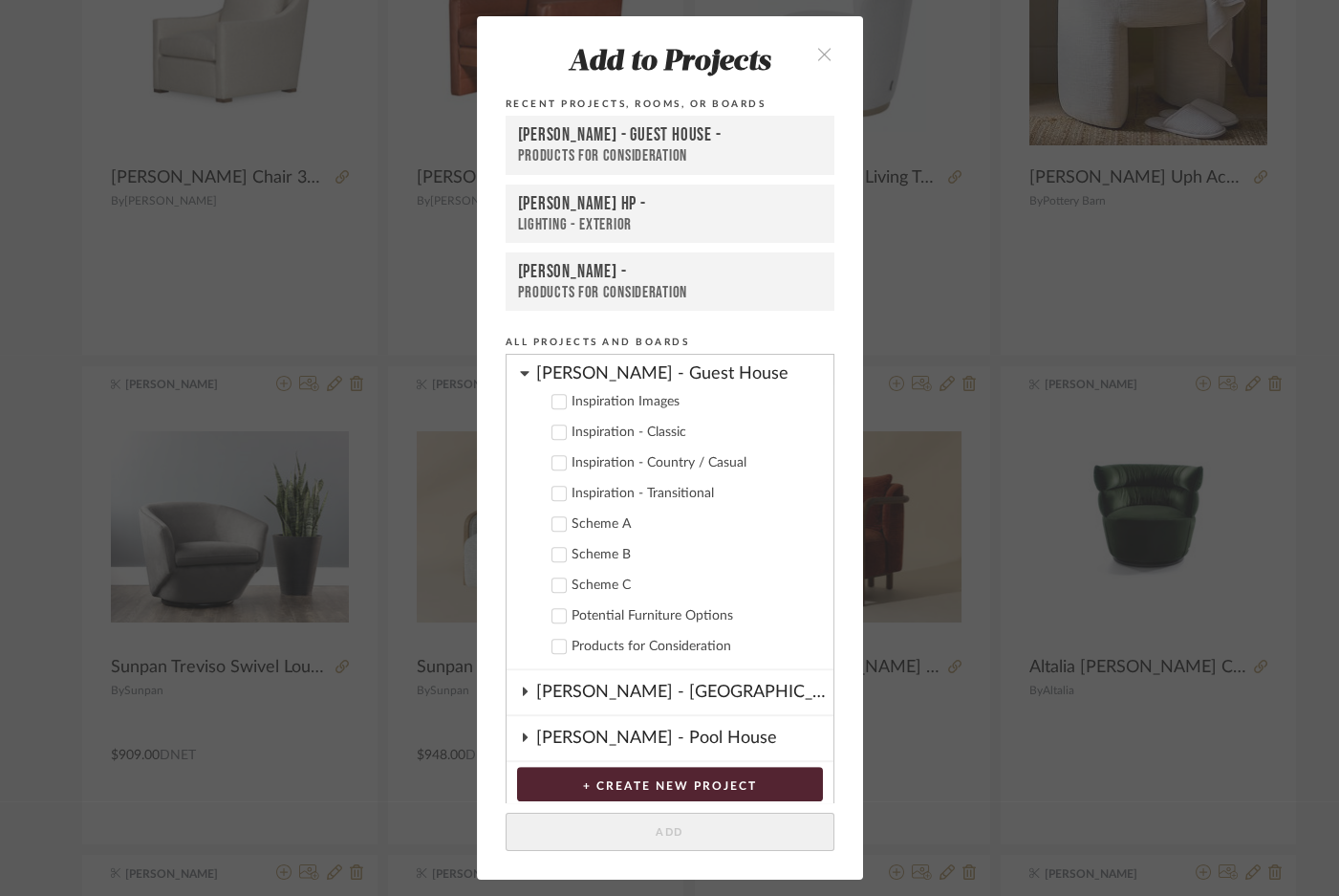
scroll to position [1888, 0]
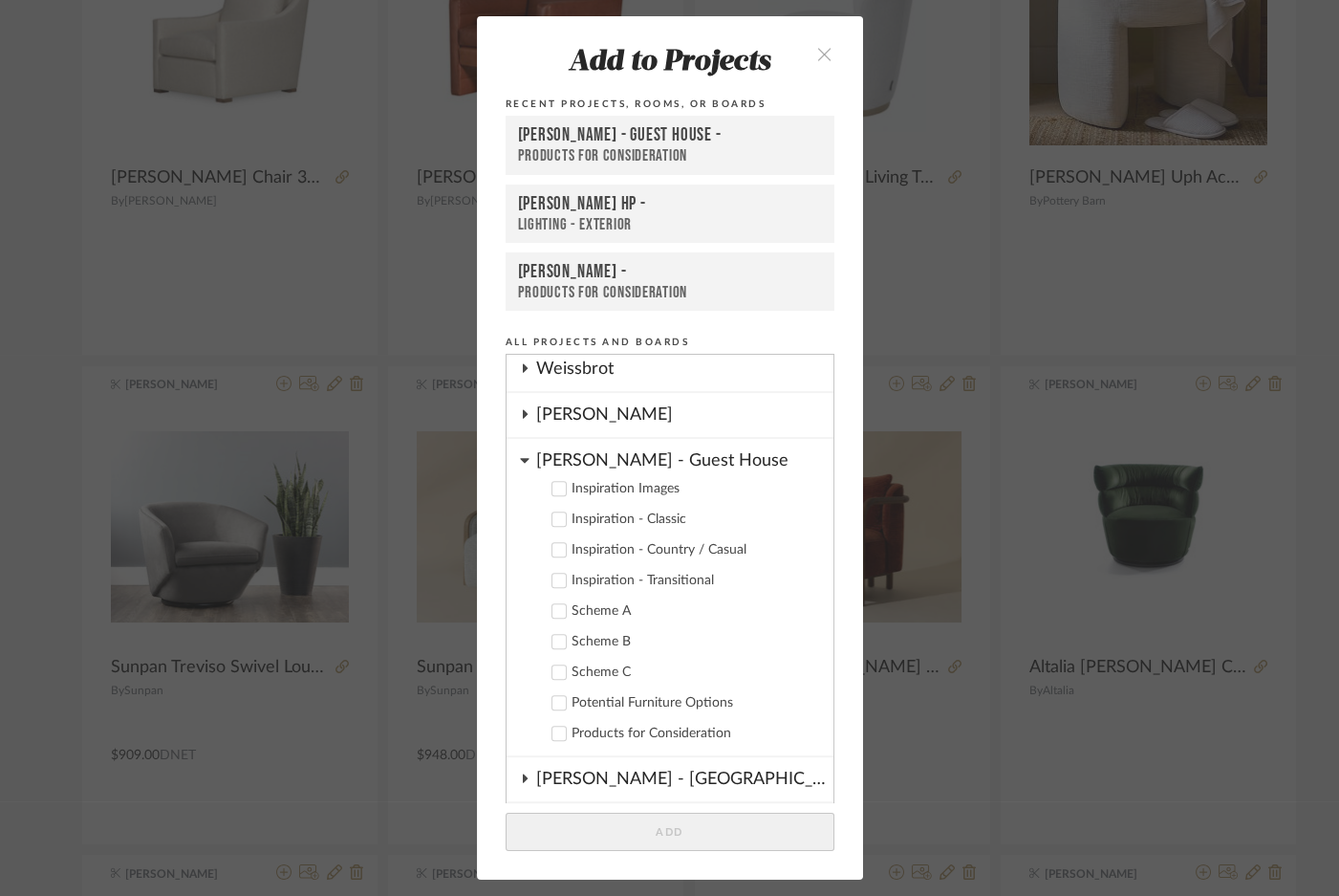
click at [520, 458] on icon at bounding box center [524, 460] width 9 height 5
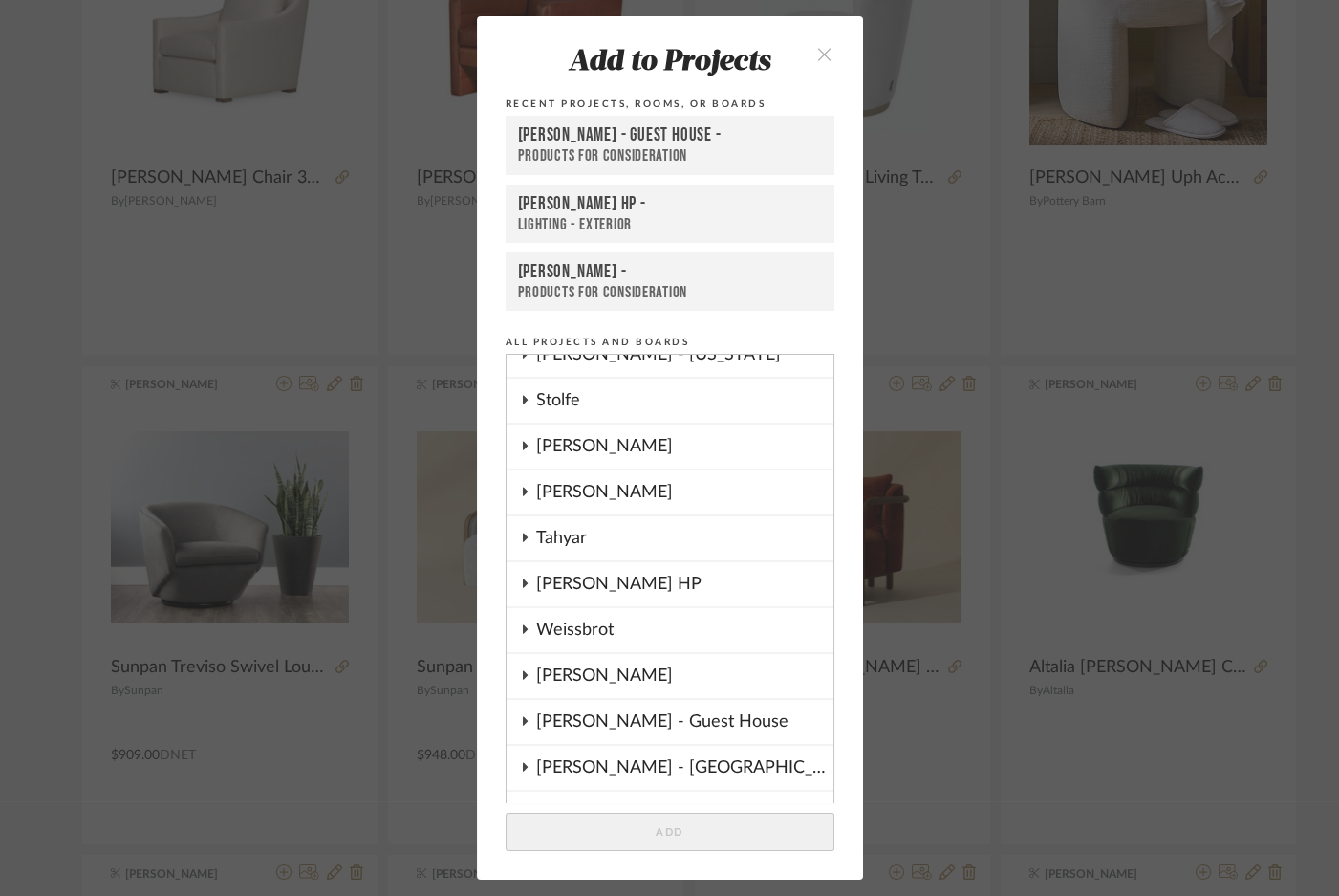
scroll to position [1539, 0]
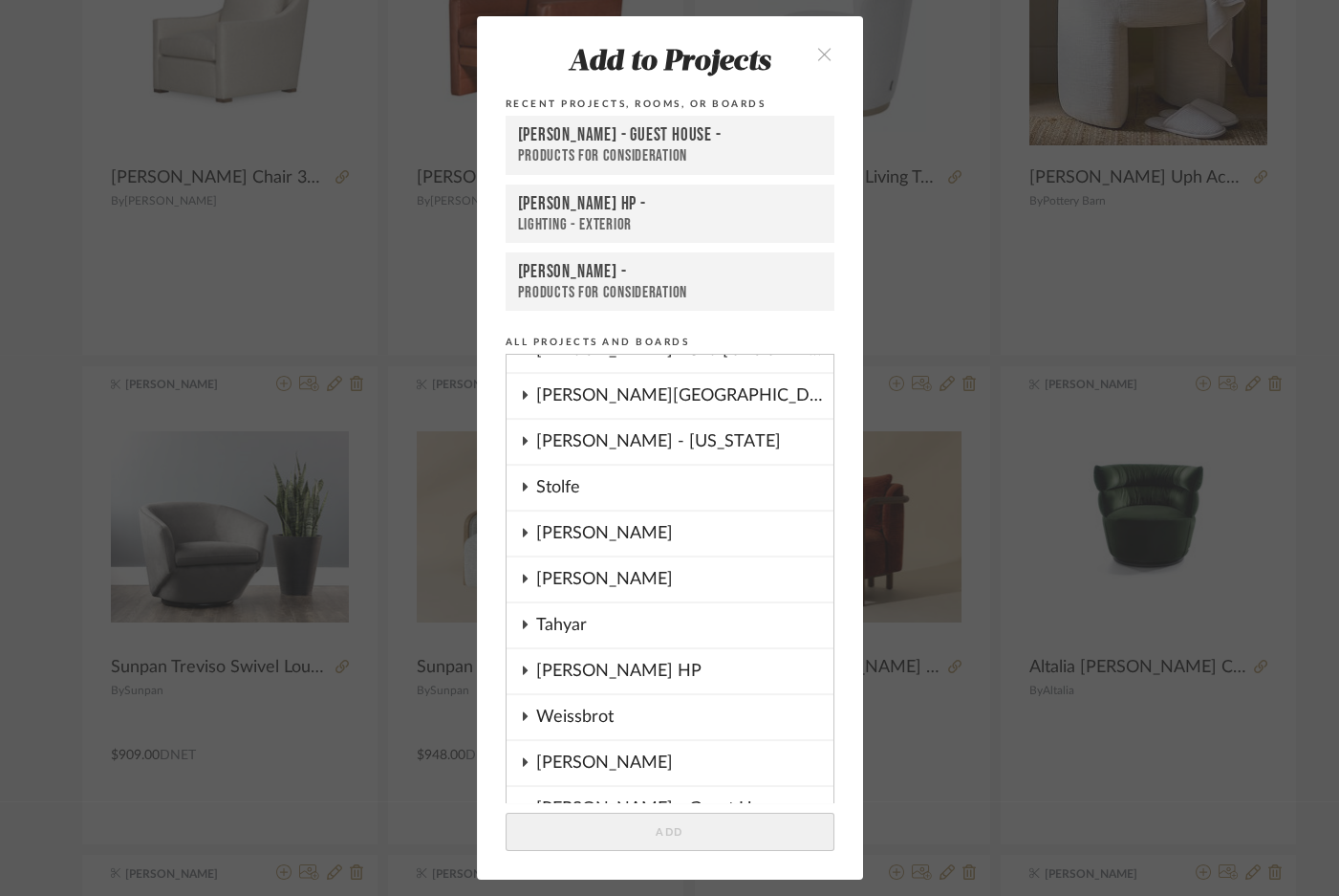
click at [525, 528] on icon at bounding box center [525, 533] width 15 height 10
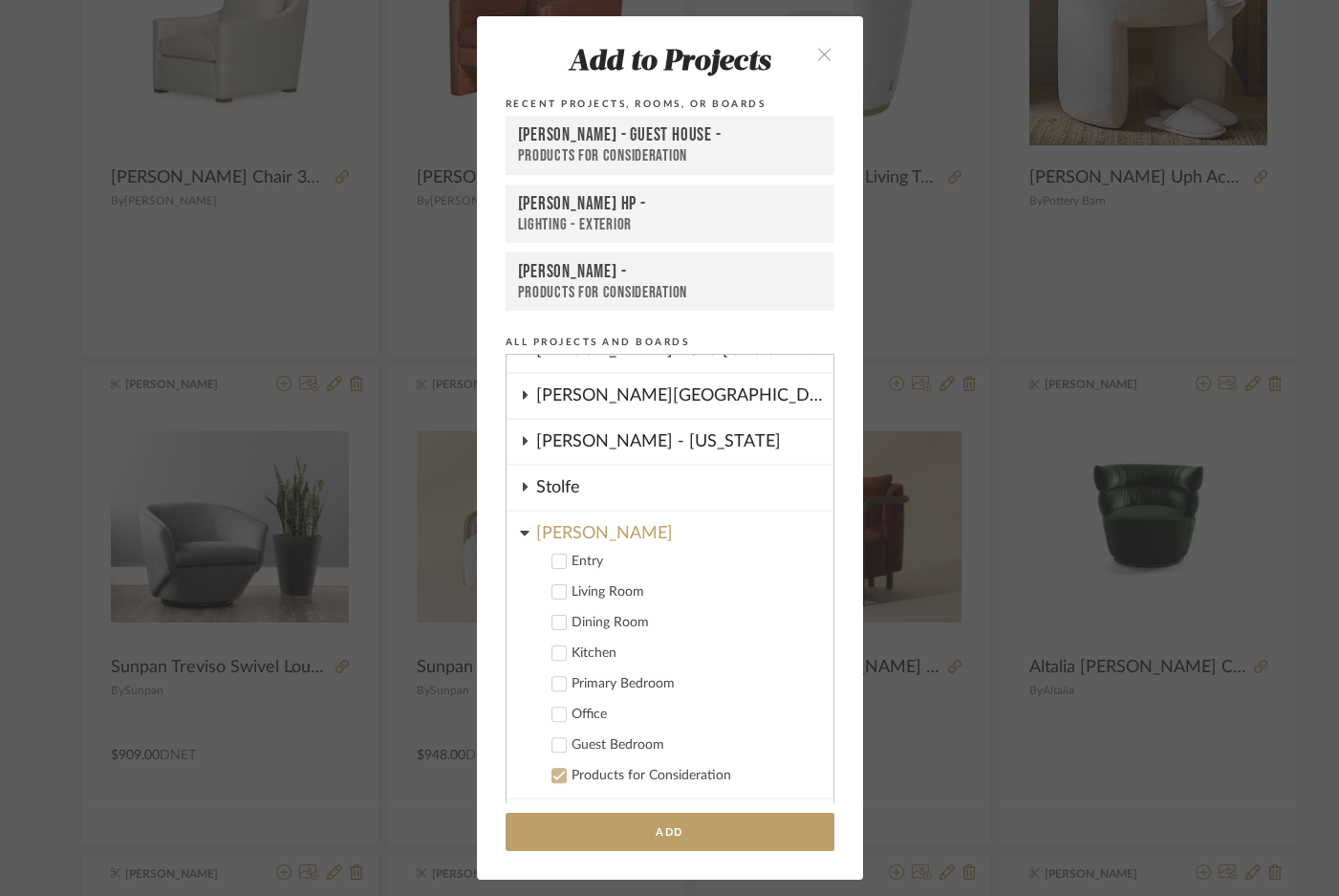
scroll to position [1713, 0]
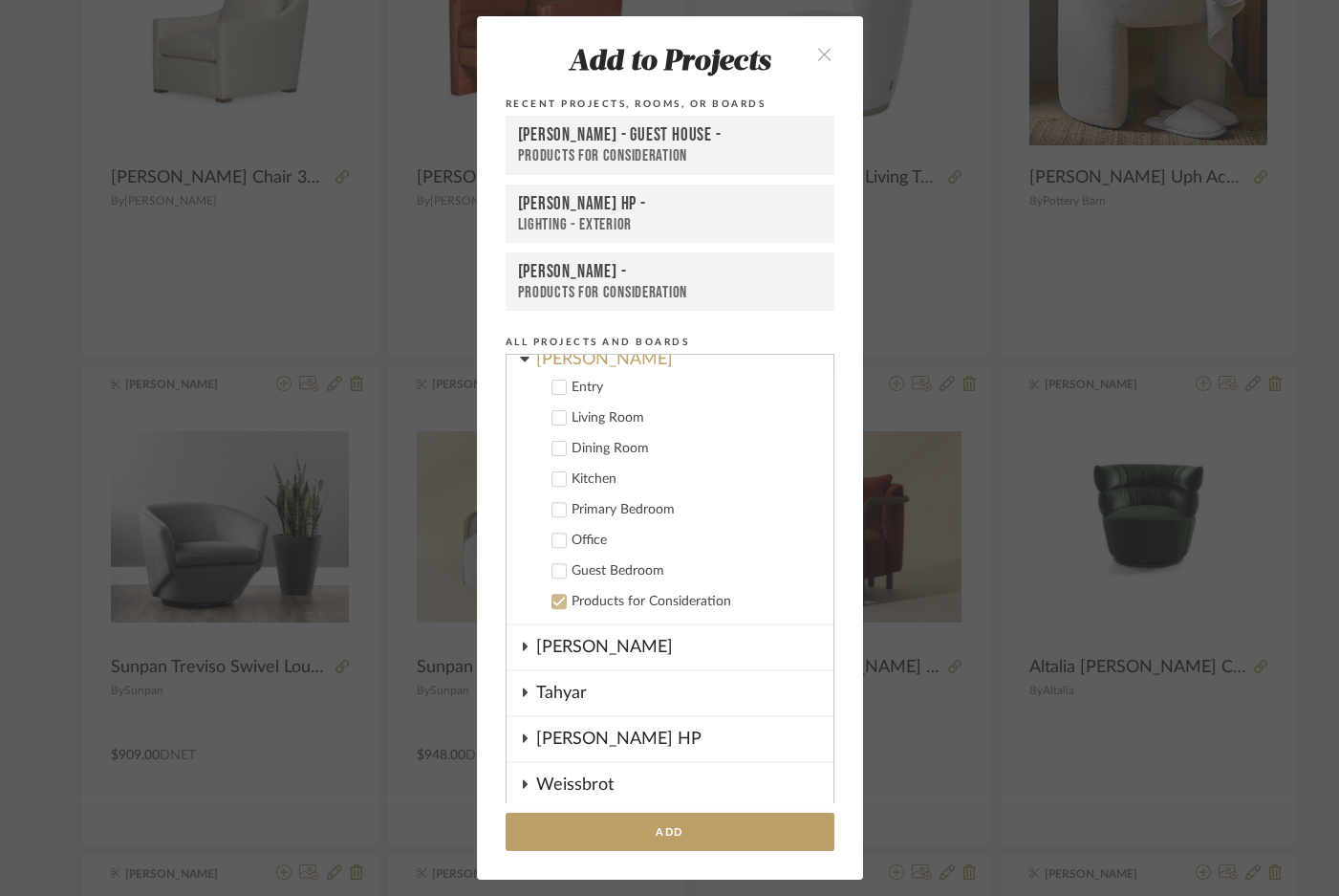
click at [558, 564] on icon at bounding box center [558, 570] width 13 height 13
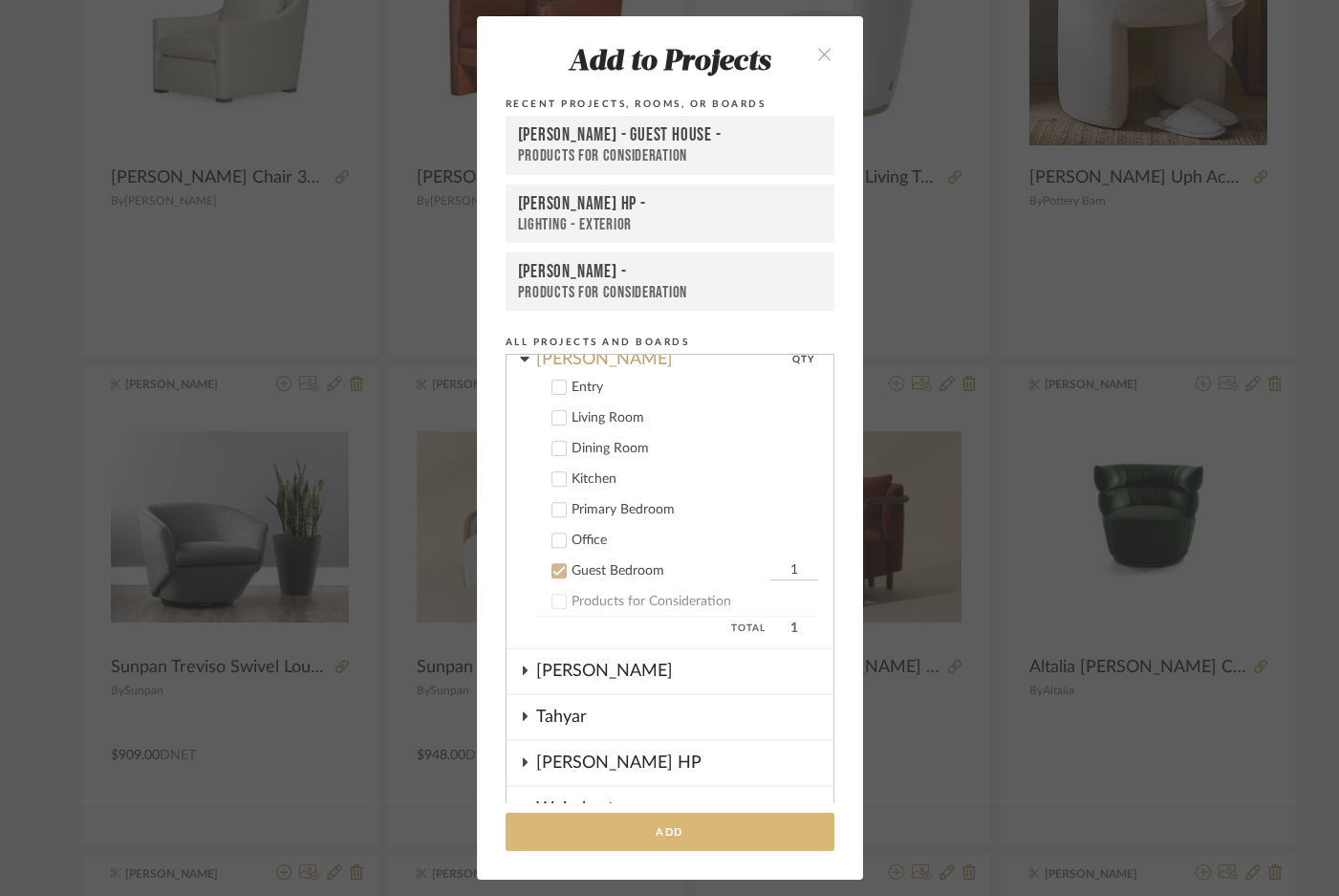
click at [588, 841] on button "Add" at bounding box center [670, 831] width 329 height 39
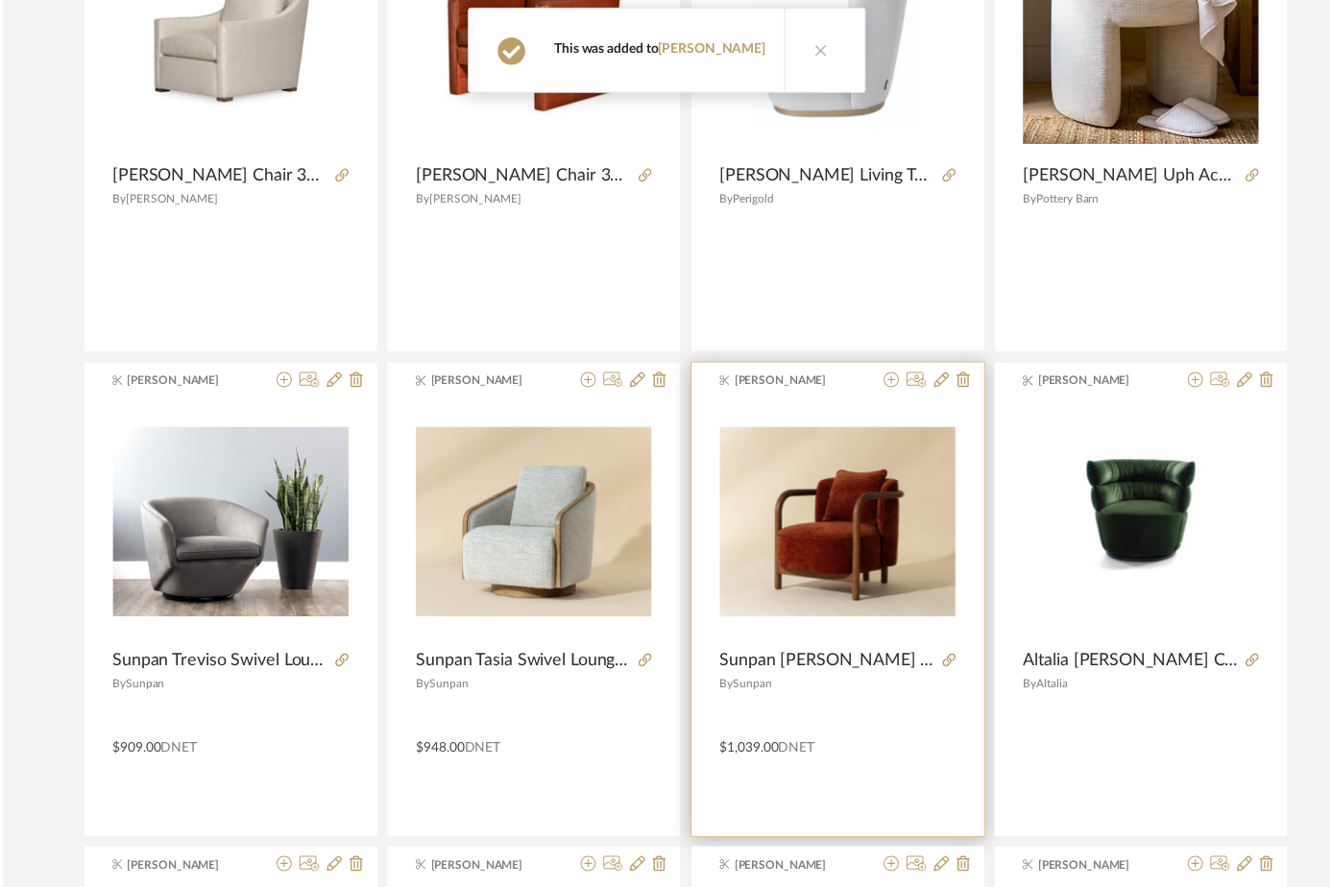
scroll to position [5487, 0]
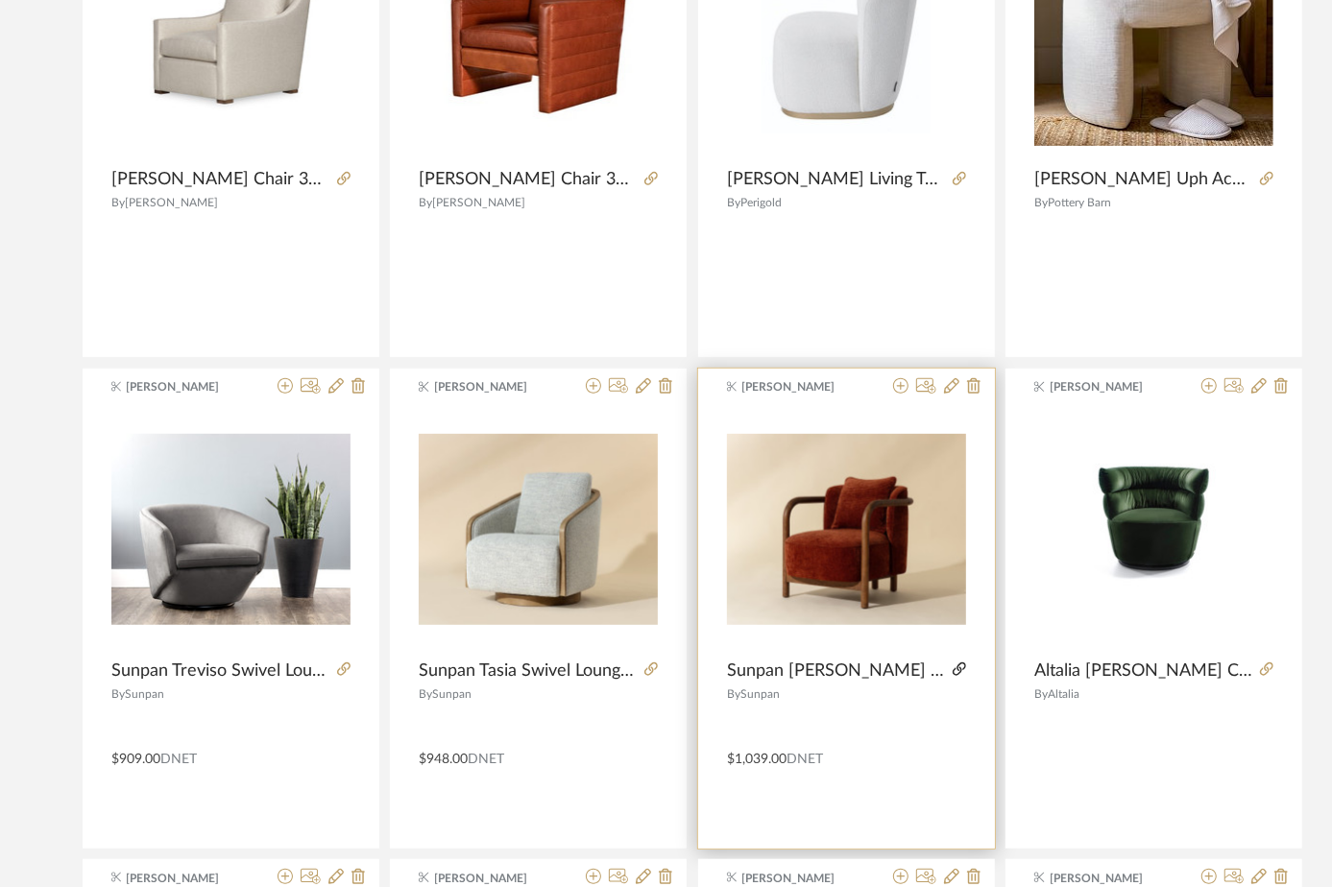
click at [953, 665] on icon at bounding box center [959, 669] width 13 height 13
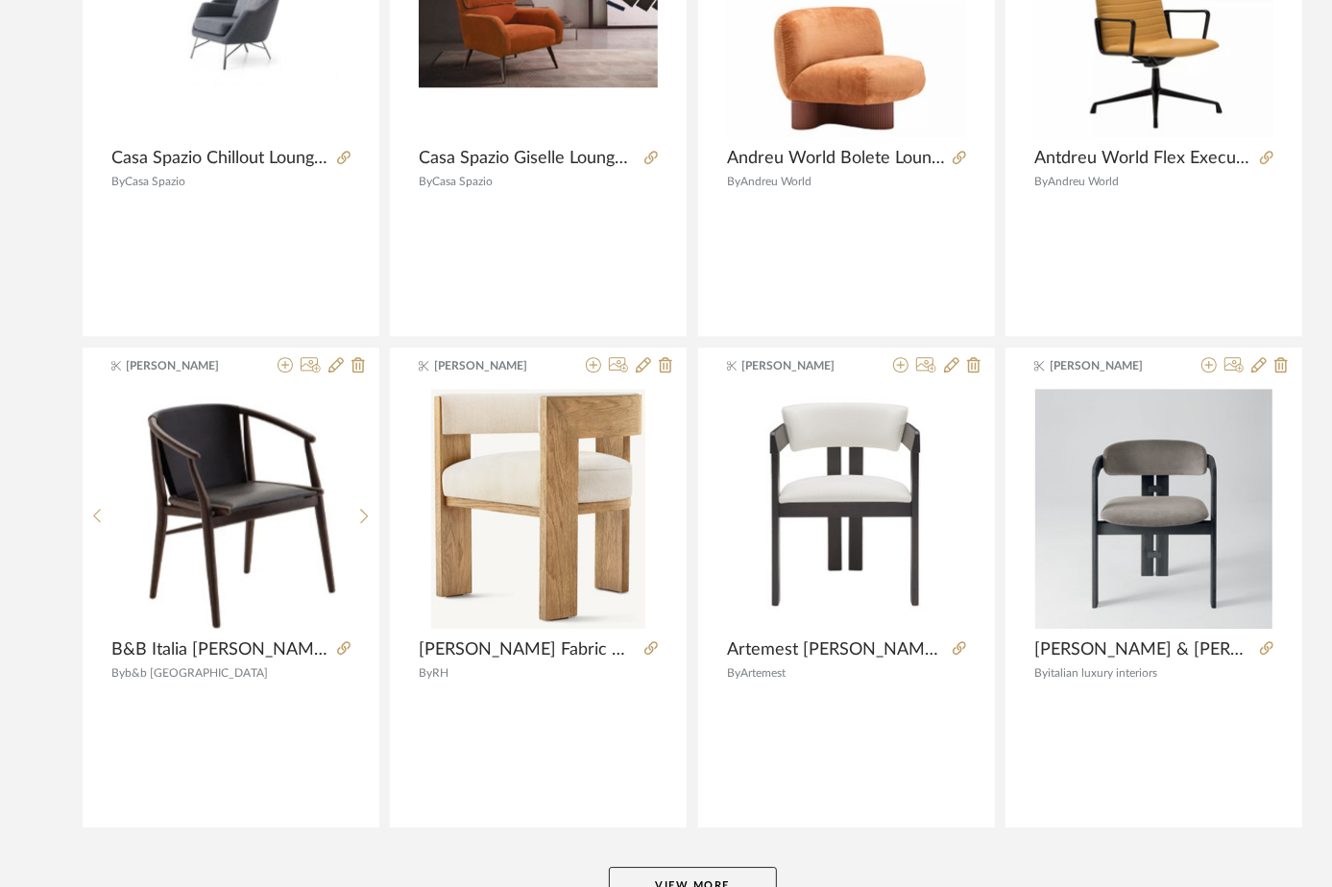
scroll to position [8597, 0]
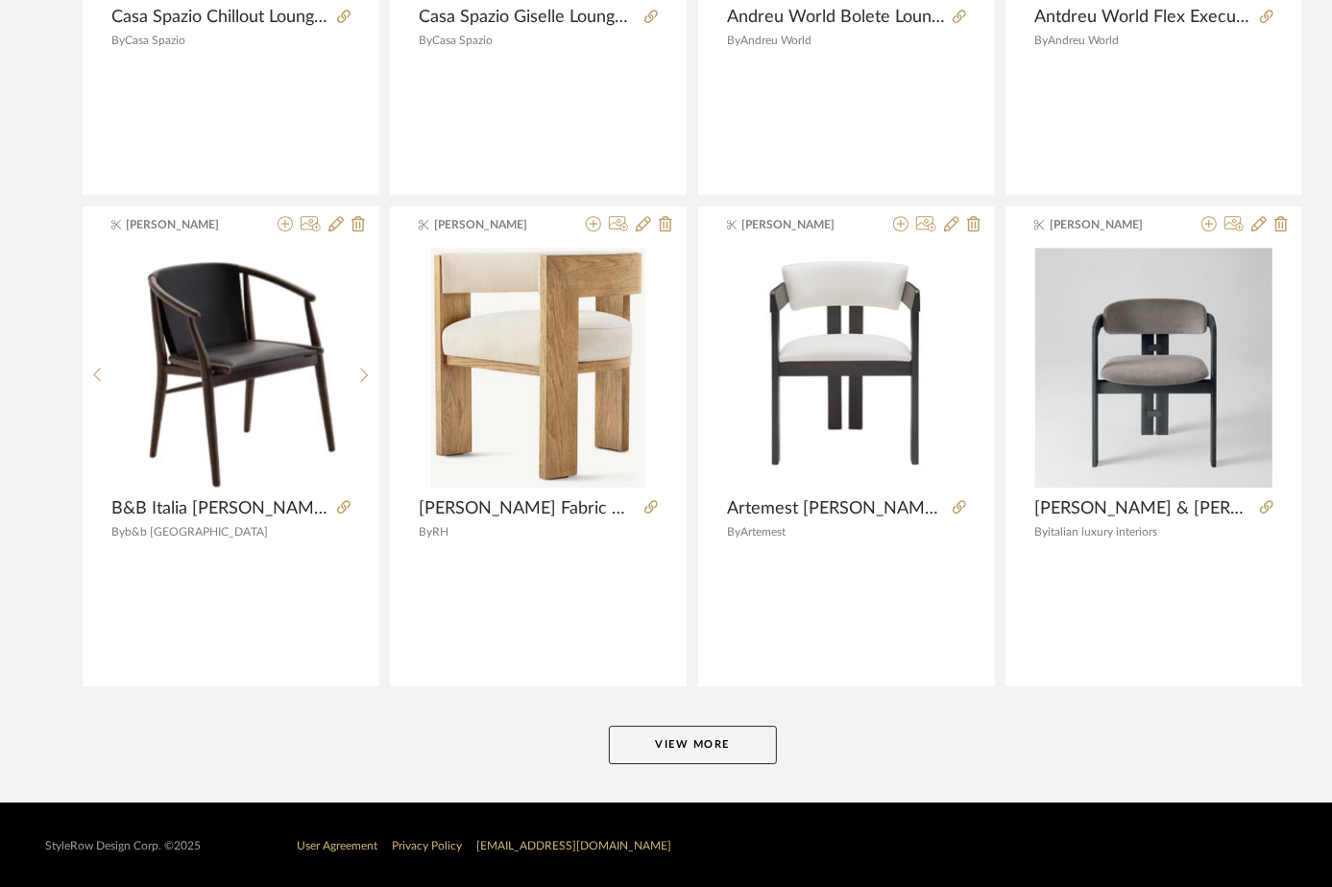
click at [737, 733] on button "View More" at bounding box center [693, 745] width 168 height 38
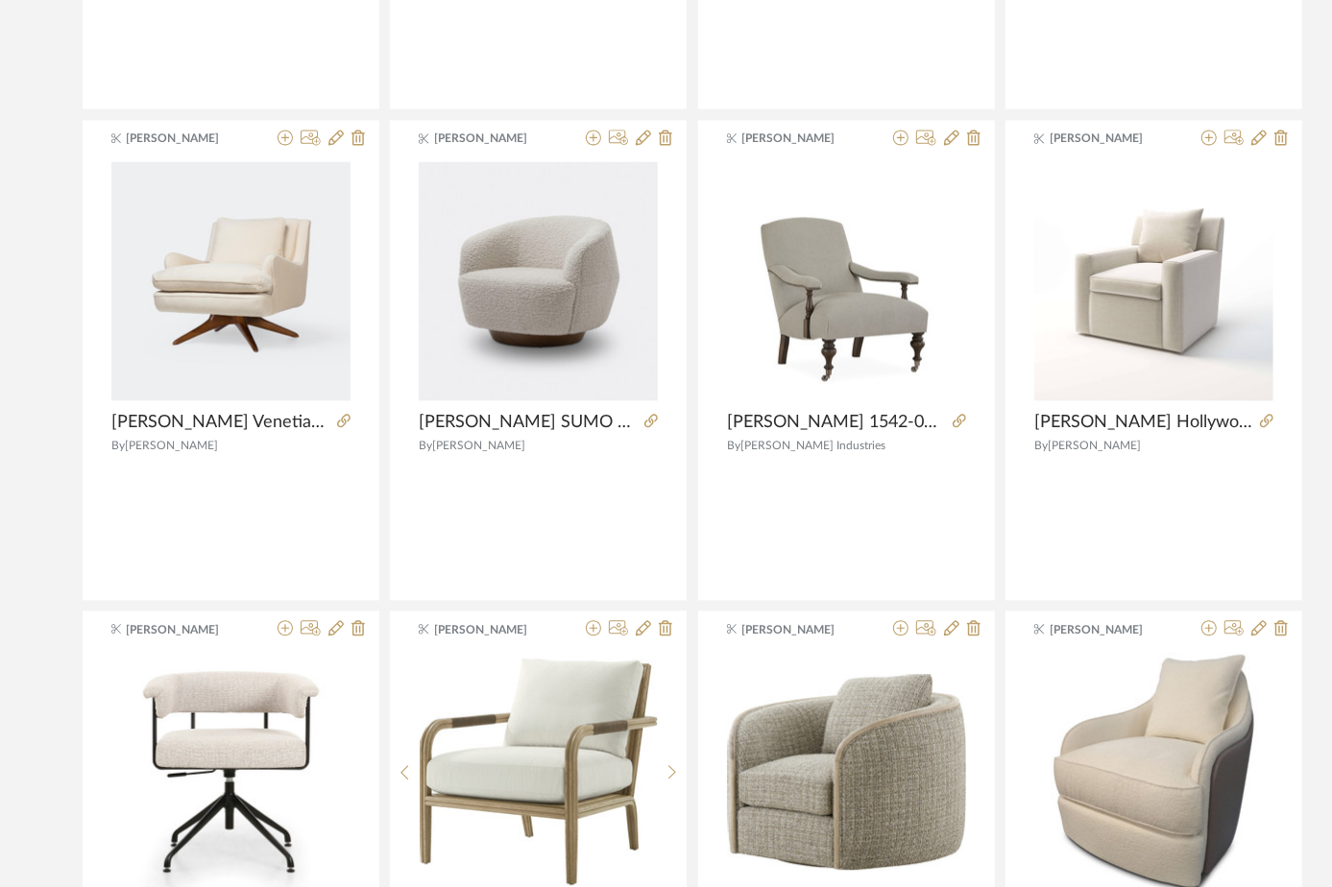
scroll to position [13016, 0]
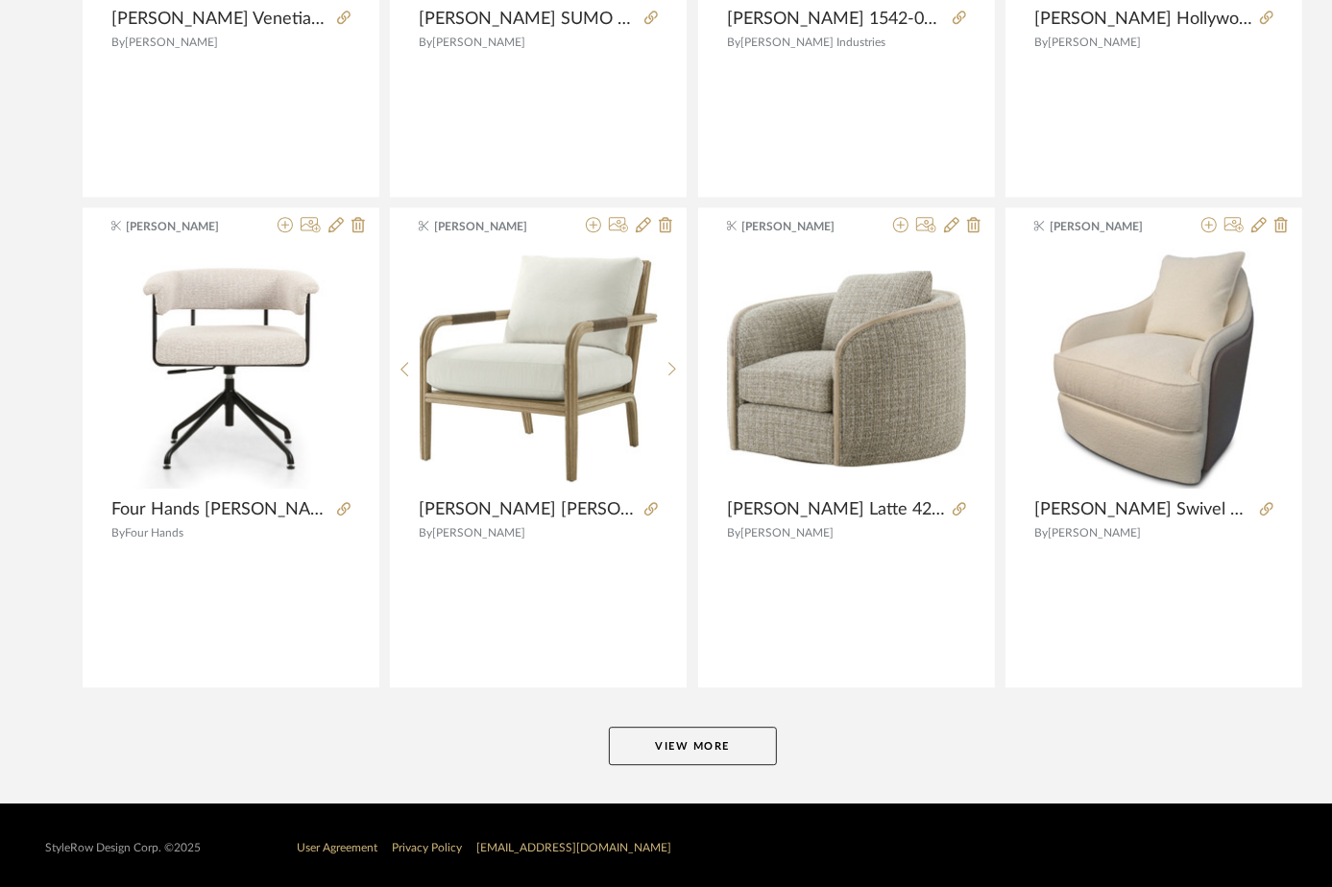
click at [687, 749] on button "View More" at bounding box center [693, 746] width 168 height 38
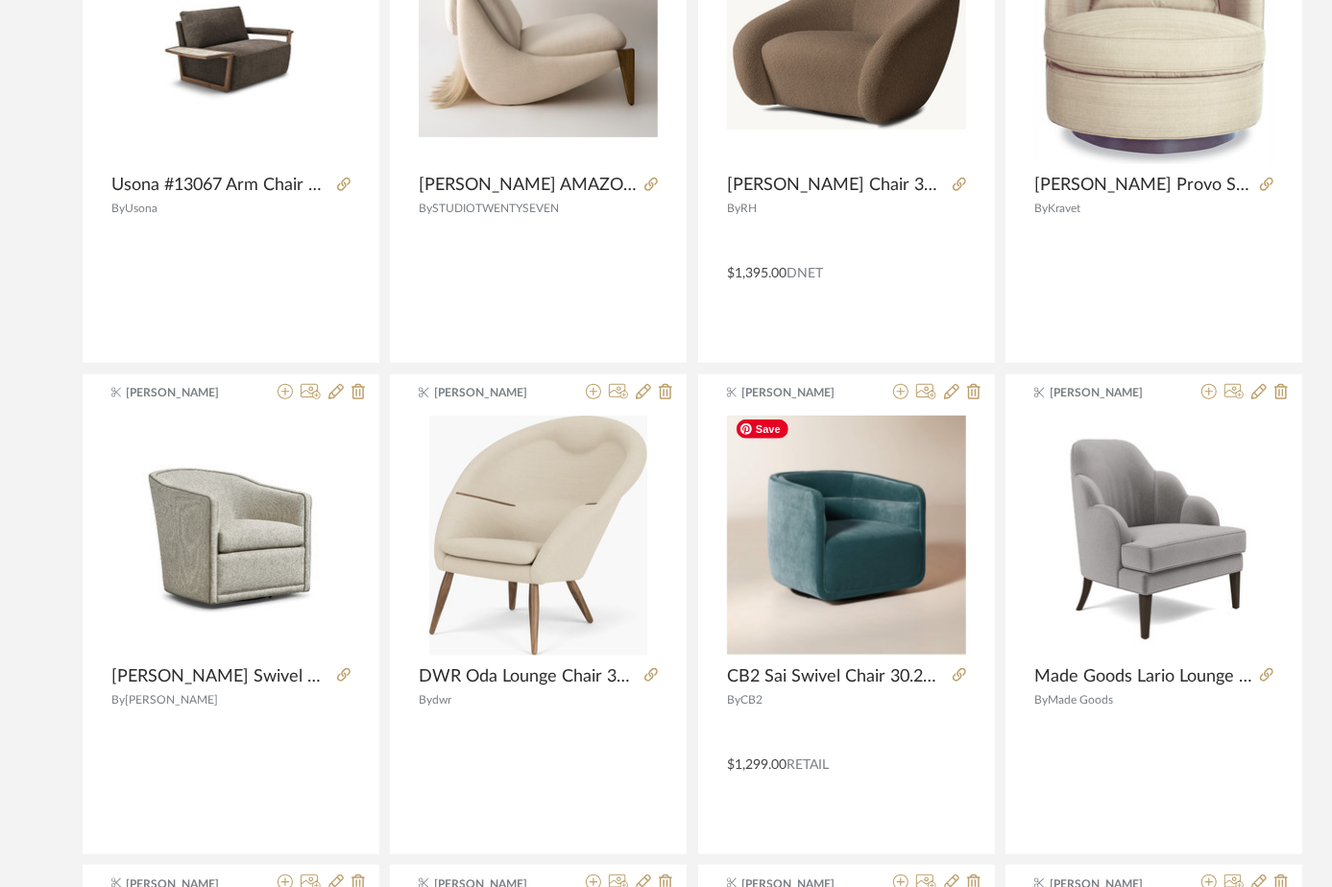
scroll to position [15392, 0]
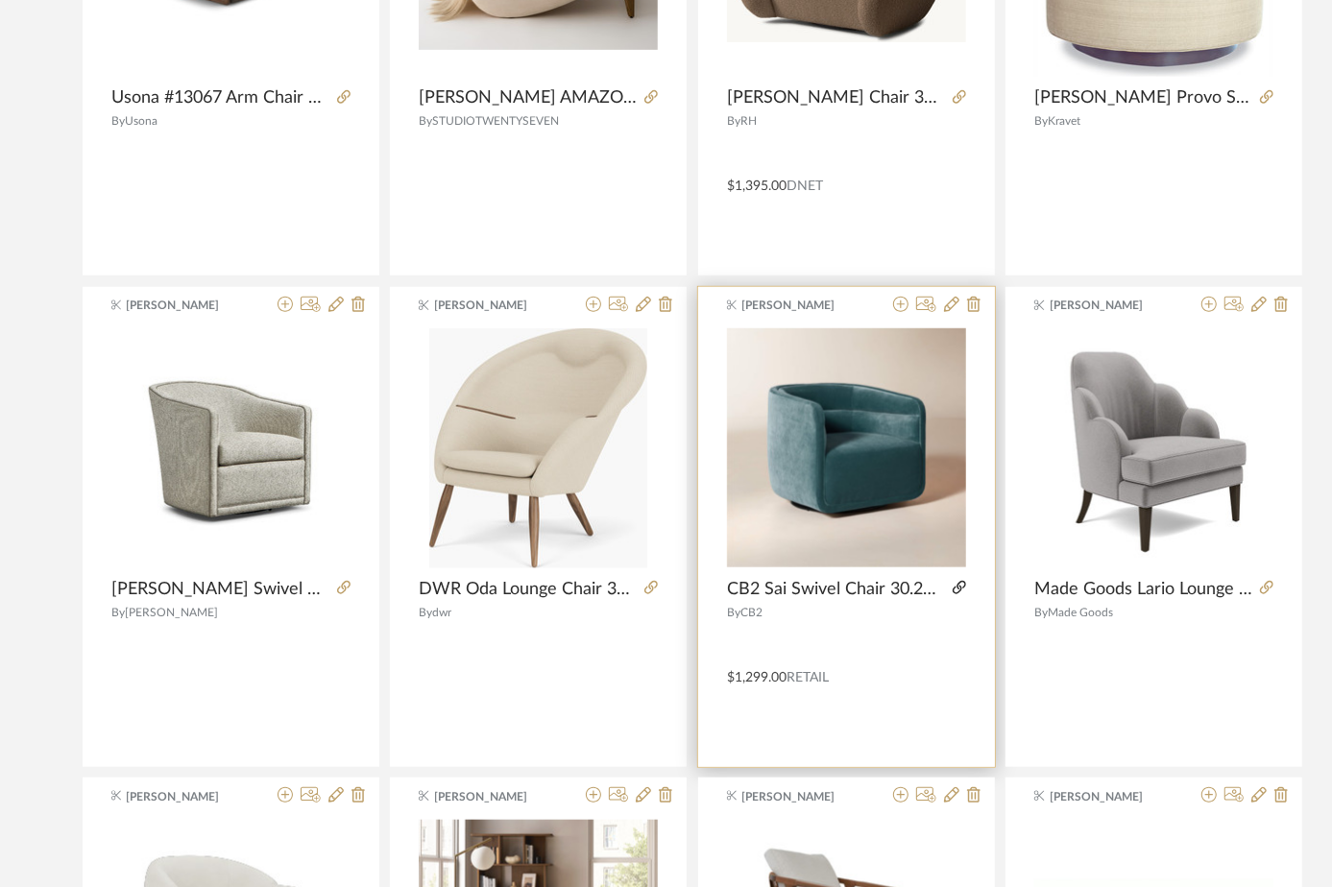
click at [956, 581] on icon at bounding box center [959, 587] width 13 height 13
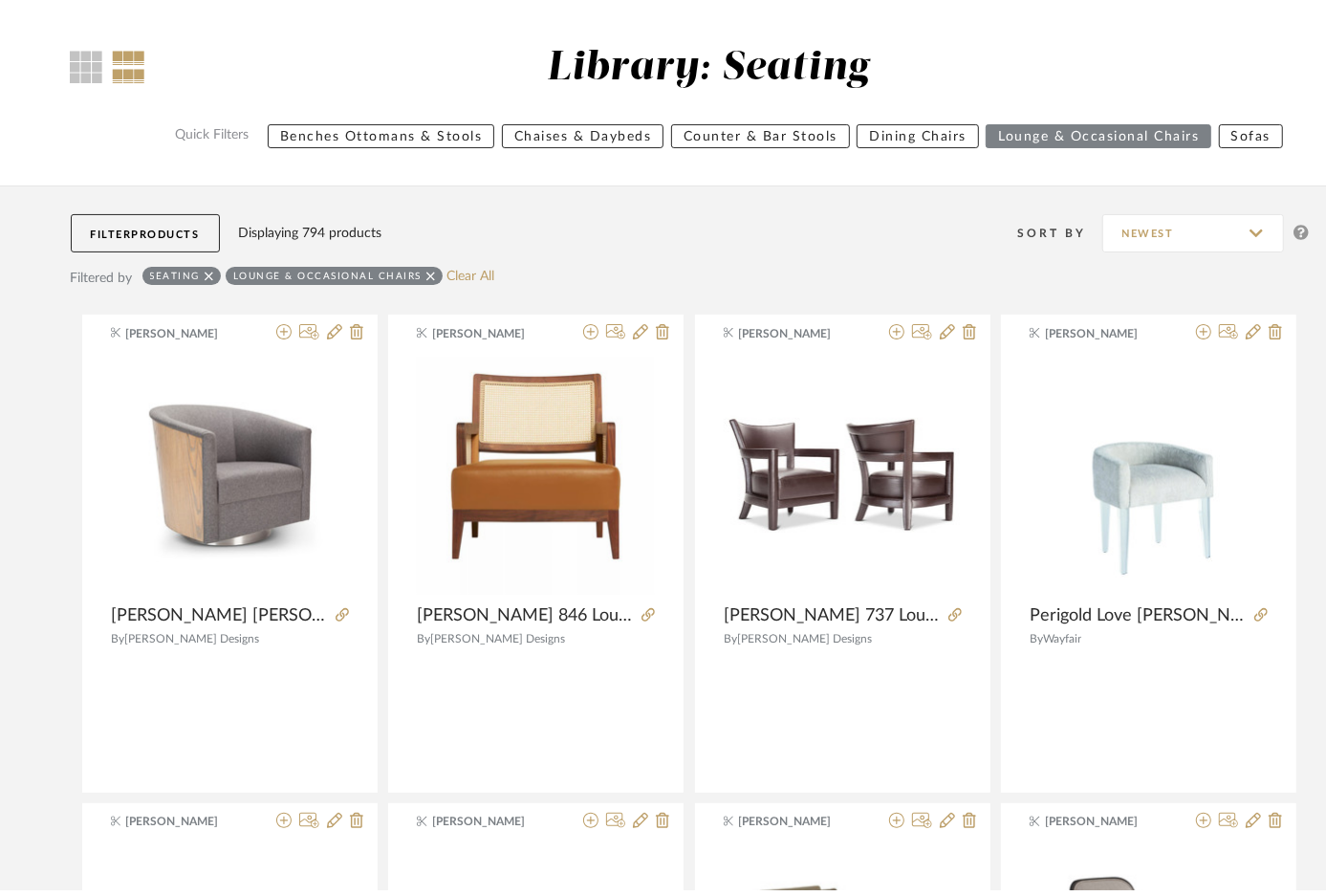
scroll to position [0, 0]
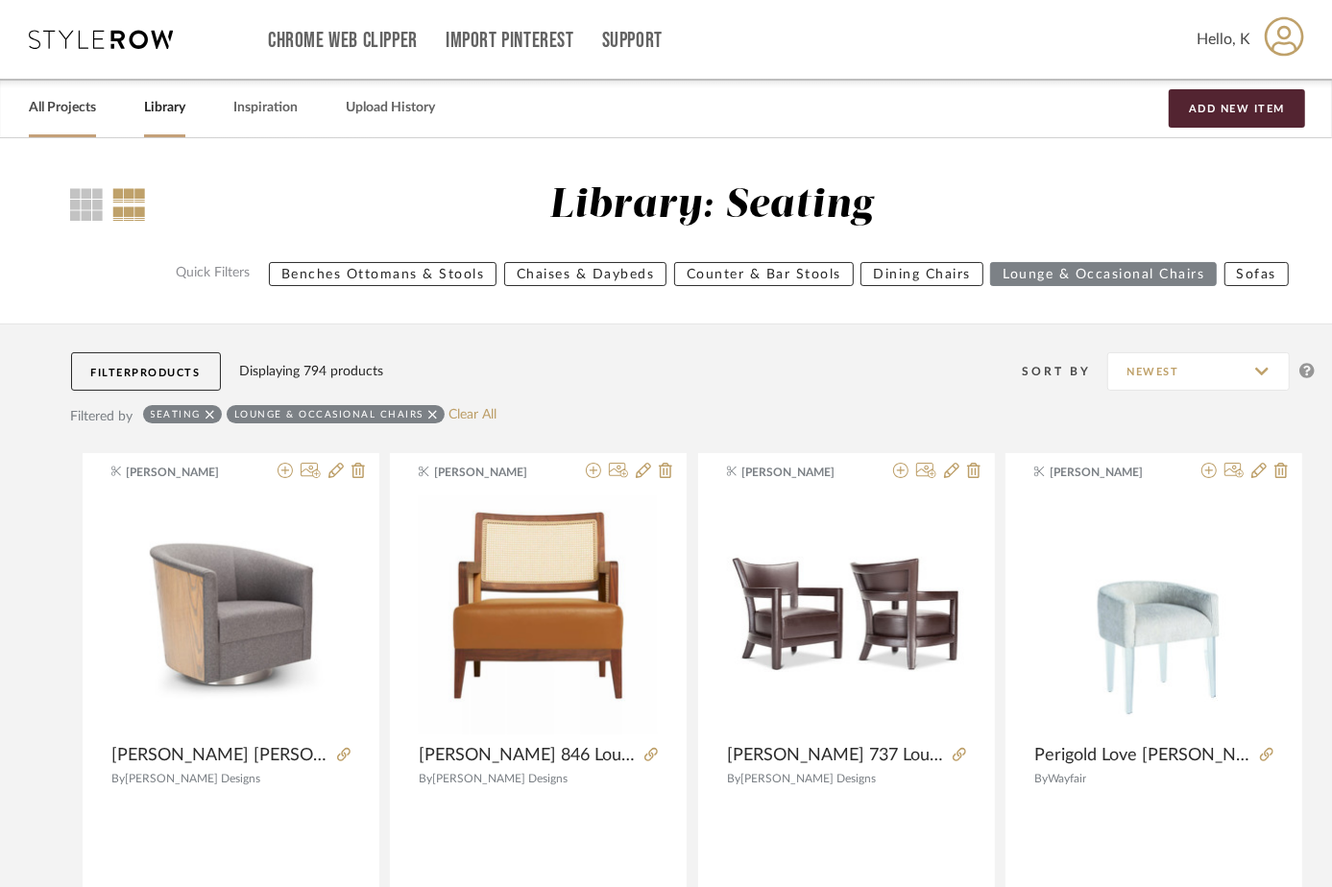
click at [61, 101] on link "All Projects" at bounding box center [62, 108] width 67 height 26
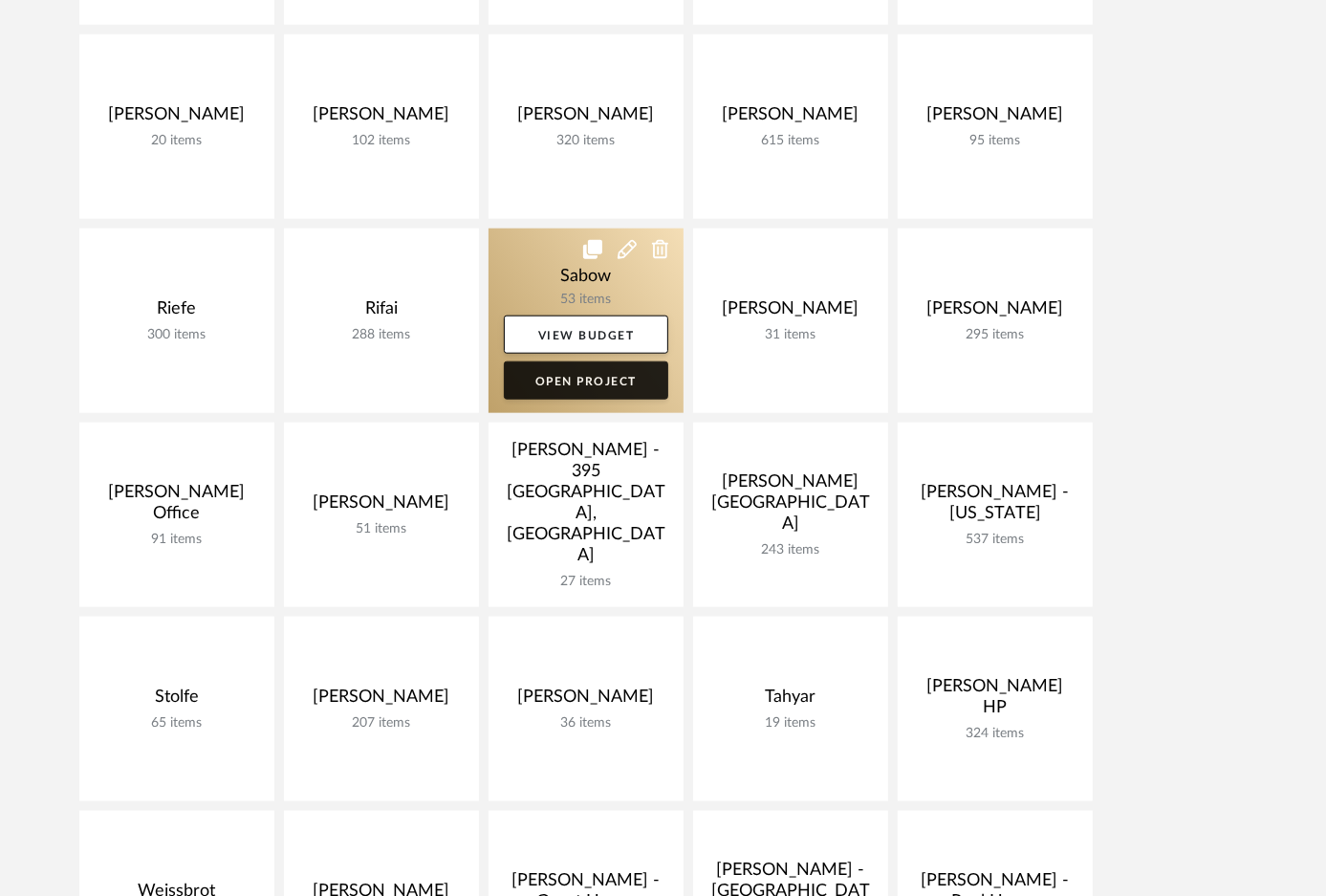
scroll to position [1564, 0]
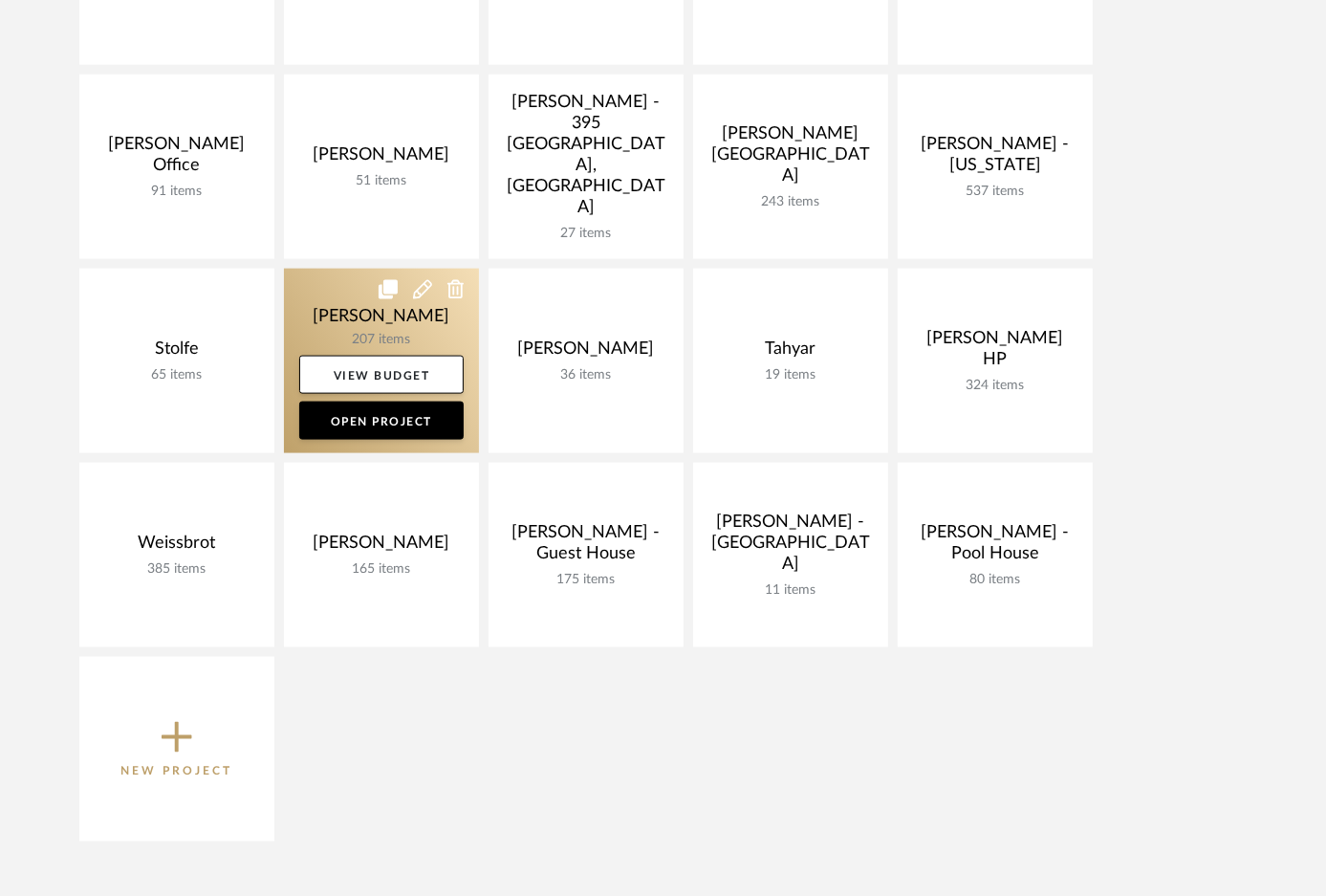
click at [387, 328] on link at bounding box center [381, 360] width 195 height 184
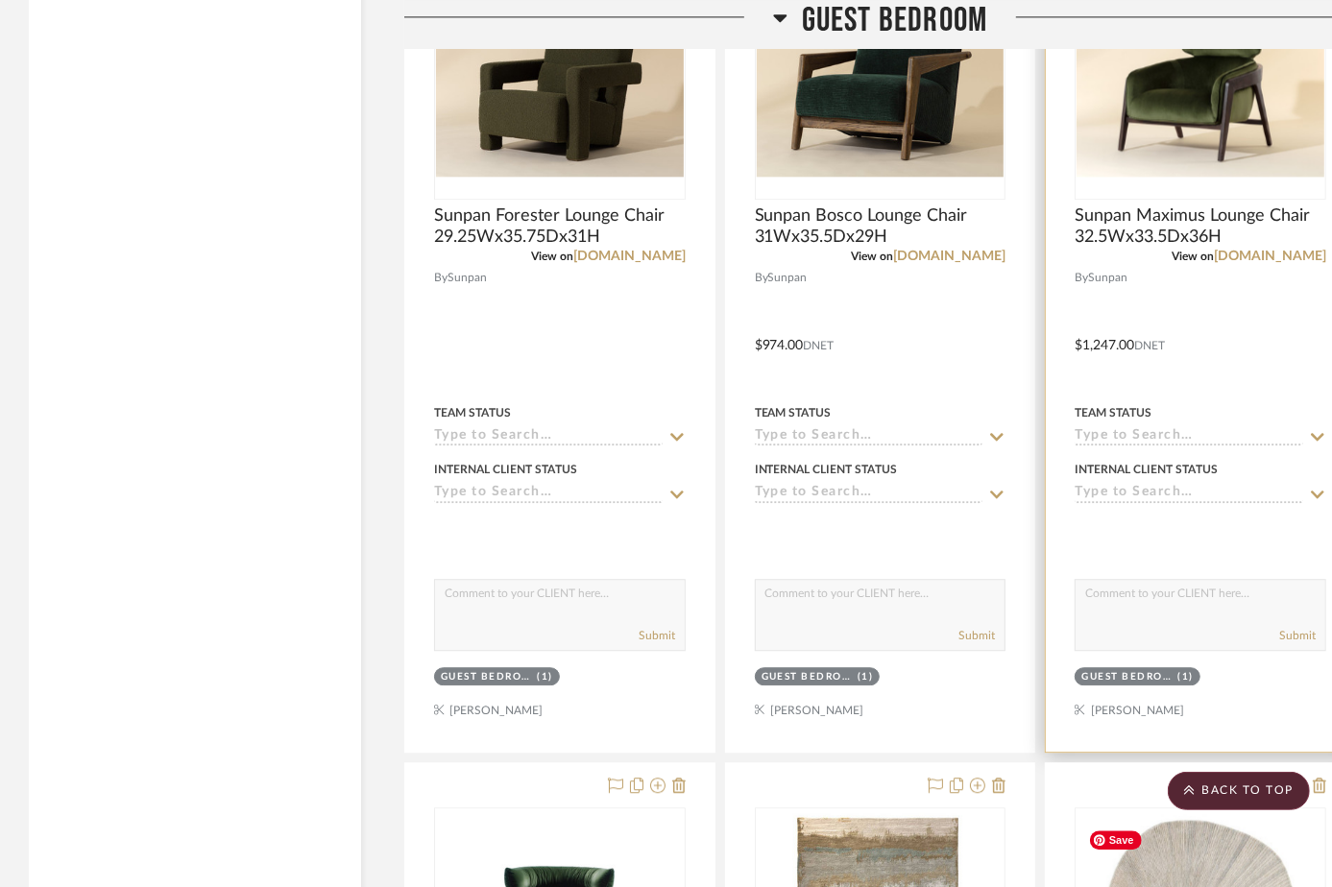
scroll to position [7866, 0]
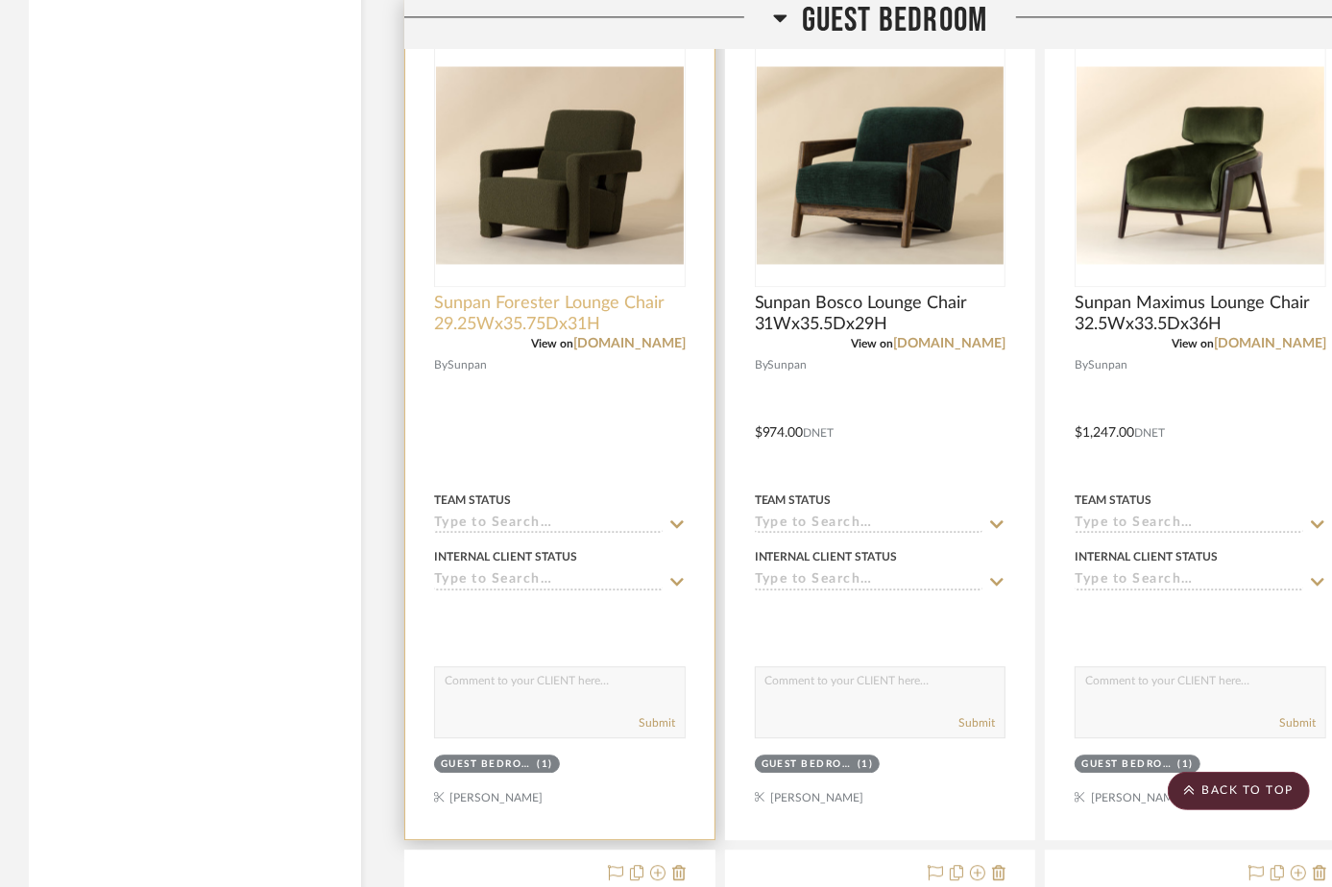
click at [495, 321] on span "Sunpan Forester Lounge Chair 29.25Wx35.75Dx31H" at bounding box center [560, 314] width 252 height 42
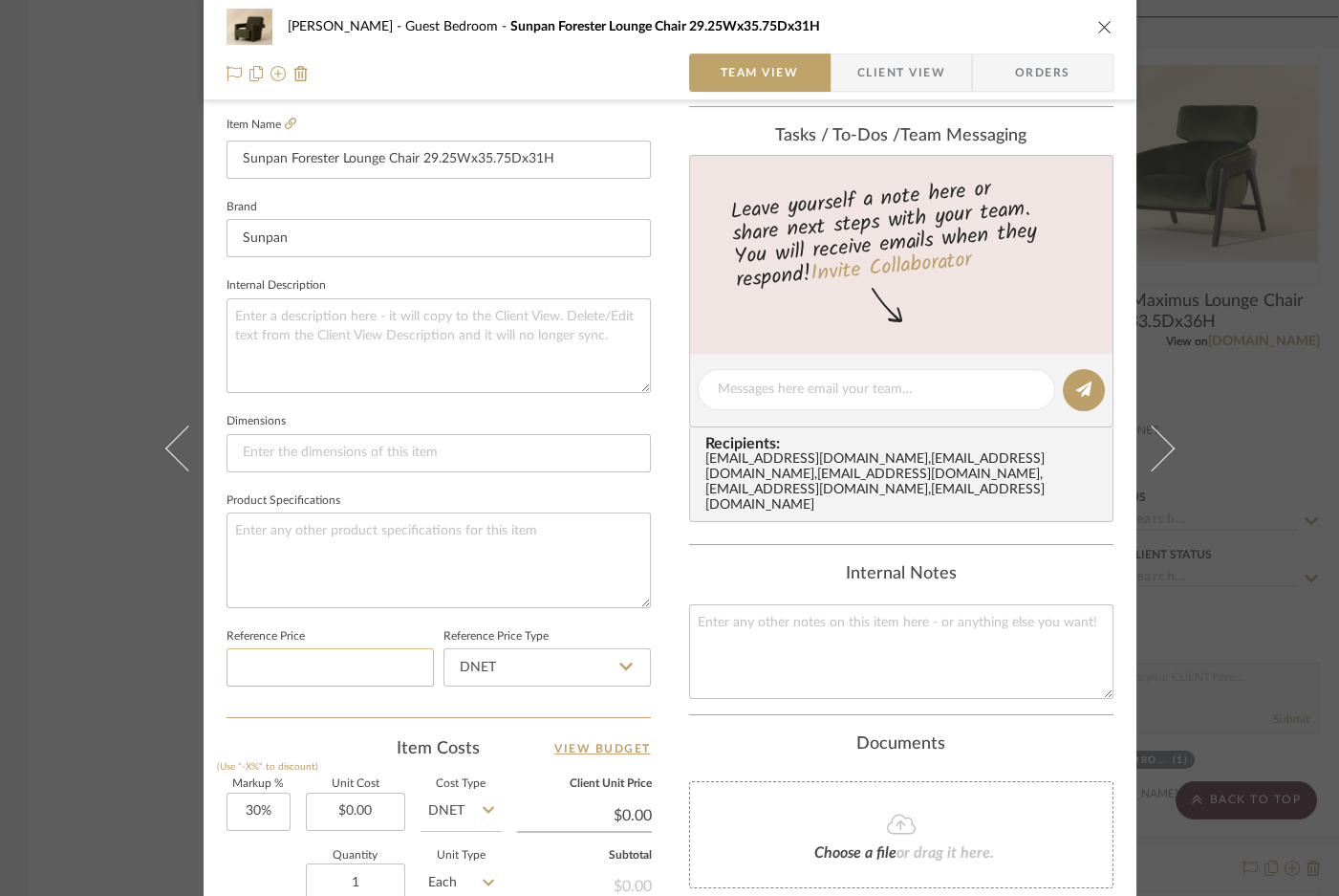
scroll to position [695, 0]
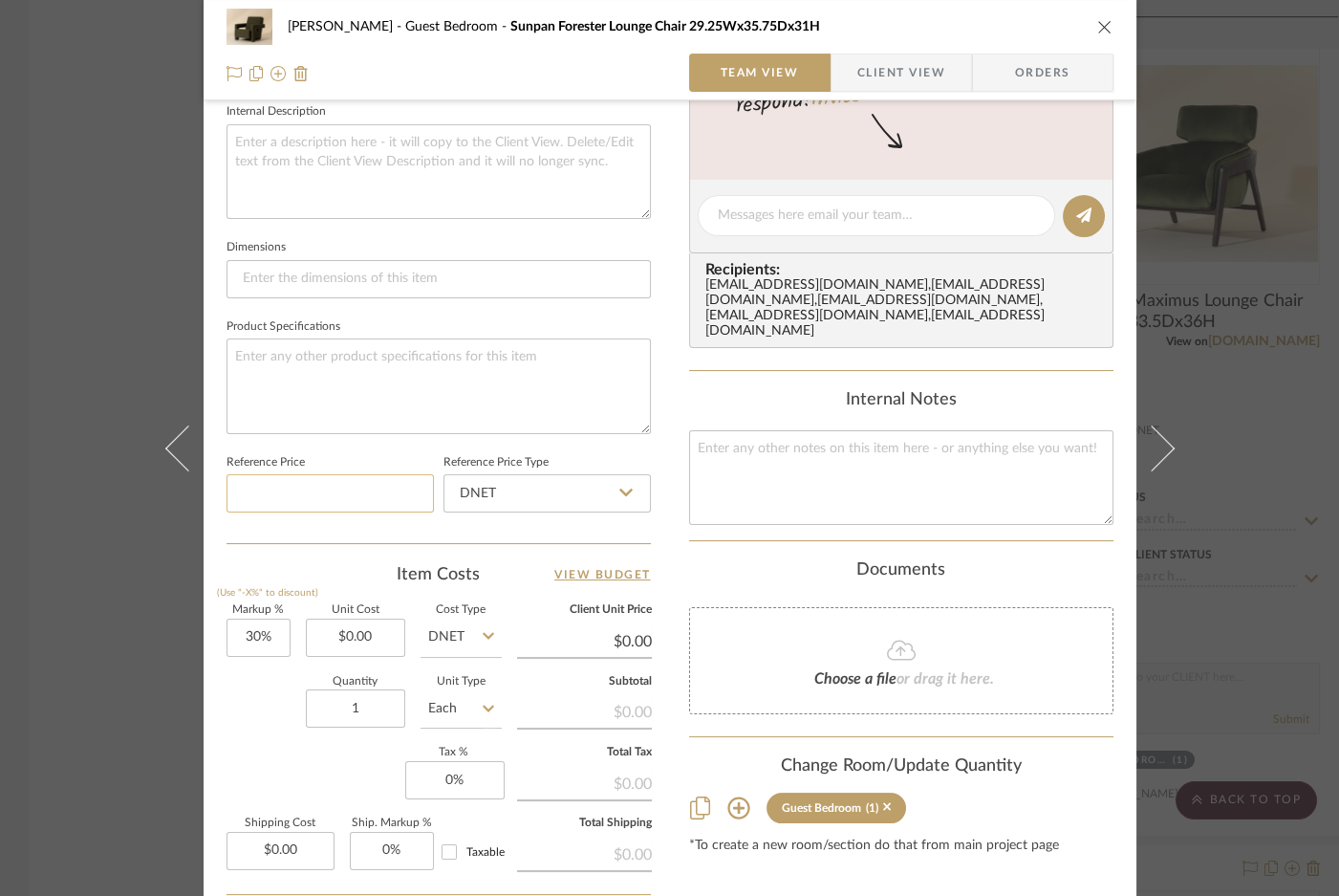
click at [309, 481] on input at bounding box center [331, 493] width 207 height 38
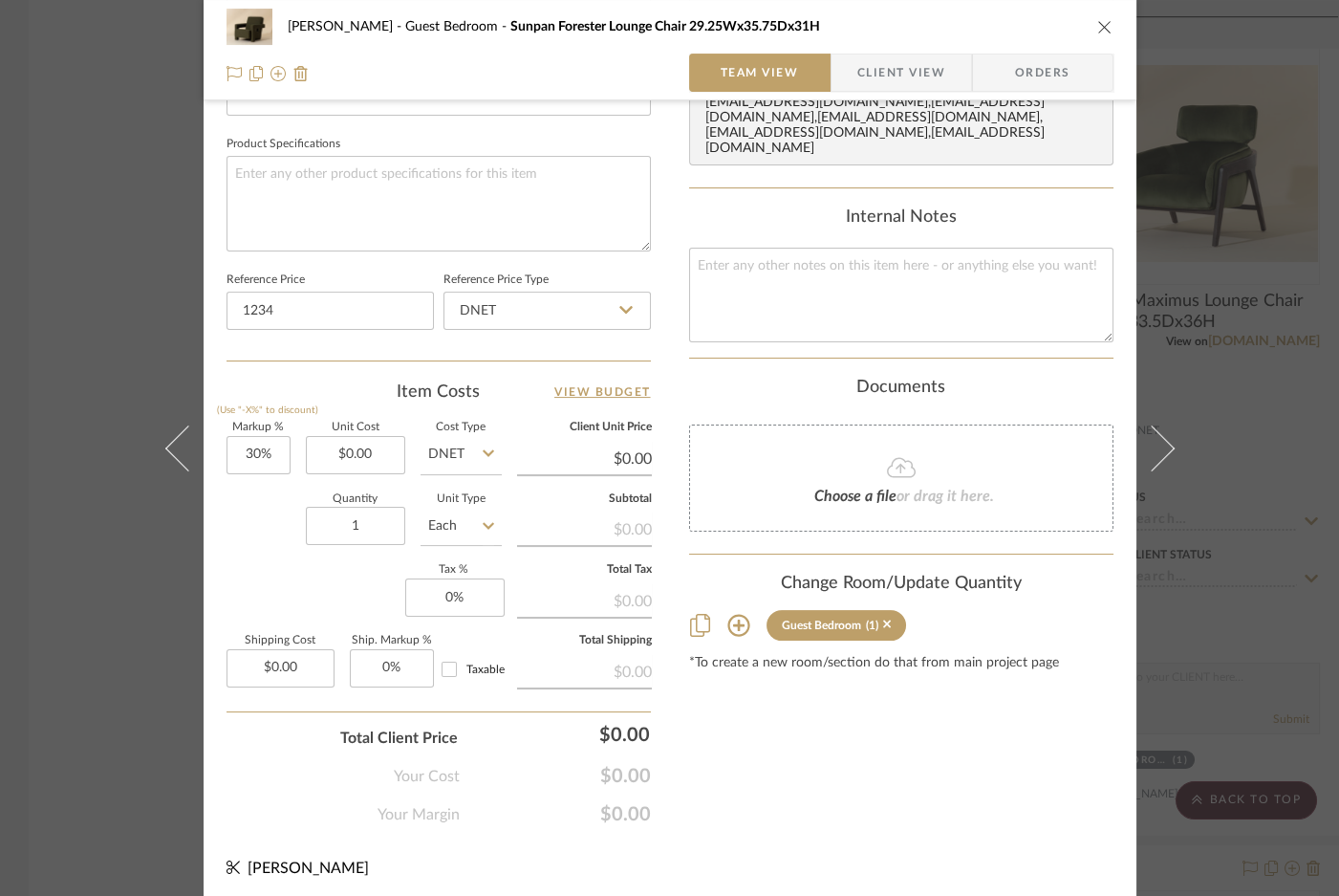
type input "$1,234.00"
click at [785, 777] on div "Content here copies to Client View - confirm visibility there. Show in Client D…" at bounding box center [901, 39] width 424 height 1574
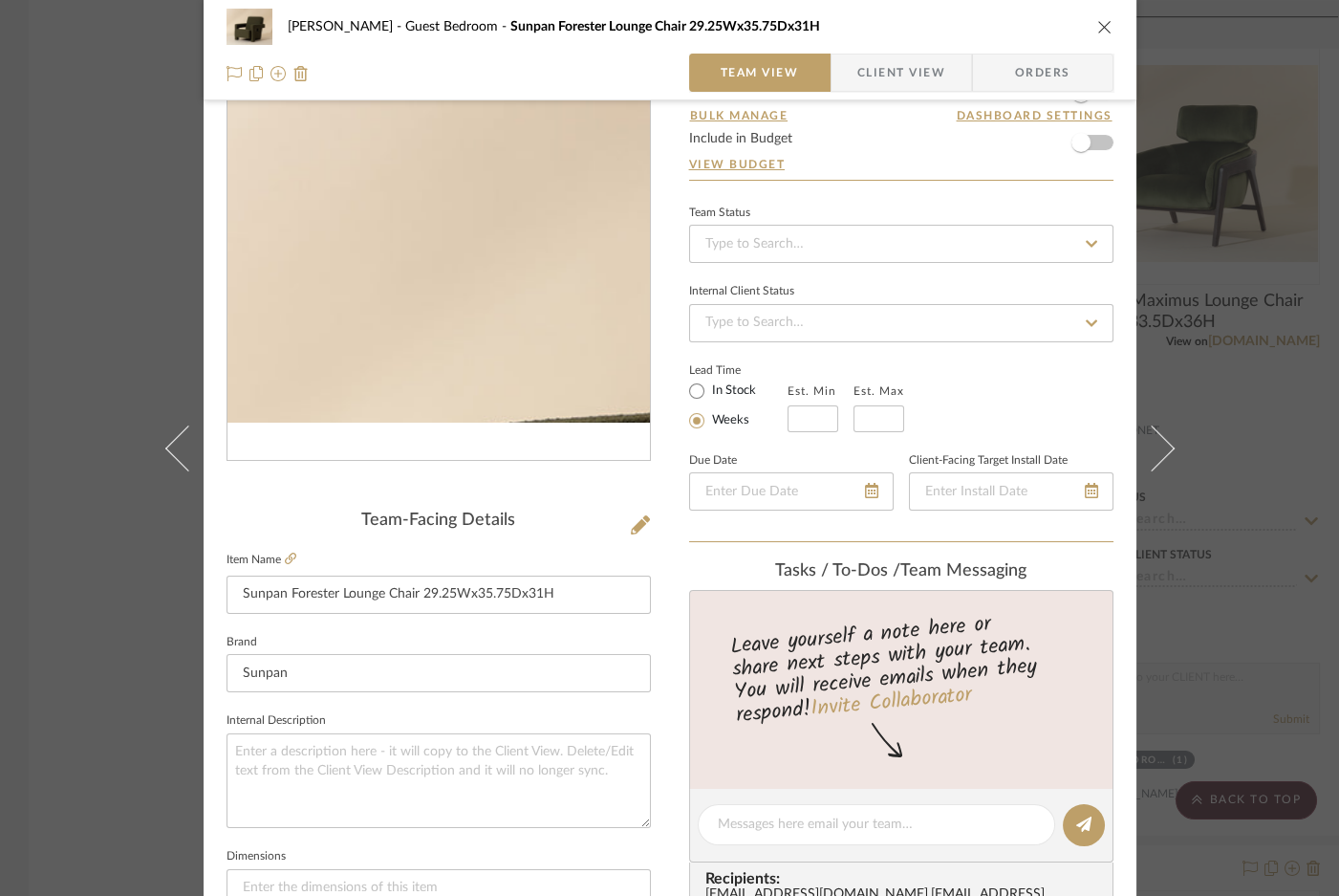
scroll to position [260, 0]
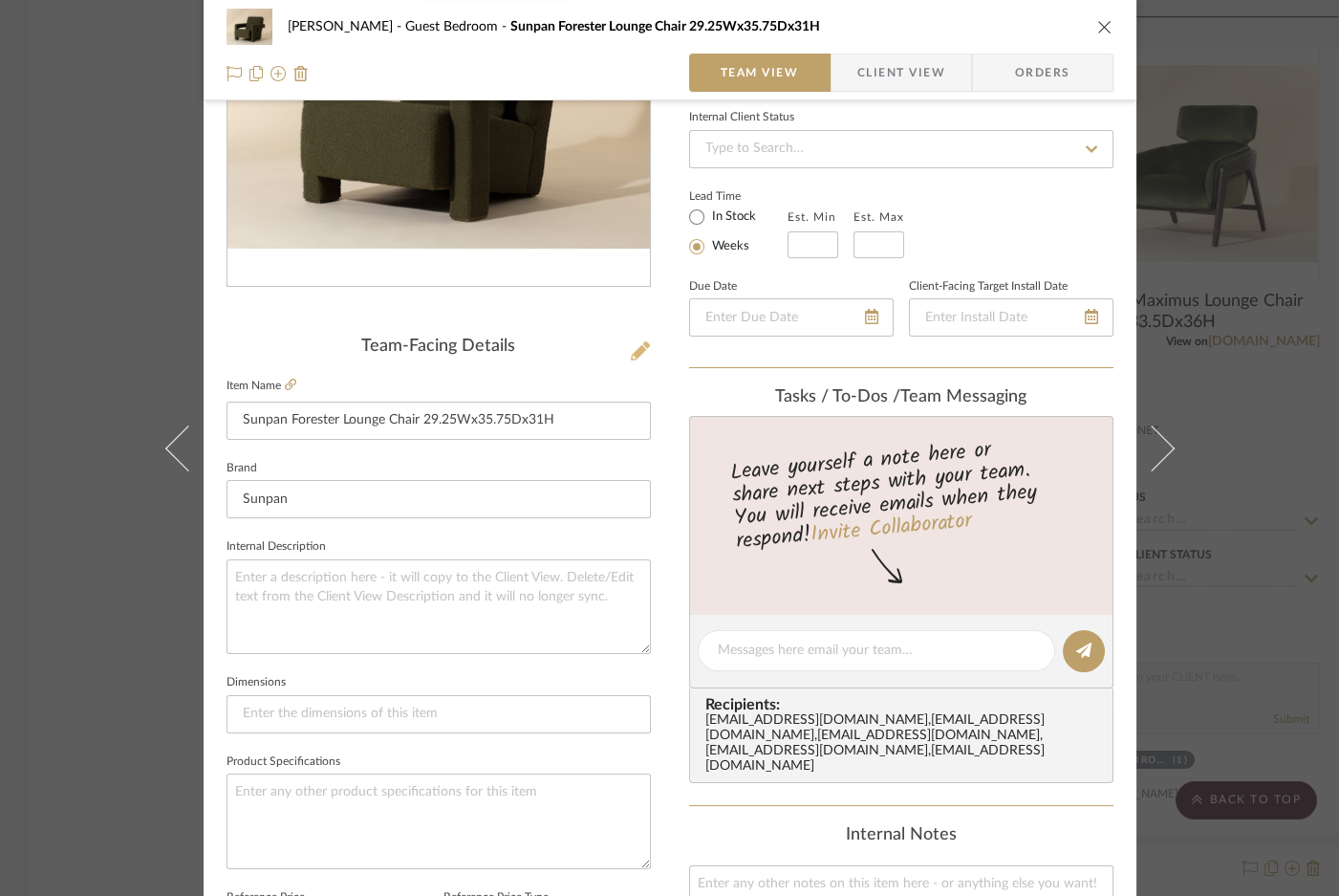
click at [638, 345] on icon at bounding box center [640, 350] width 19 height 19
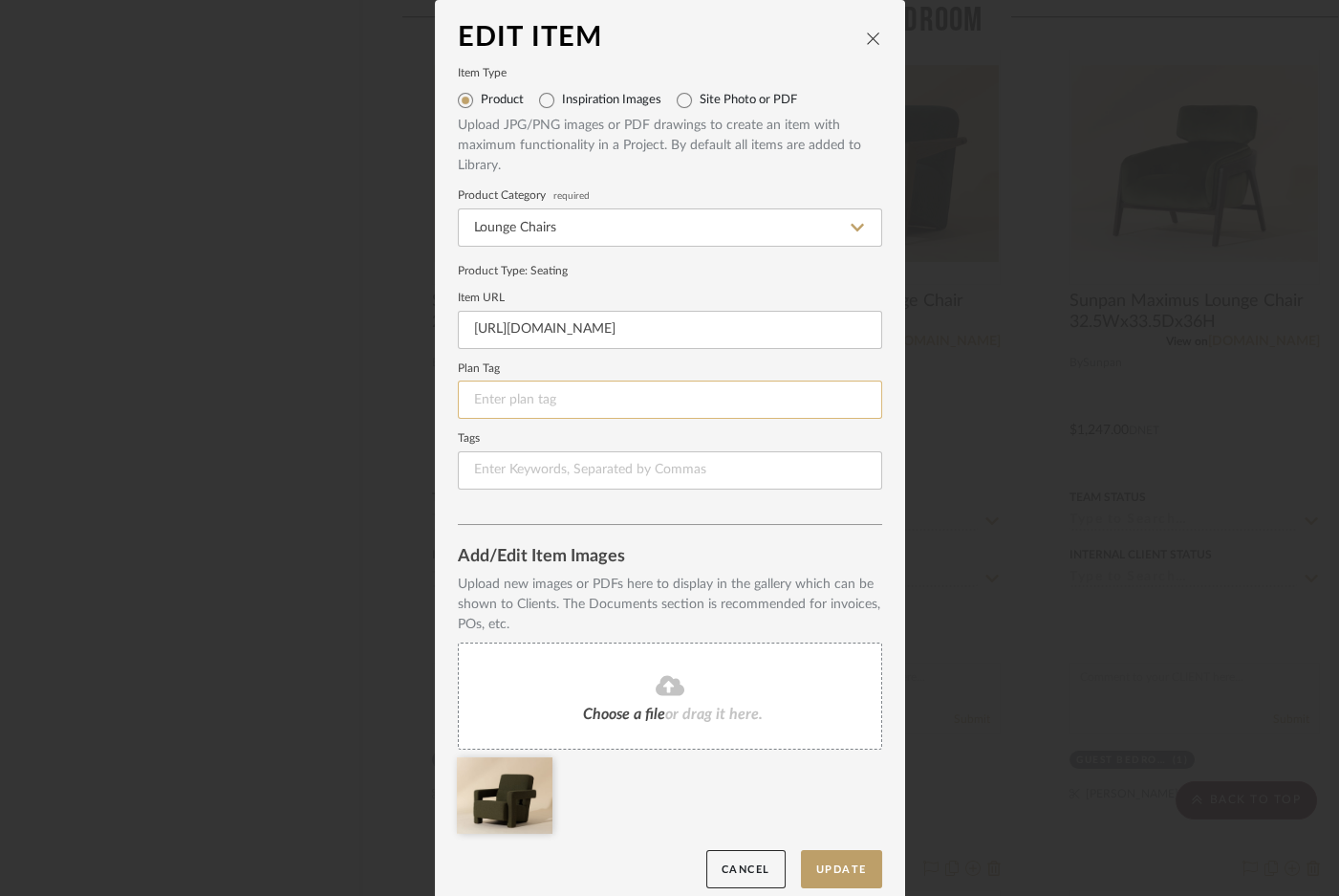
scroll to position [14, 0]
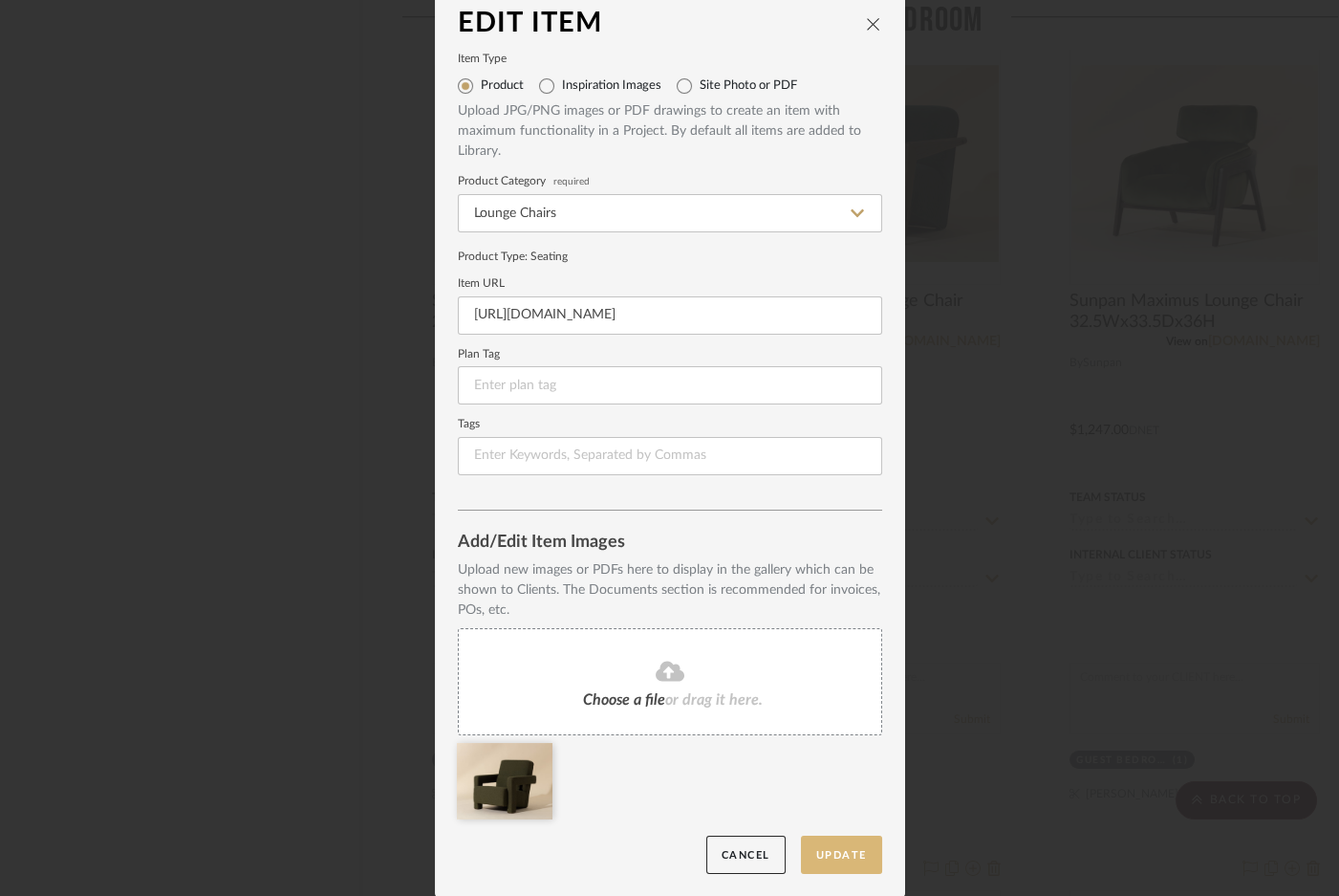
click at [833, 859] on button "Update" at bounding box center [842, 854] width 82 height 39
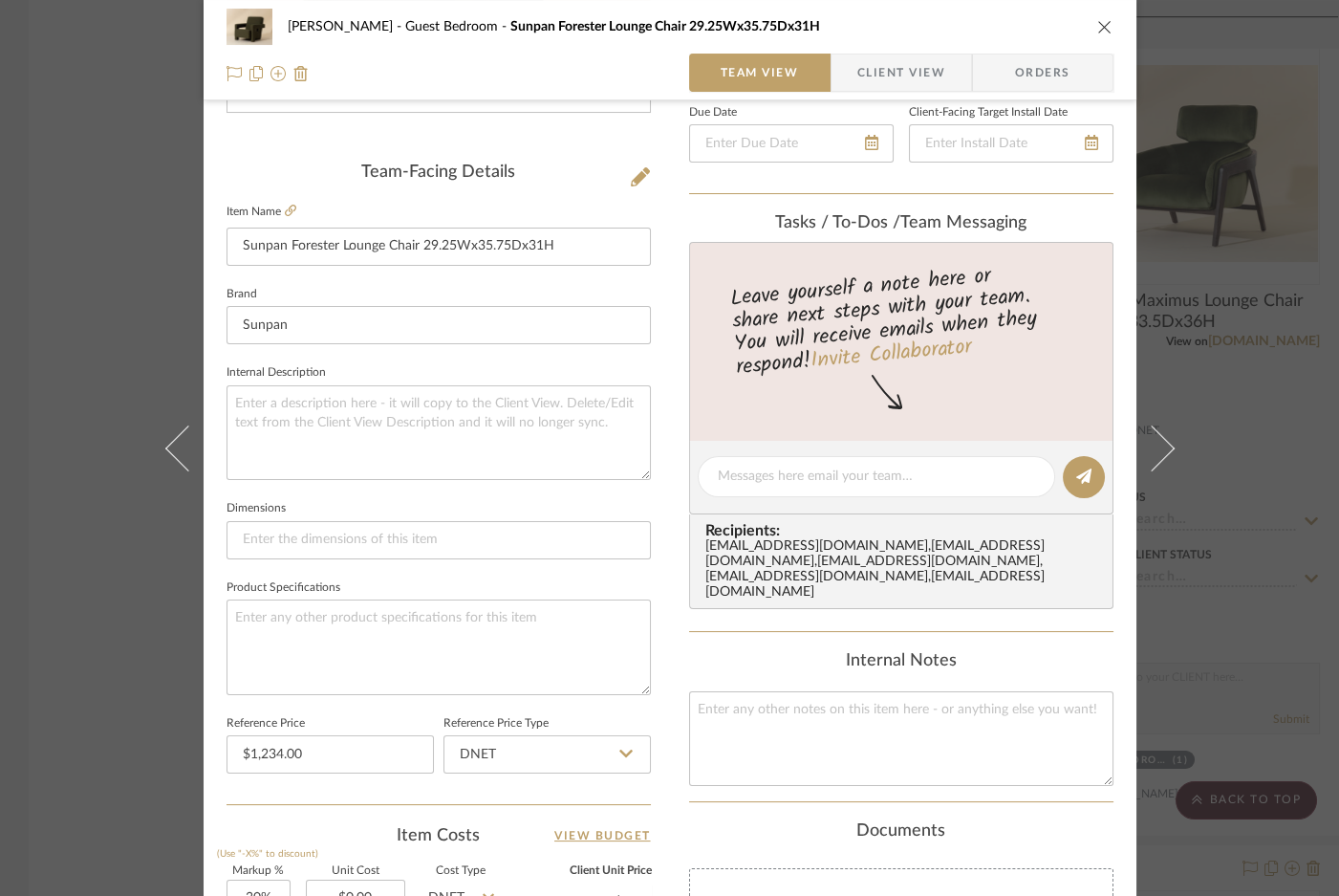
scroll to position [695, 0]
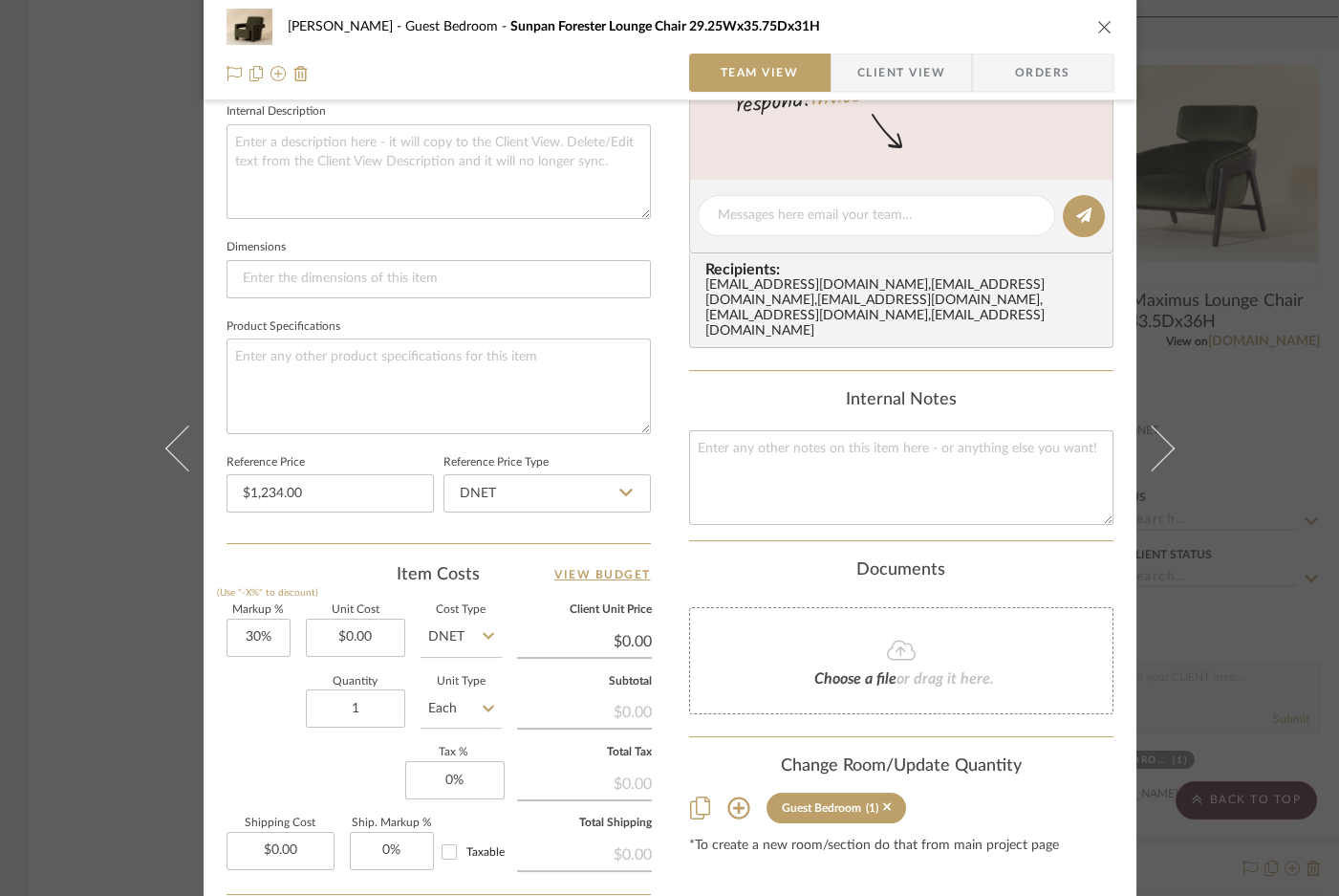
click at [1102, 32] on icon "close" at bounding box center [1104, 26] width 15 height 15
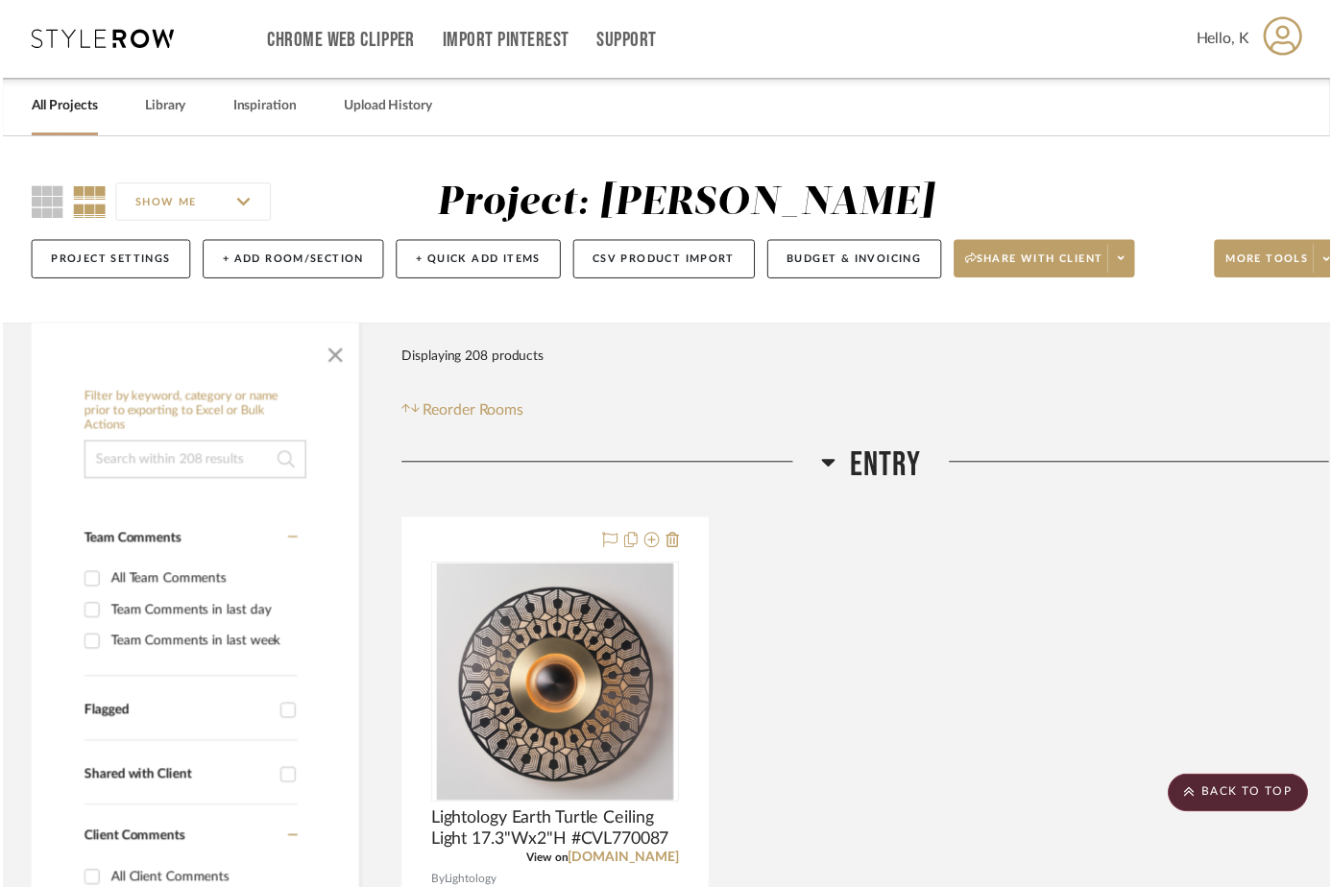
scroll to position [7866, 0]
